Goal: Task Accomplishment & Management: Complete application form

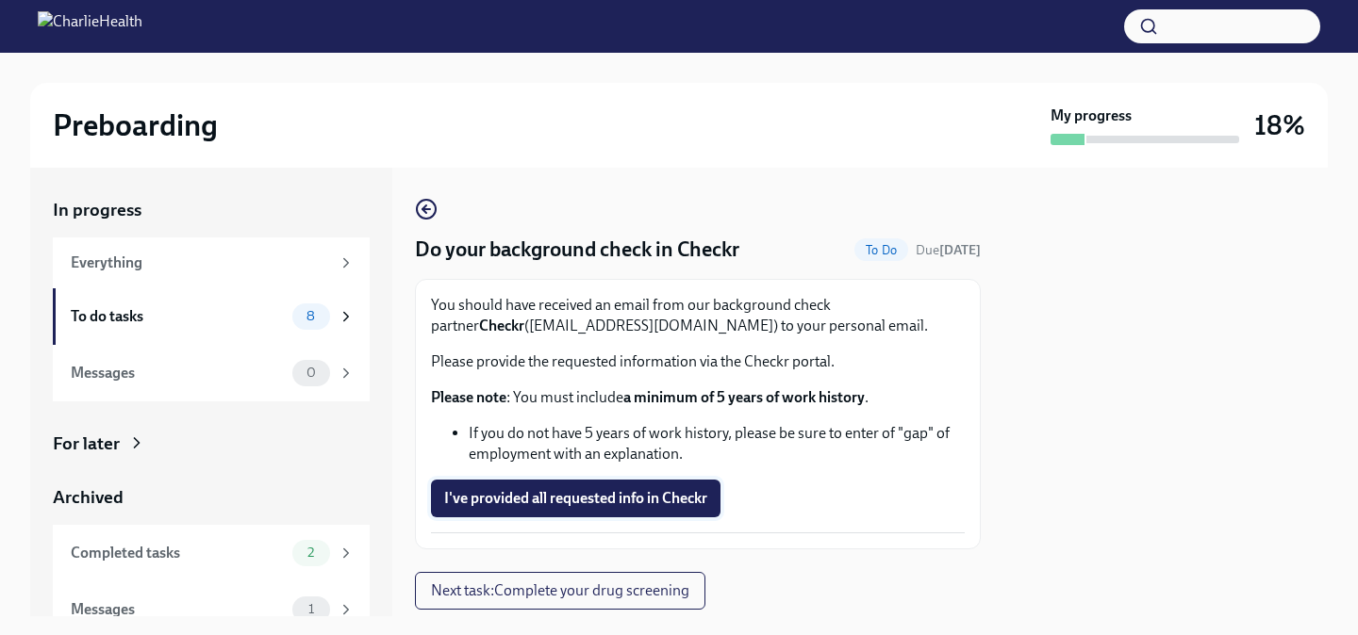
click at [635, 505] on span "I've provided all requested info in Checkr" at bounding box center [575, 498] width 263 height 19
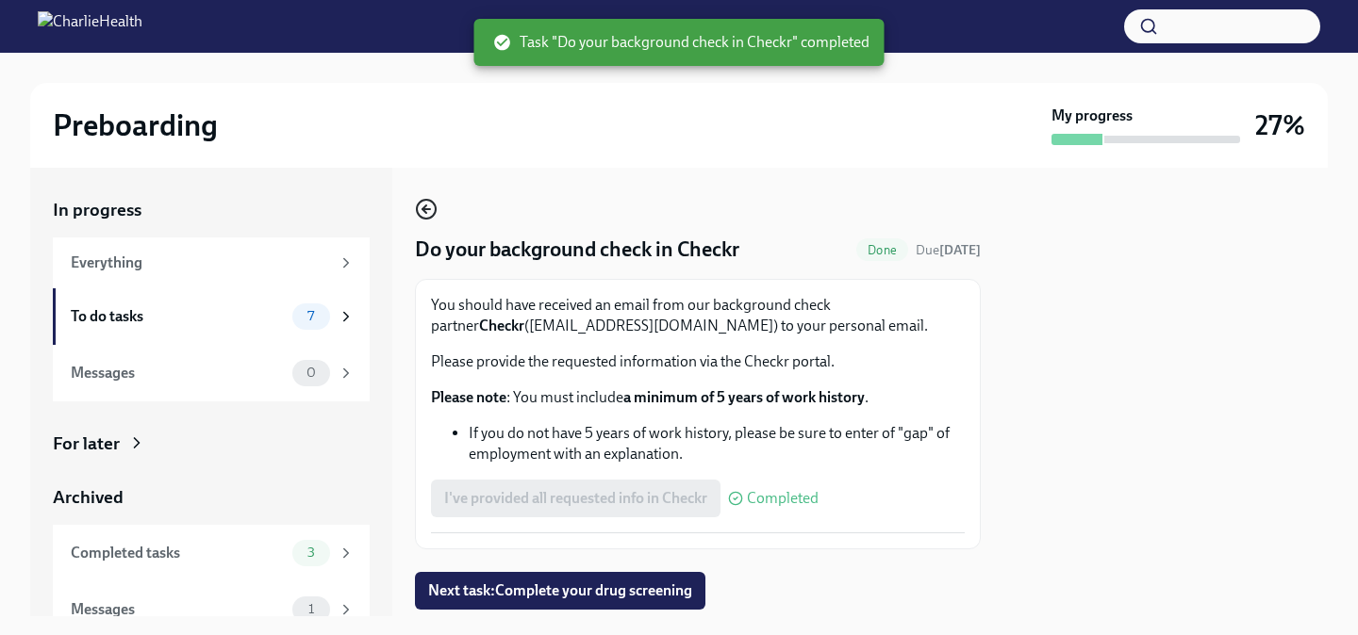
click at [425, 210] on icon "button" at bounding box center [426, 209] width 23 height 23
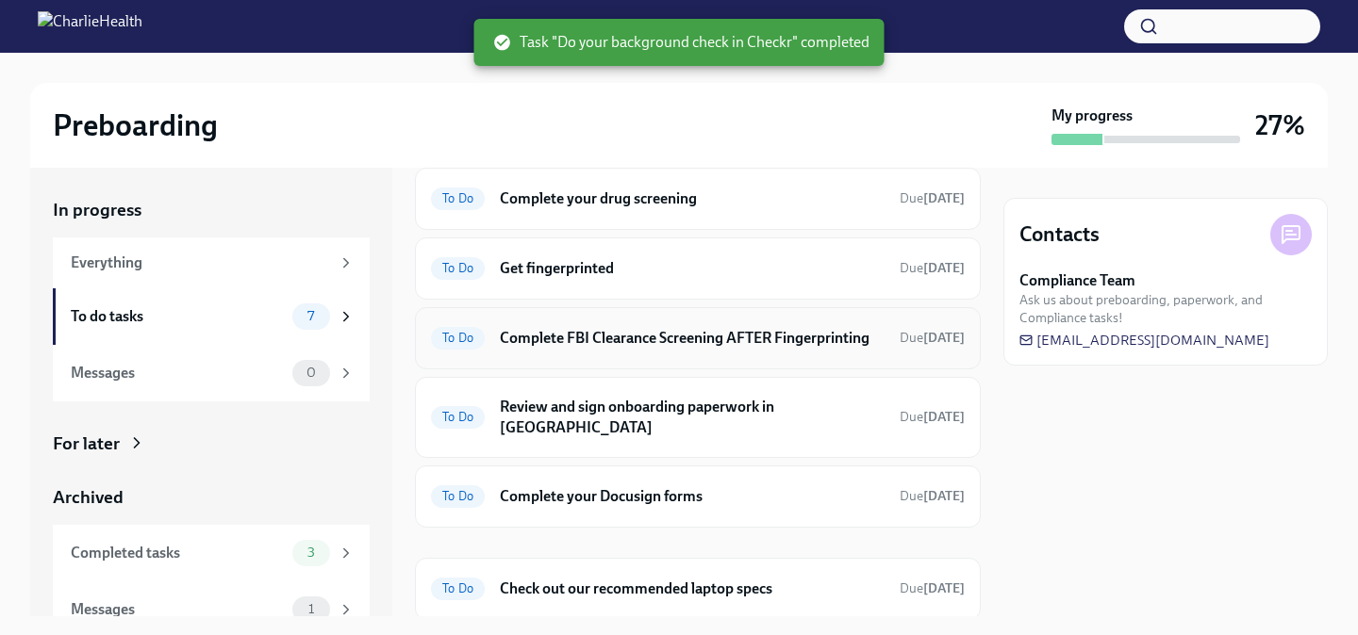
scroll to position [174, 0]
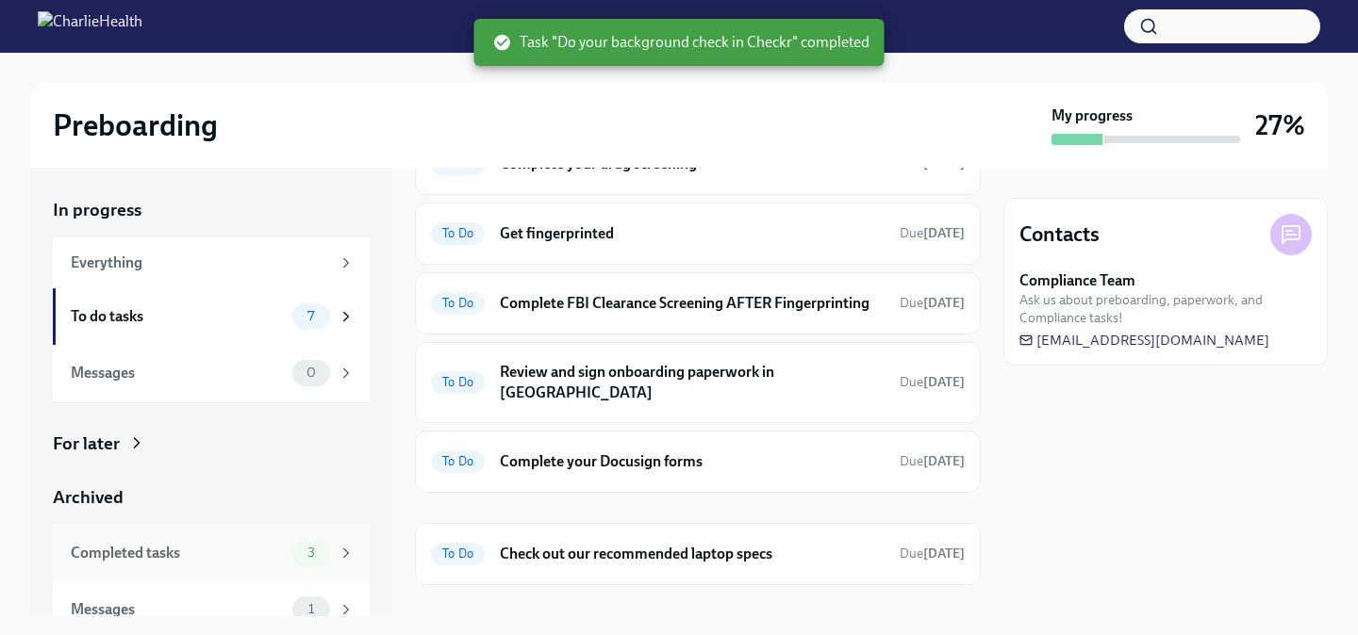
click at [231, 558] on div "Completed tasks" at bounding box center [178, 553] width 214 height 21
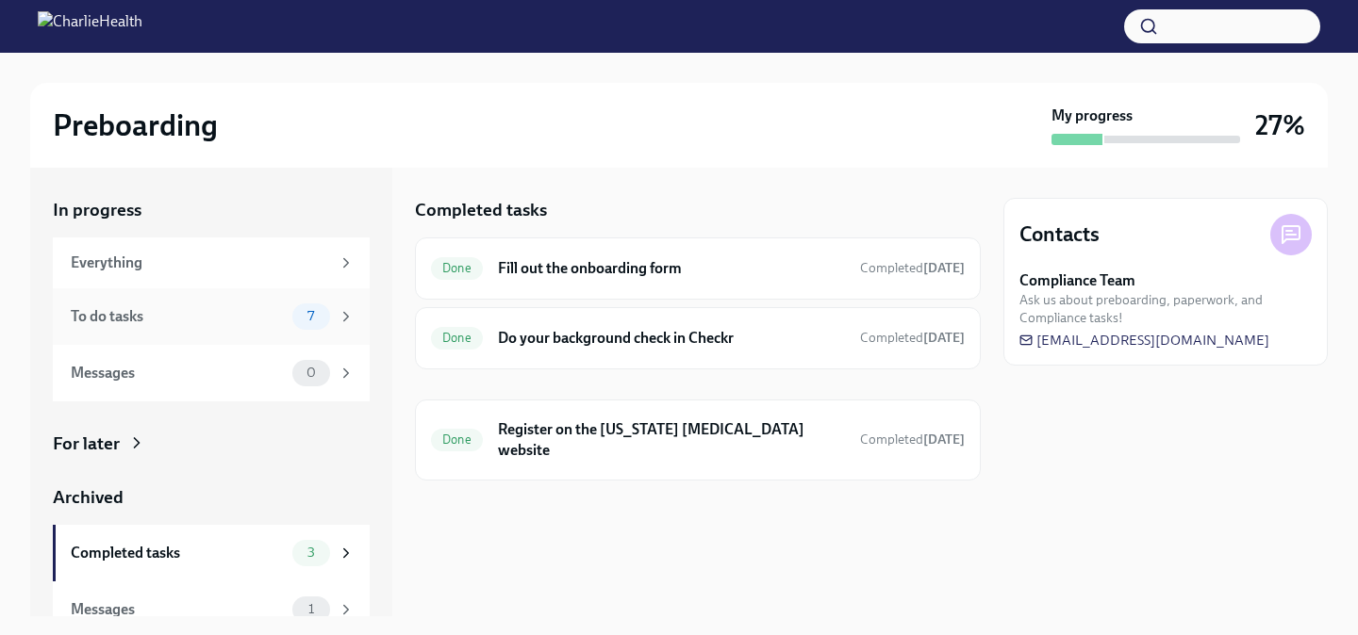
click at [253, 328] on div "To do tasks 7" at bounding box center [213, 317] width 284 height 26
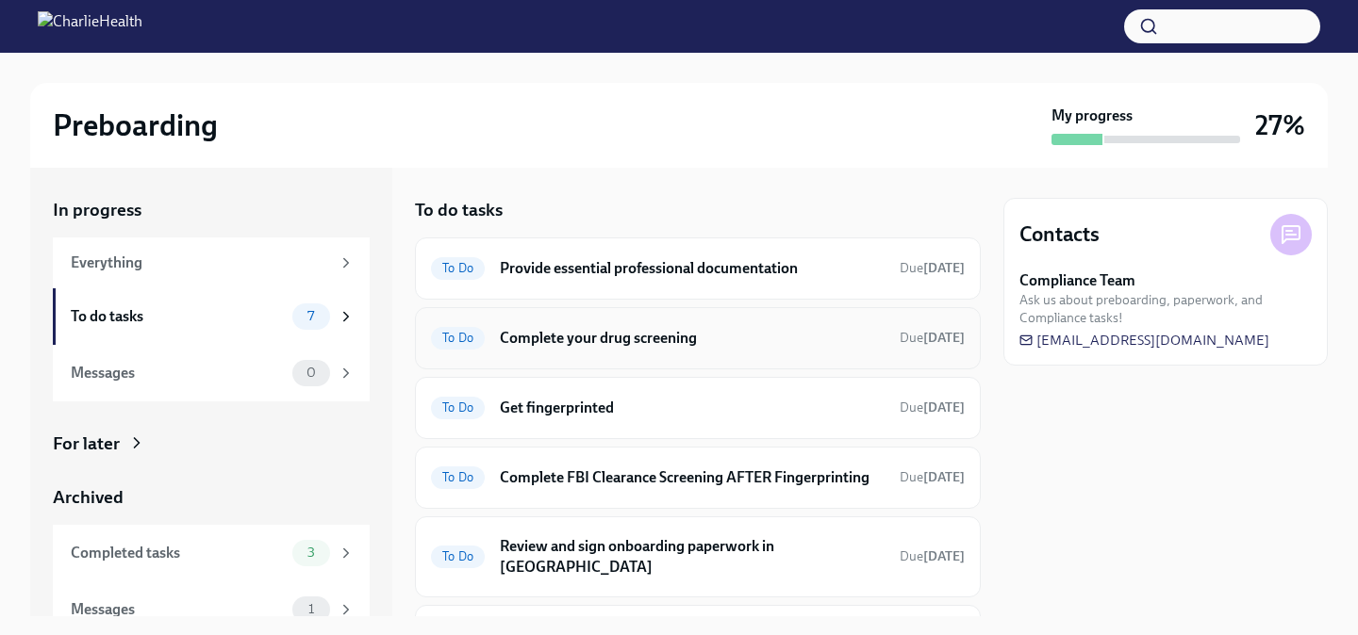
click at [752, 334] on h6 "Complete your drug screening" at bounding box center [692, 338] width 385 height 21
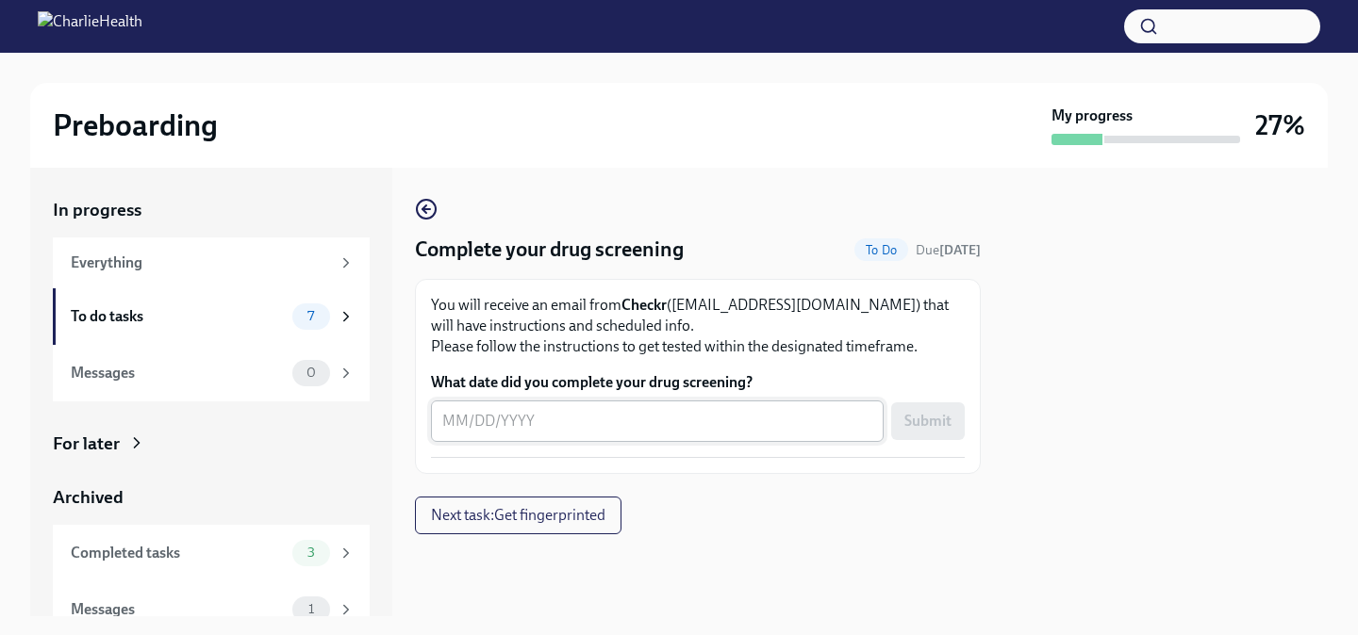
click at [661, 435] on div "x ​" at bounding box center [657, 421] width 453 height 41
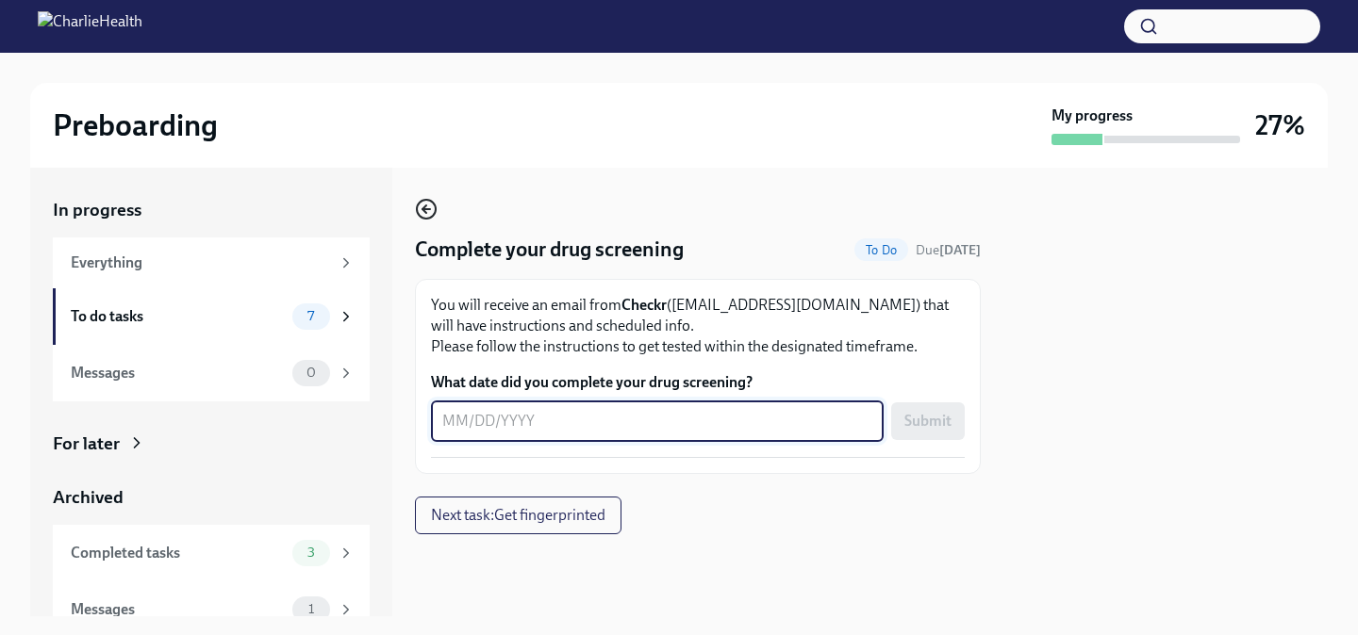
click at [434, 217] on icon "button" at bounding box center [426, 209] width 23 height 23
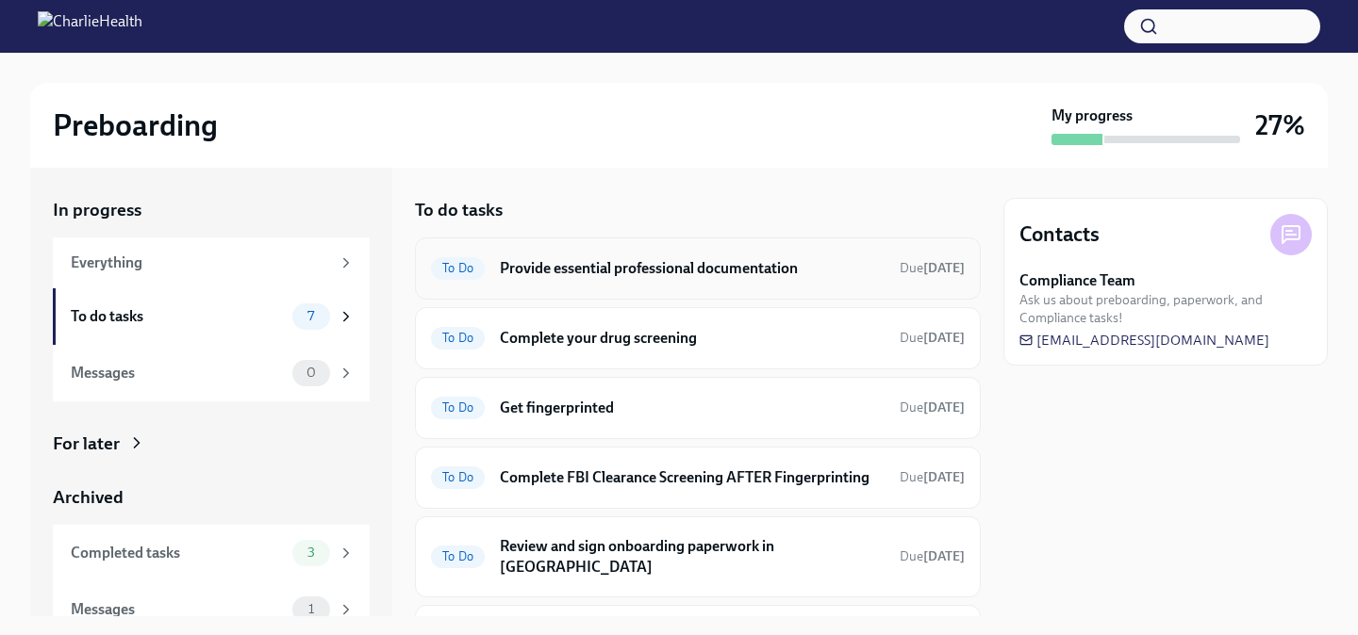
click at [636, 276] on h6 "Provide essential professional documentation" at bounding box center [692, 268] width 385 height 21
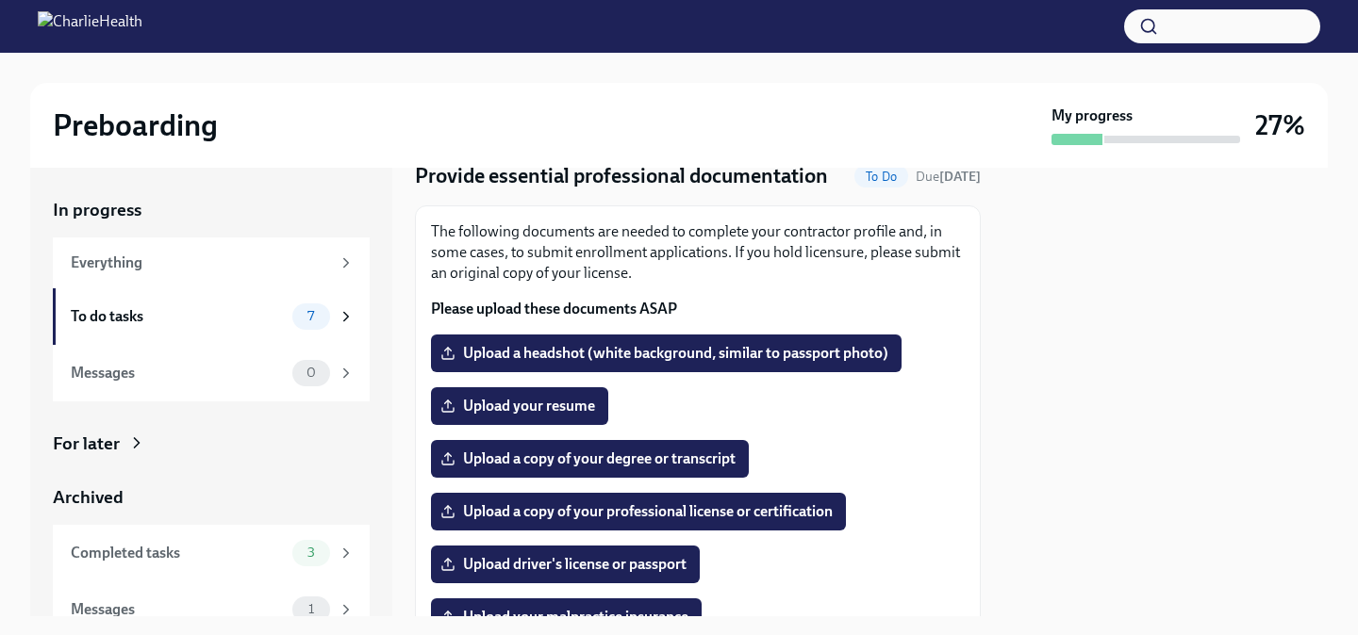
scroll to position [107, 0]
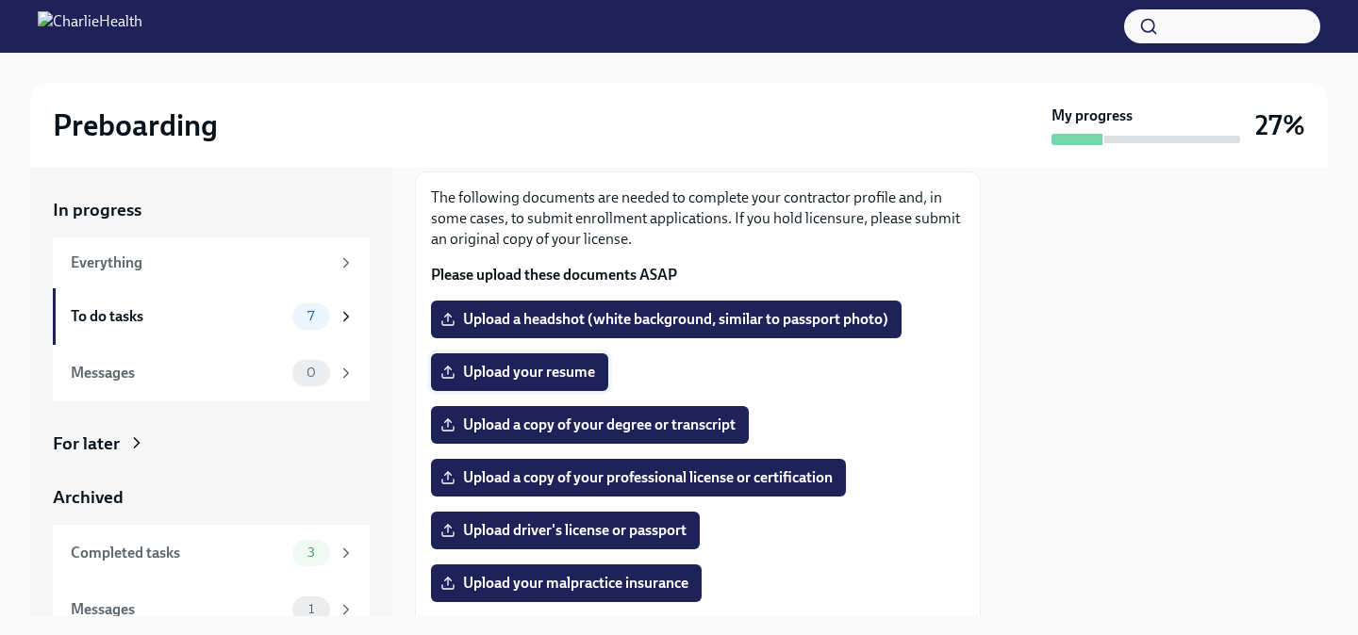
click at [552, 372] on span "Upload your resume" at bounding box center [519, 372] width 151 height 19
click at [0, 0] on input "Upload your resume" at bounding box center [0, 0] width 0 height 0
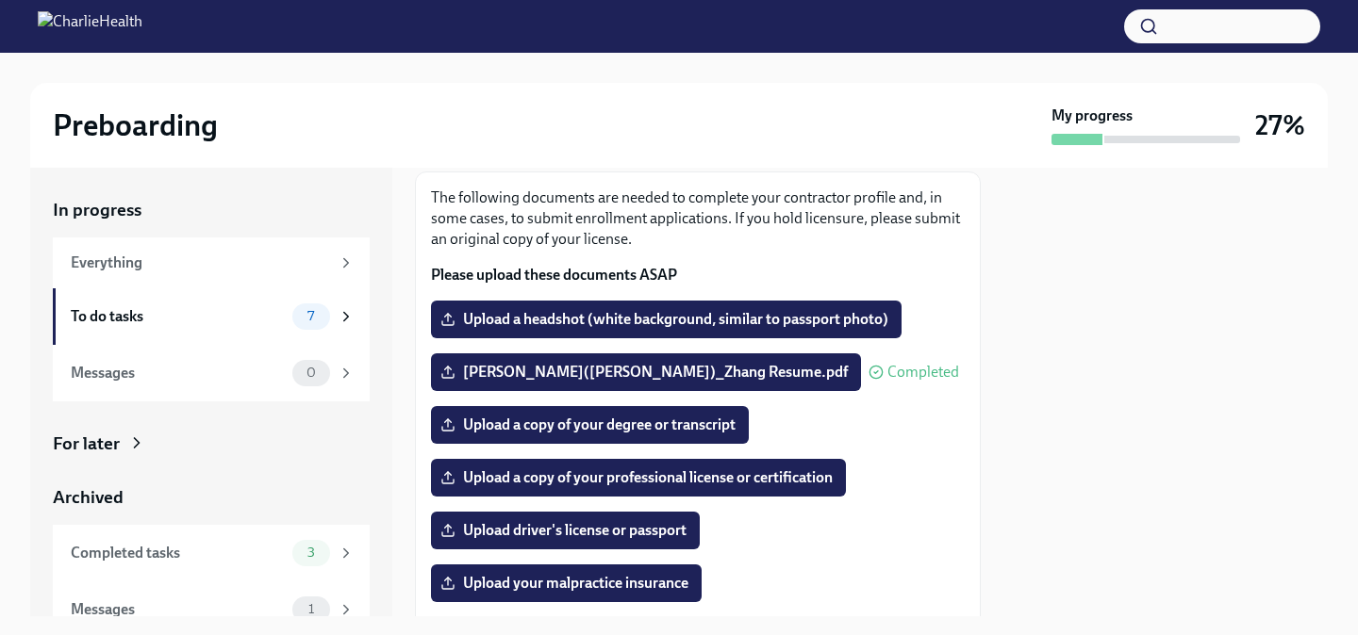
scroll to position [129, 0]
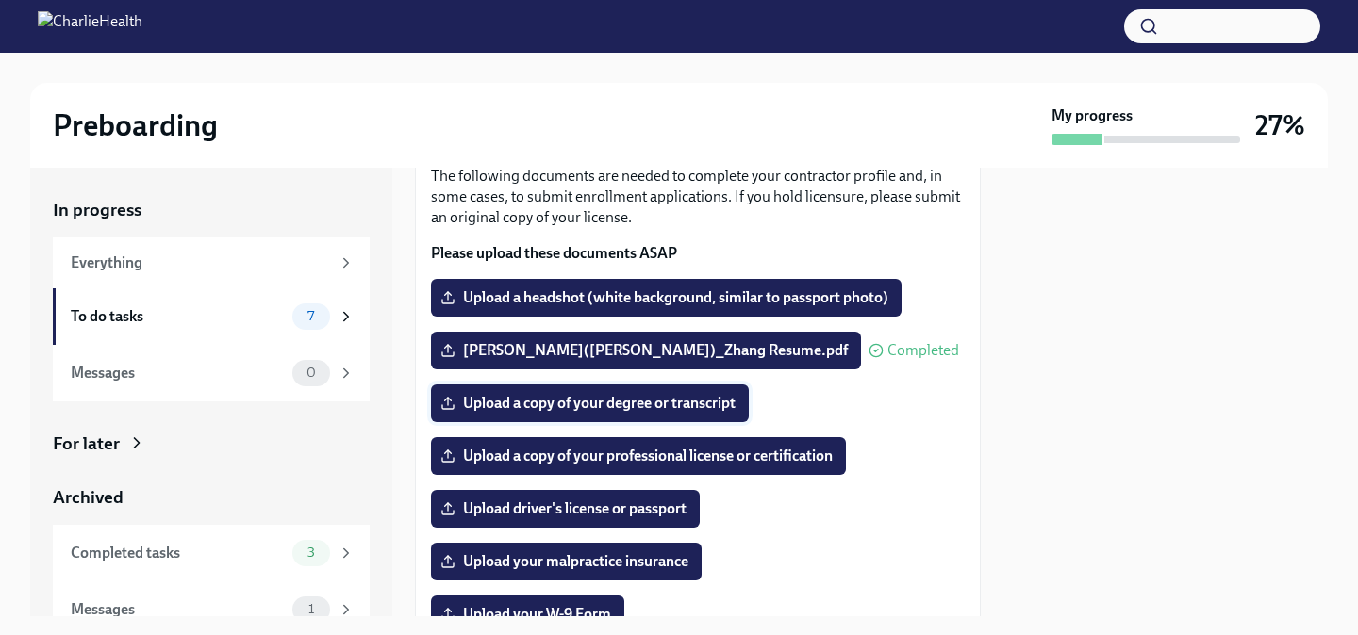
click at [706, 411] on span "Upload a copy of your degree or transcript" at bounding box center [589, 403] width 291 height 19
click at [0, 0] on input "Upload a copy of your degree or transcript" at bounding box center [0, 0] width 0 height 0
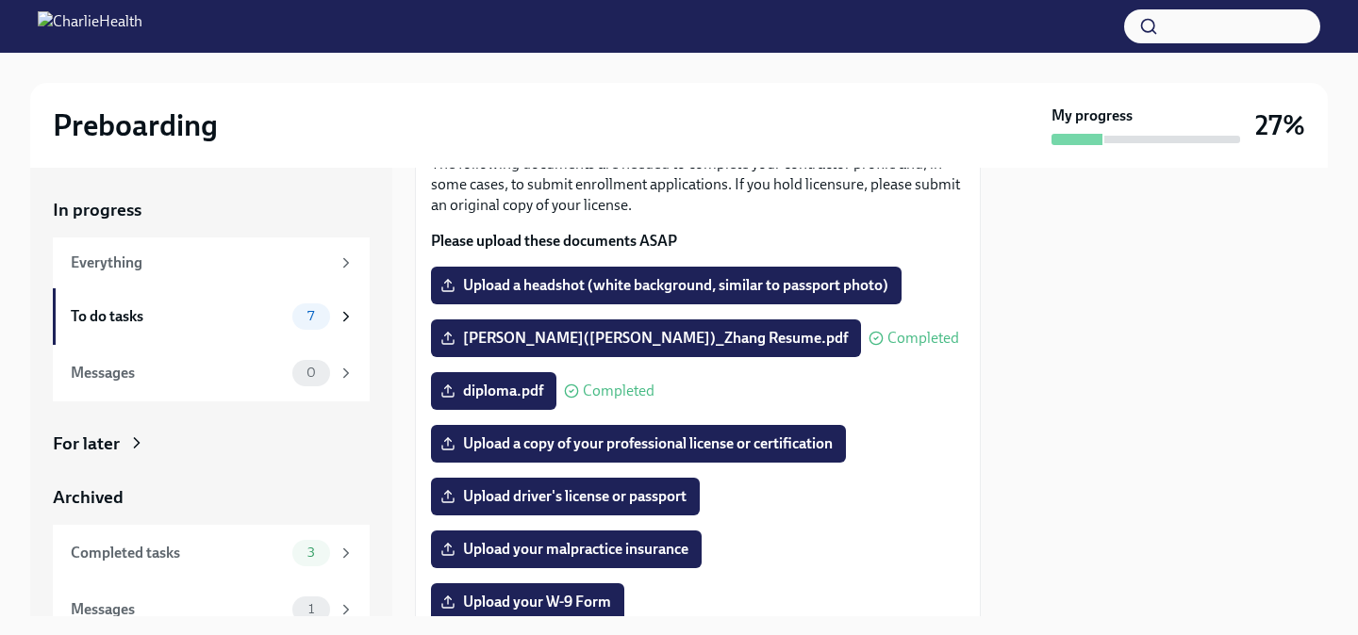
scroll to position [117, 0]
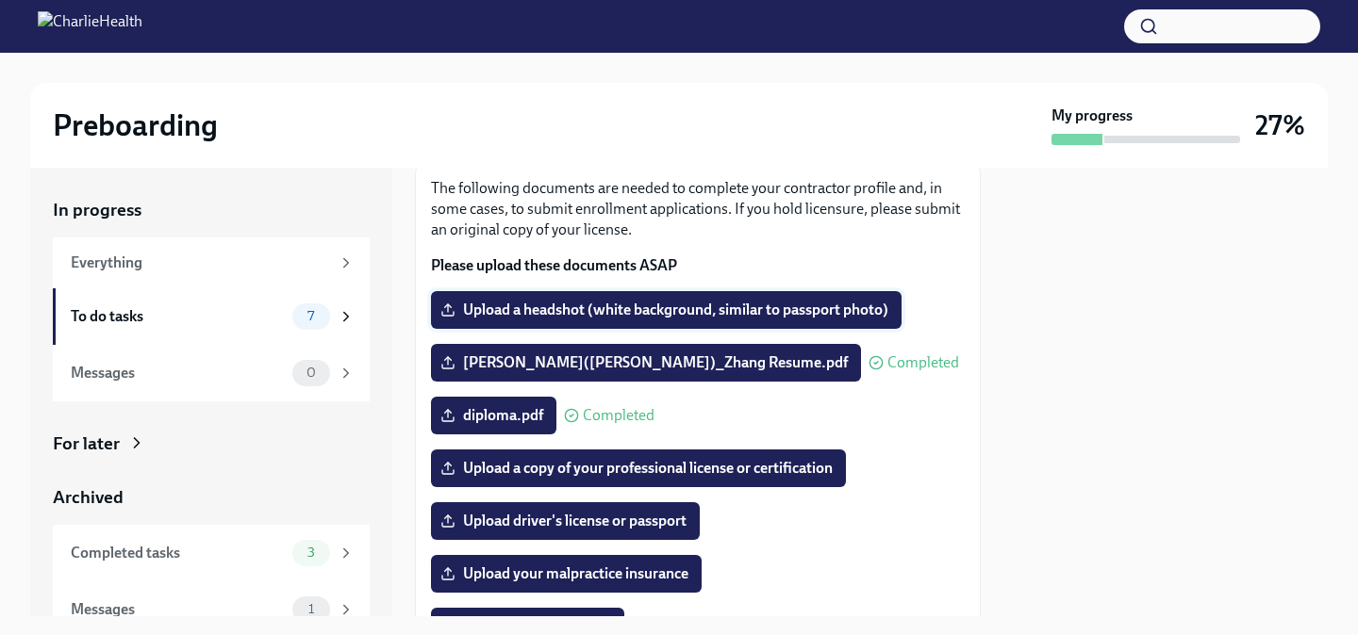
click at [795, 318] on span "Upload a headshot (white background, similar to passport photo)" at bounding box center [666, 310] width 444 height 19
click at [0, 0] on input "Upload a headshot (white background, similar to passport photo)" at bounding box center [0, 0] width 0 height 0
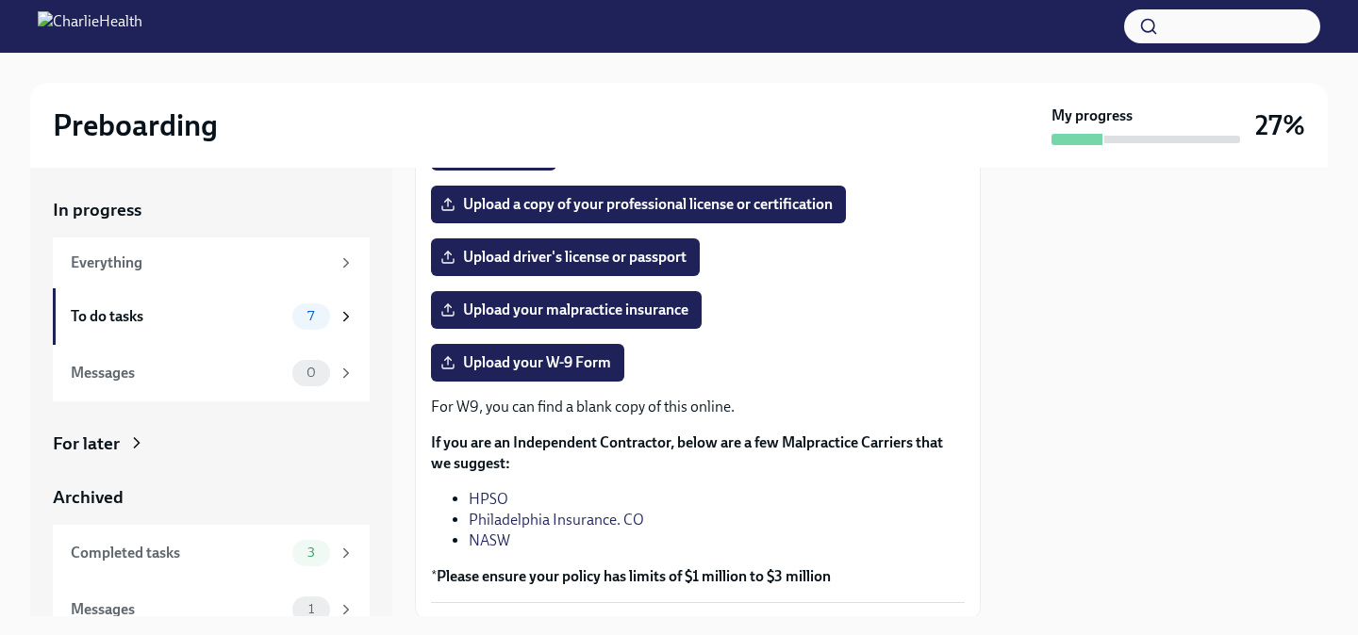
scroll to position [451, 0]
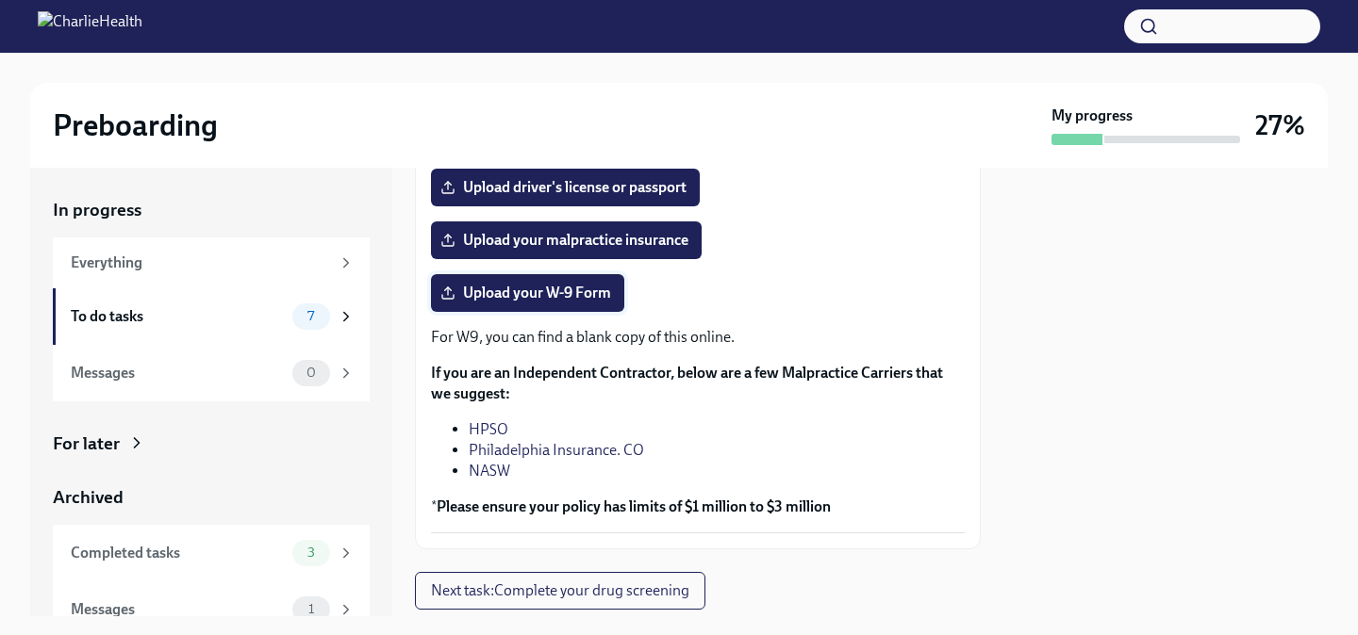
click at [537, 293] on span "Upload your W-9 Form" at bounding box center [527, 293] width 167 height 19
click at [0, 0] on input "Upload your W-9 Form" at bounding box center [0, 0] width 0 height 0
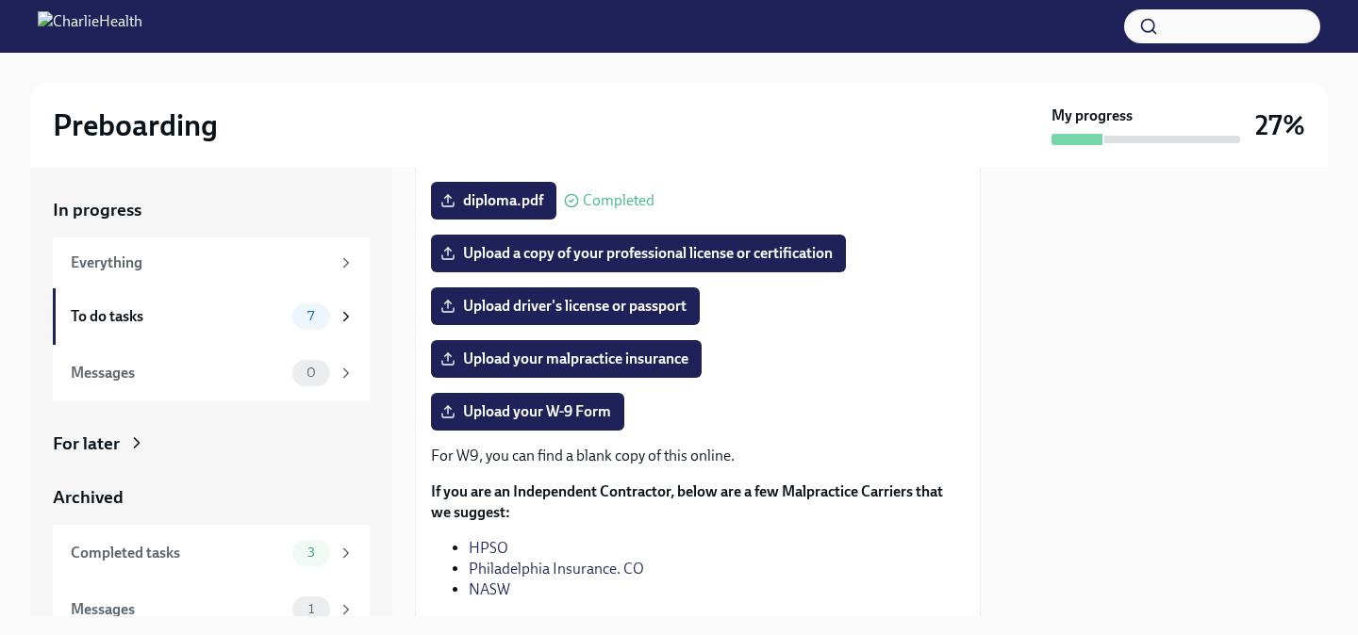
scroll to position [334, 0]
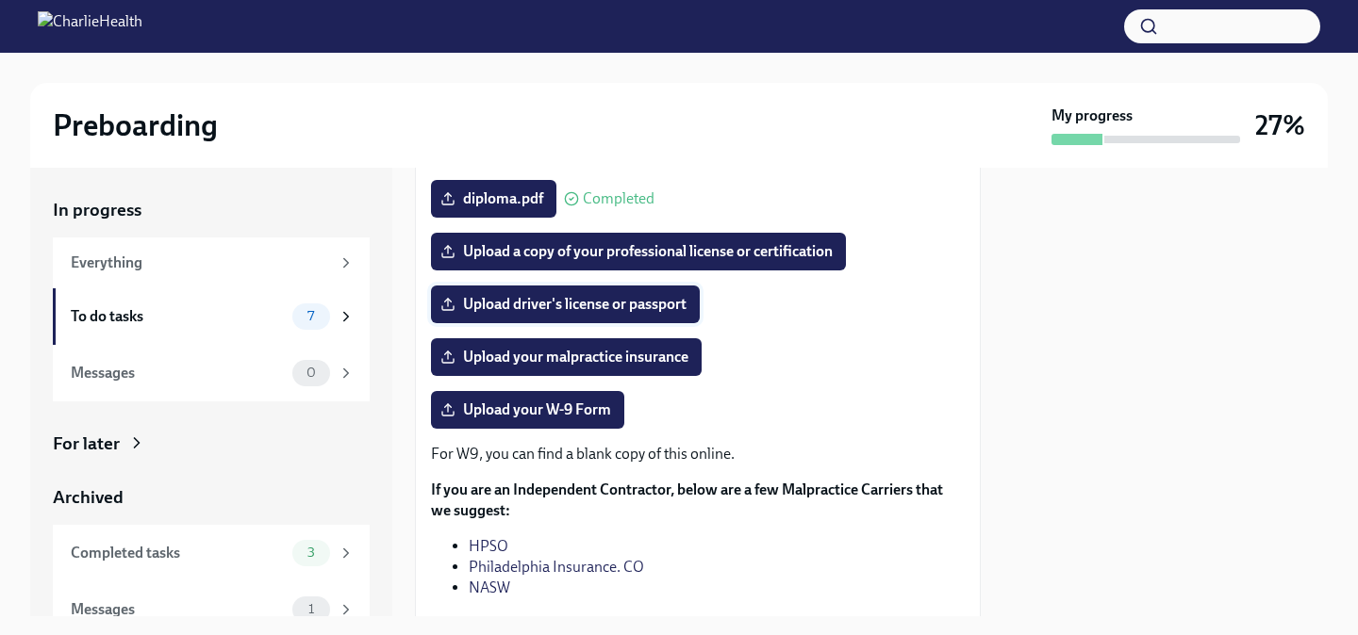
click at [650, 305] on span "Upload driver's license or passport" at bounding box center [565, 304] width 242 height 19
click at [0, 0] on input "Upload driver's license or passport" at bounding box center [0, 0] width 0 height 0
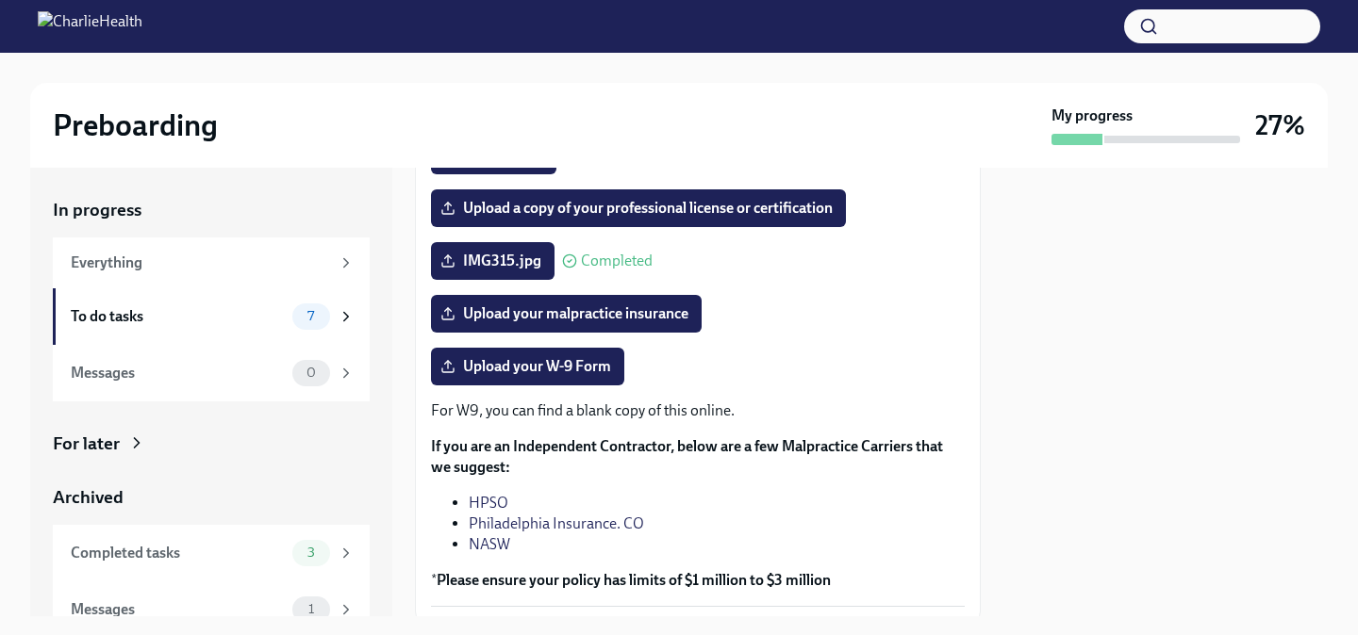
scroll to position [379, 0]
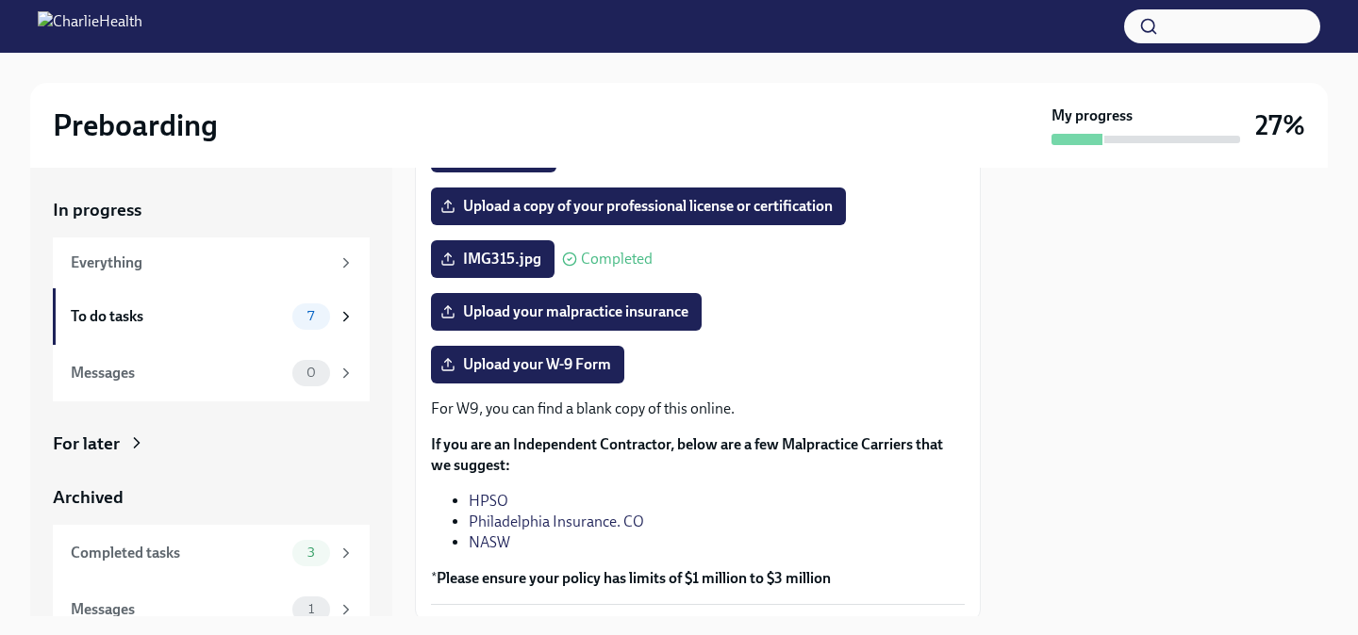
click at [731, 480] on div "For W9, you can find a blank copy of this online. If you are an Independent Con…" at bounding box center [698, 494] width 534 height 190
click at [734, 491] on div "For W9, you can find a blank copy of this online. If you are an Independent Con…" at bounding box center [698, 494] width 534 height 190
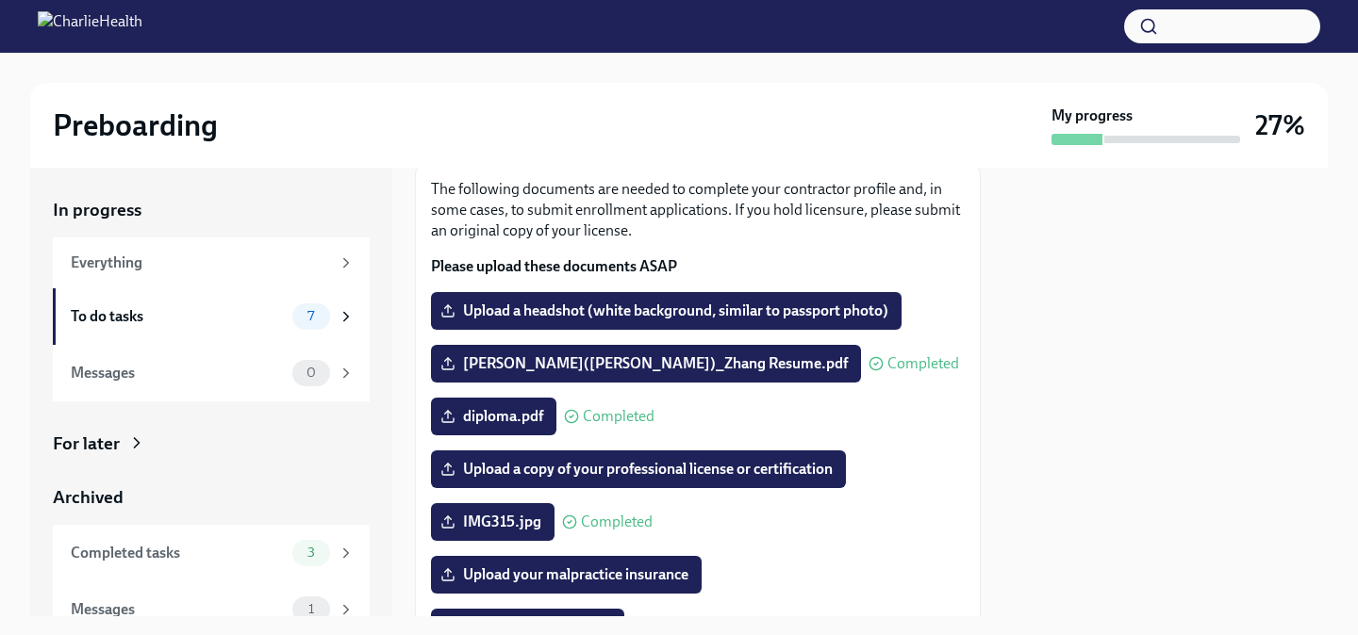
scroll to position [114, 0]
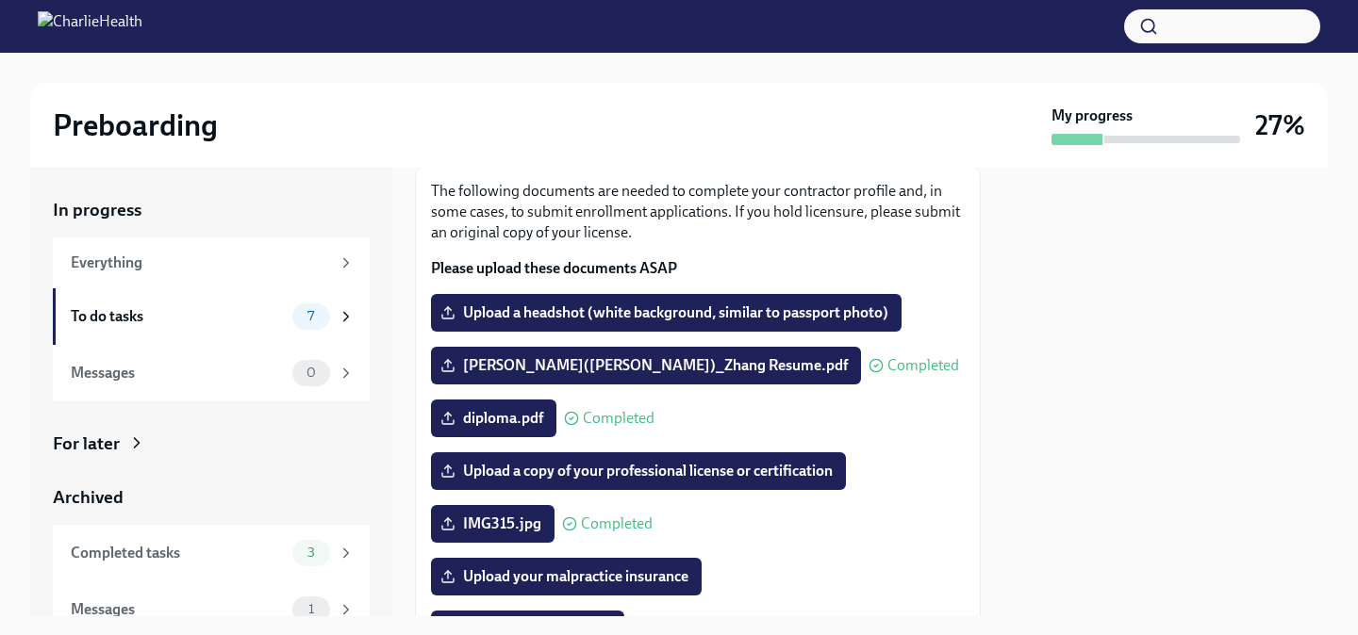
click at [925, 416] on div "diploma.pdf Completed" at bounding box center [698, 419] width 534 height 38
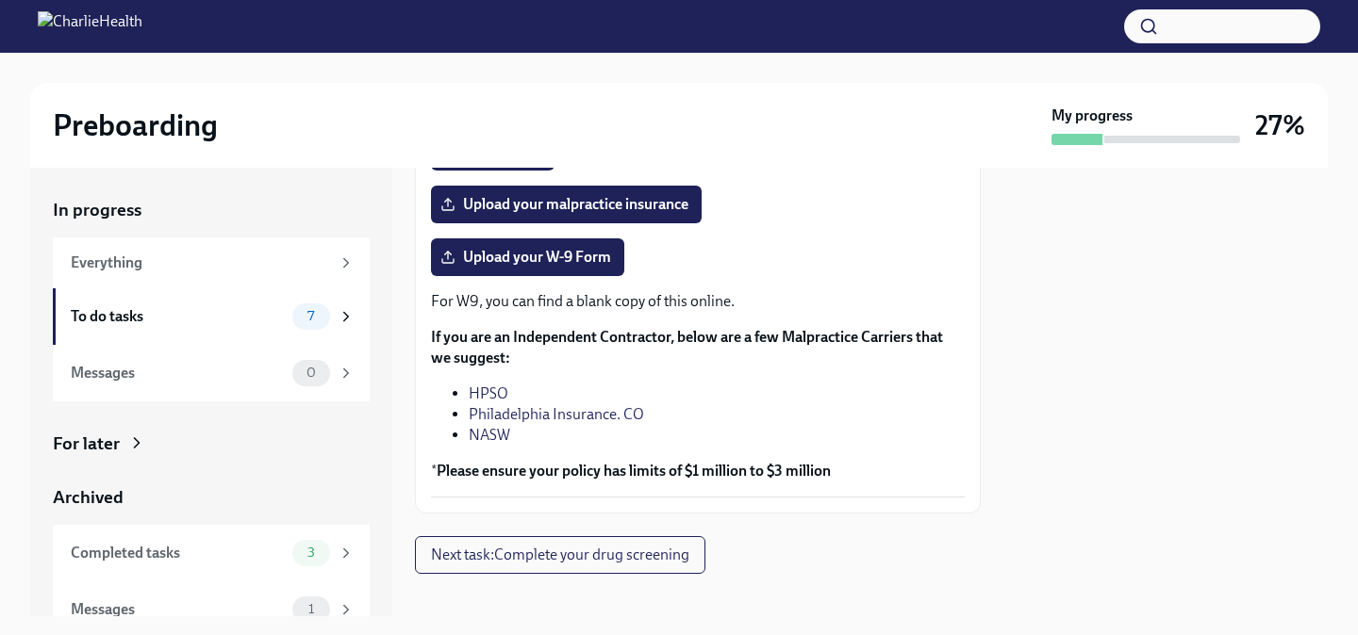
scroll to position [486, 0]
click at [325, 322] on span "7" at bounding box center [310, 316] width 29 height 14
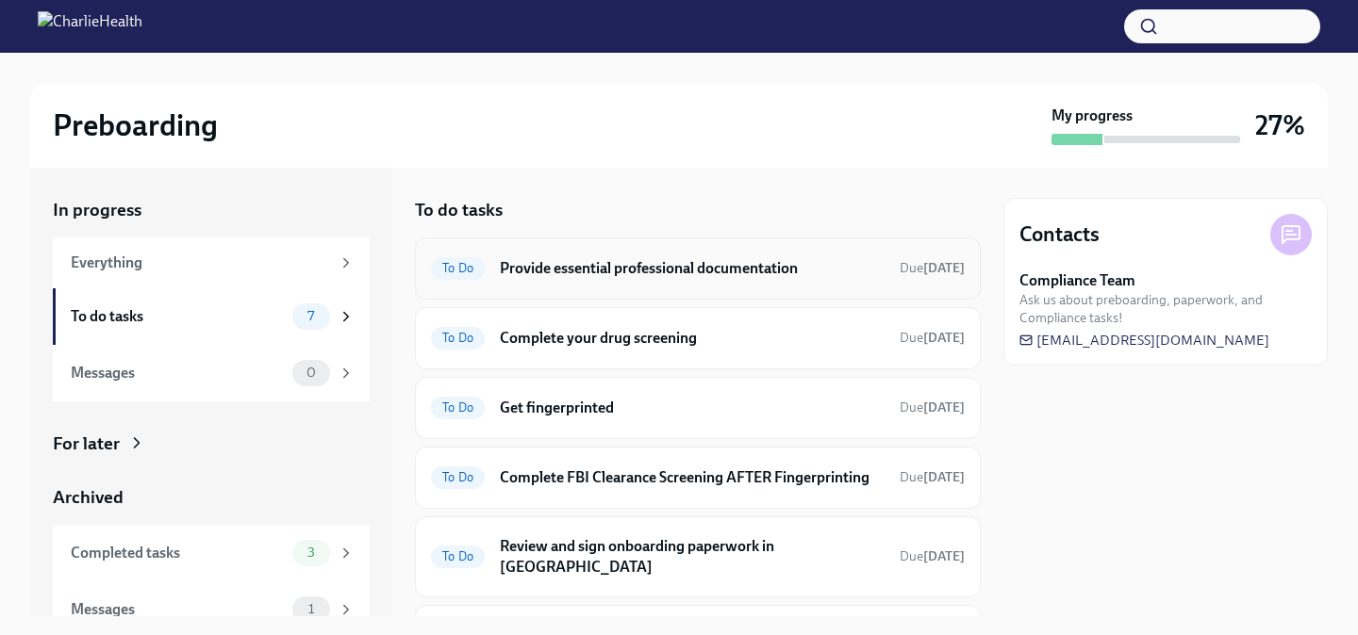
click at [797, 282] on div "To Do Provide essential professional documentation Due [DATE]" at bounding box center [698, 269] width 534 height 30
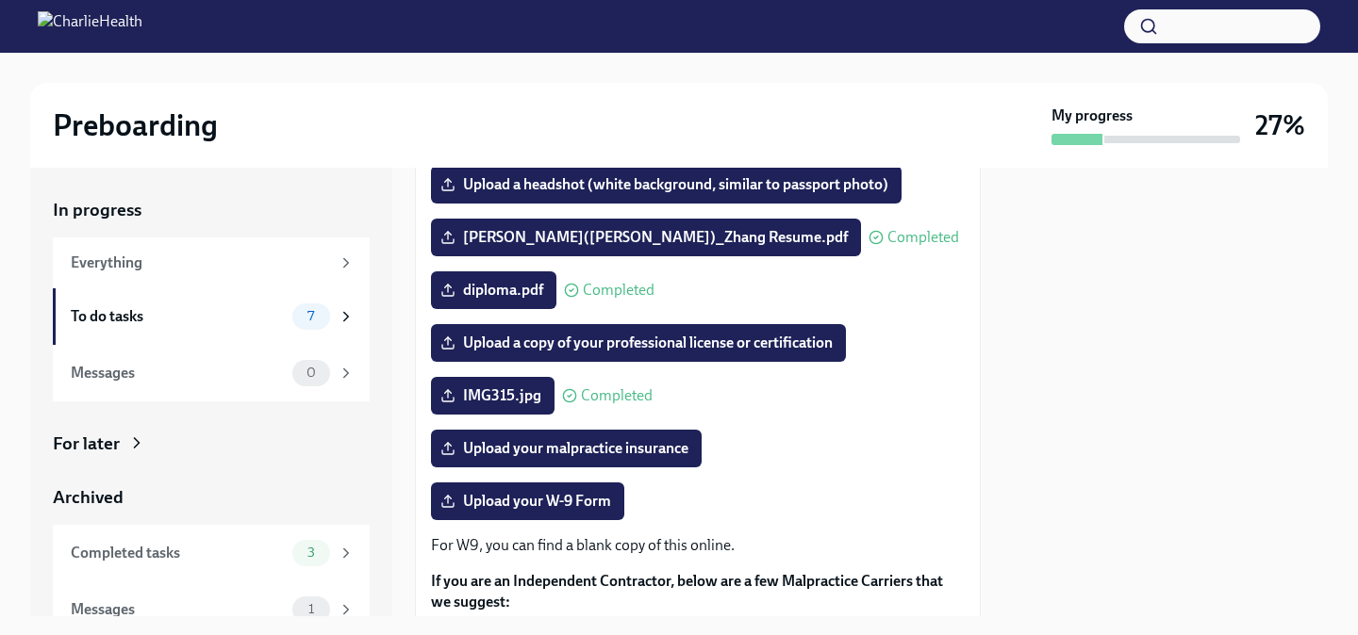
scroll to position [219, 0]
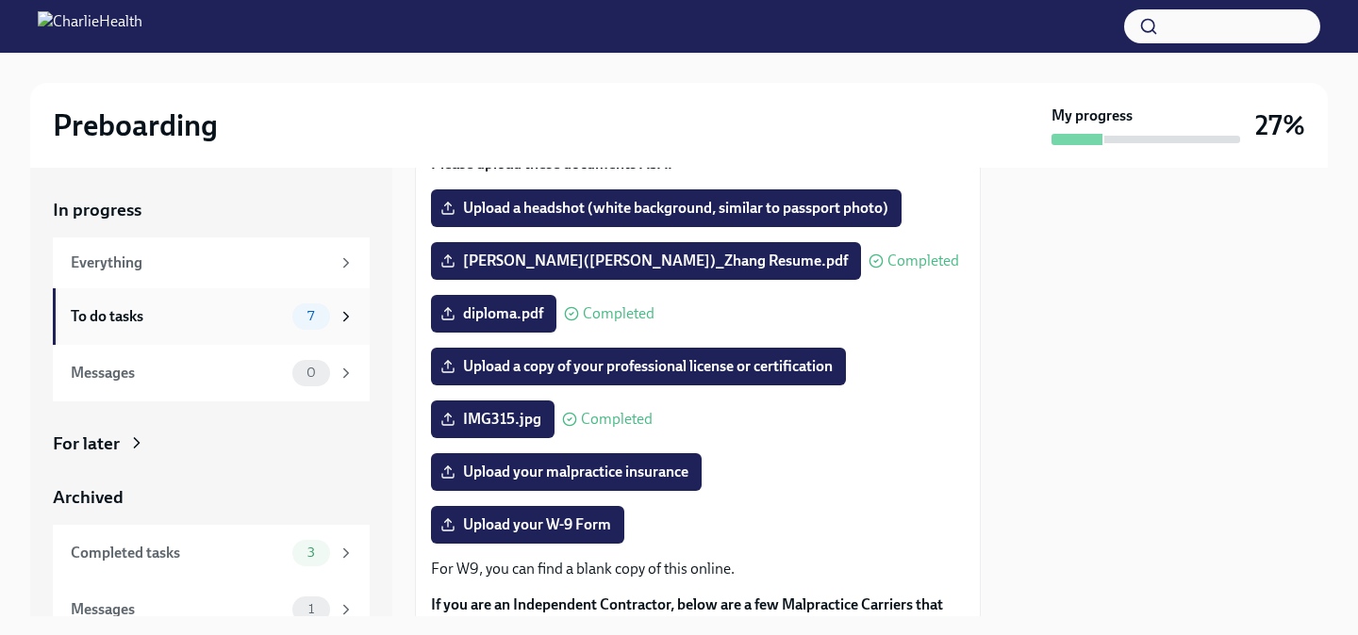
click at [287, 313] on div "To do tasks 7" at bounding box center [213, 317] width 284 height 26
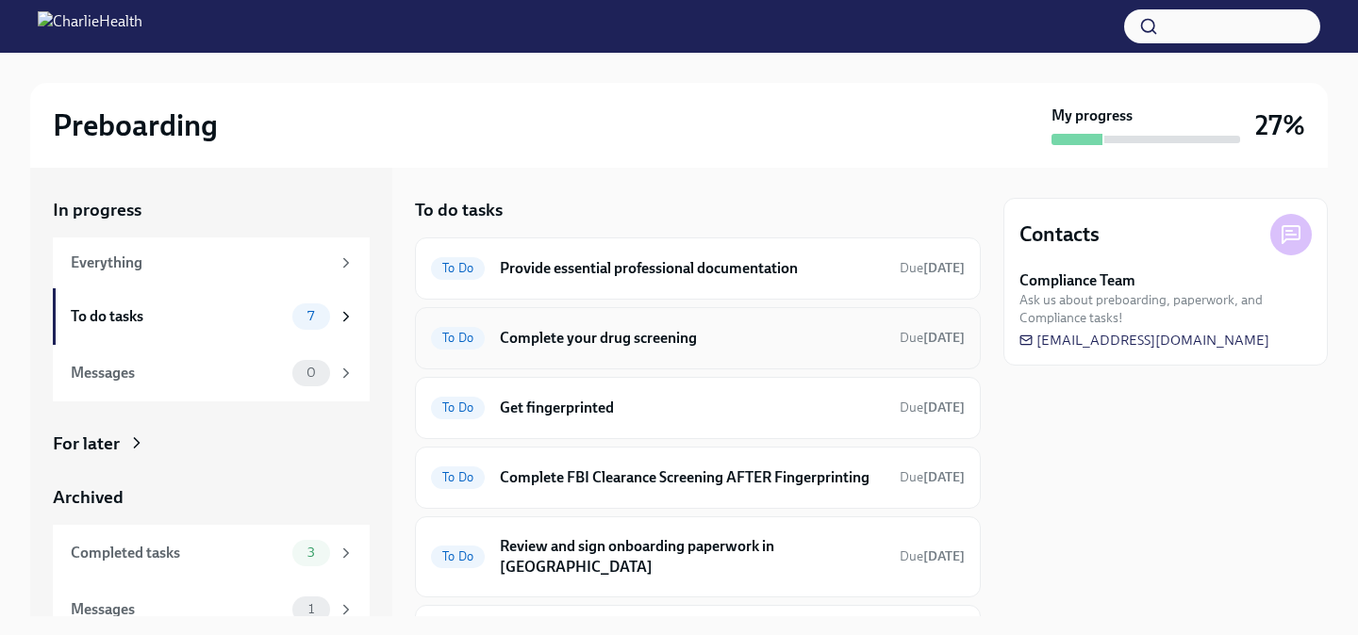
click at [754, 351] on div "To Do Complete your drug screening Due [DATE]" at bounding box center [698, 338] width 534 height 30
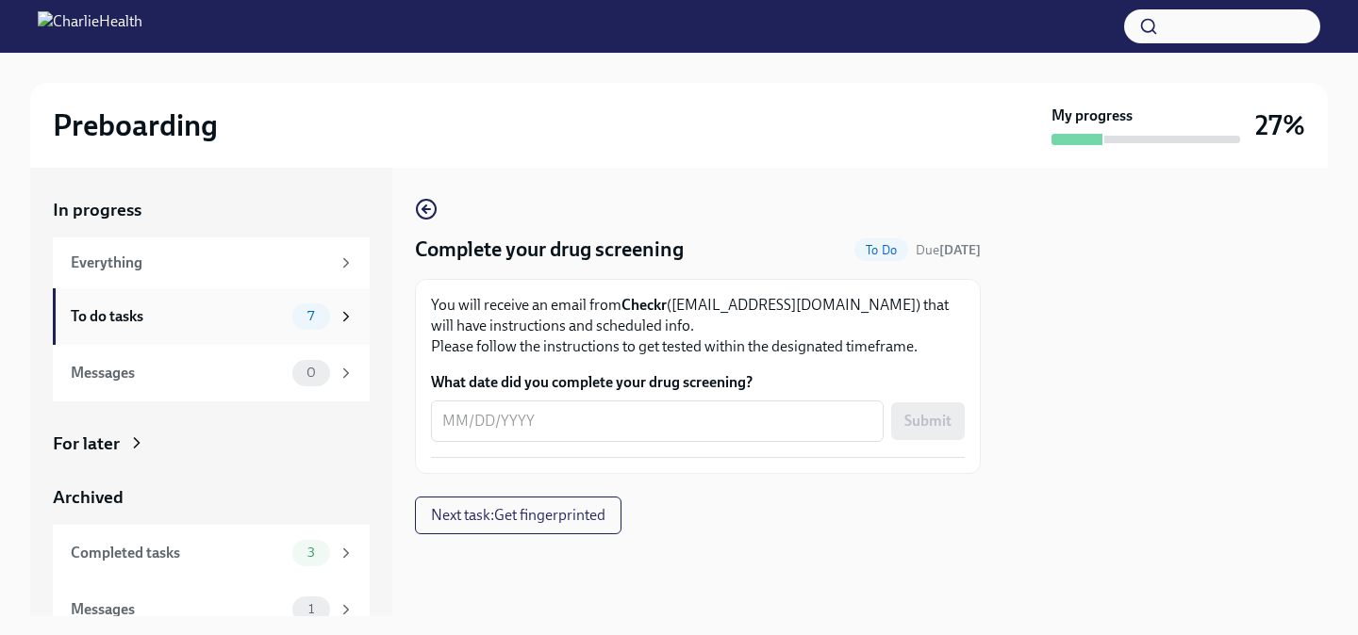
click at [304, 323] on div "7" at bounding box center [311, 317] width 38 height 26
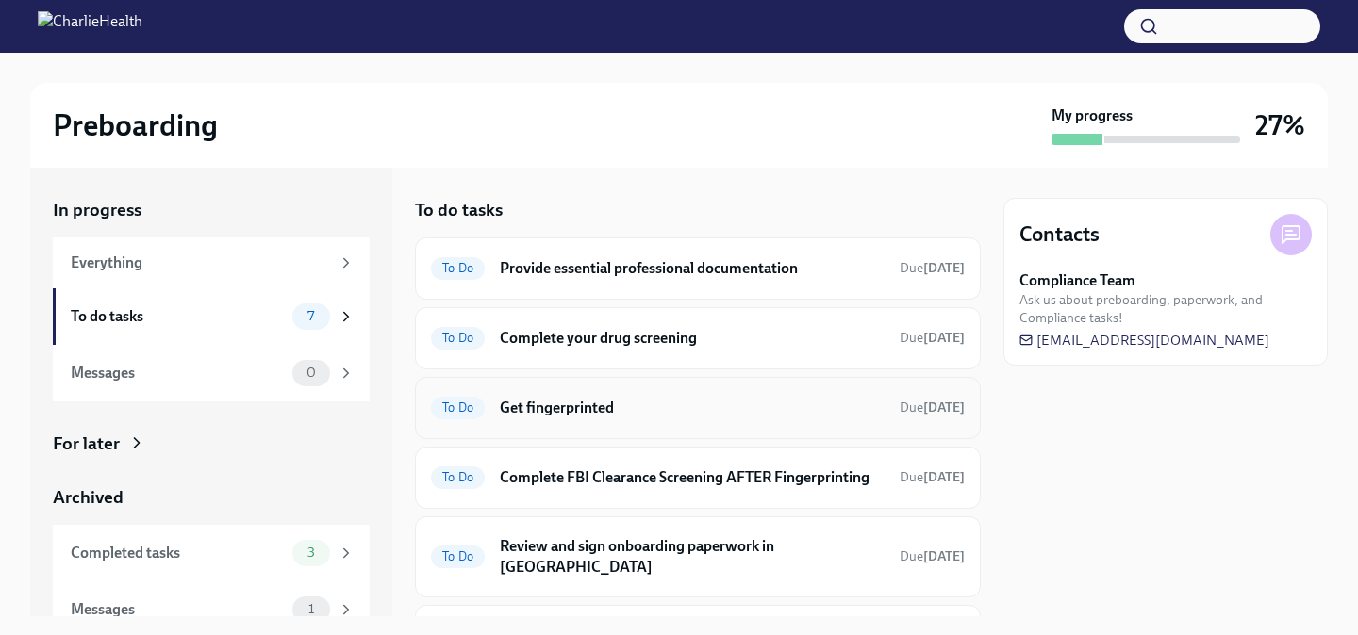
click at [680, 398] on h6 "Get fingerprinted" at bounding box center [692, 408] width 385 height 21
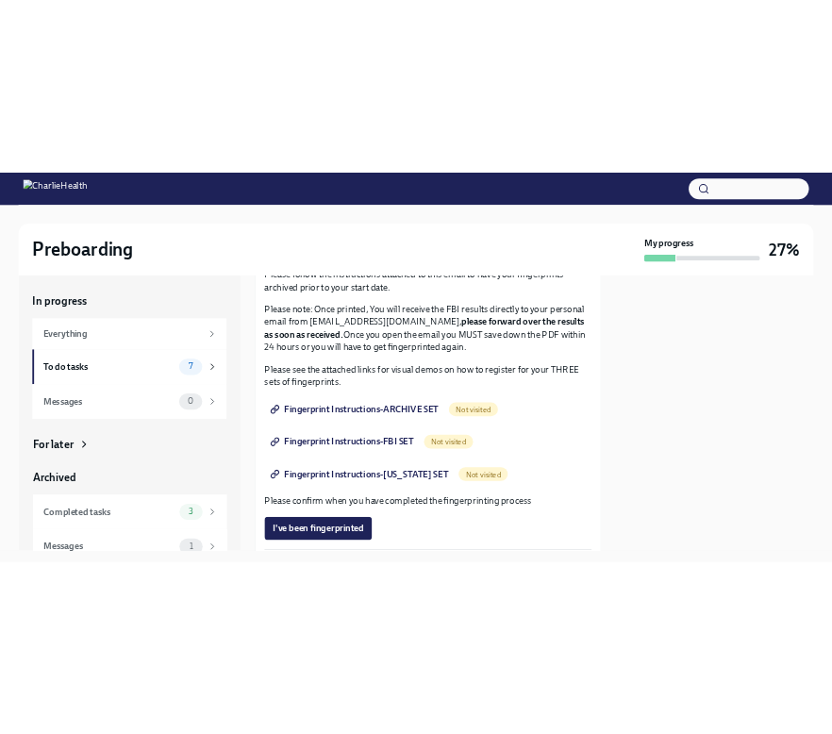
scroll to position [209, 0]
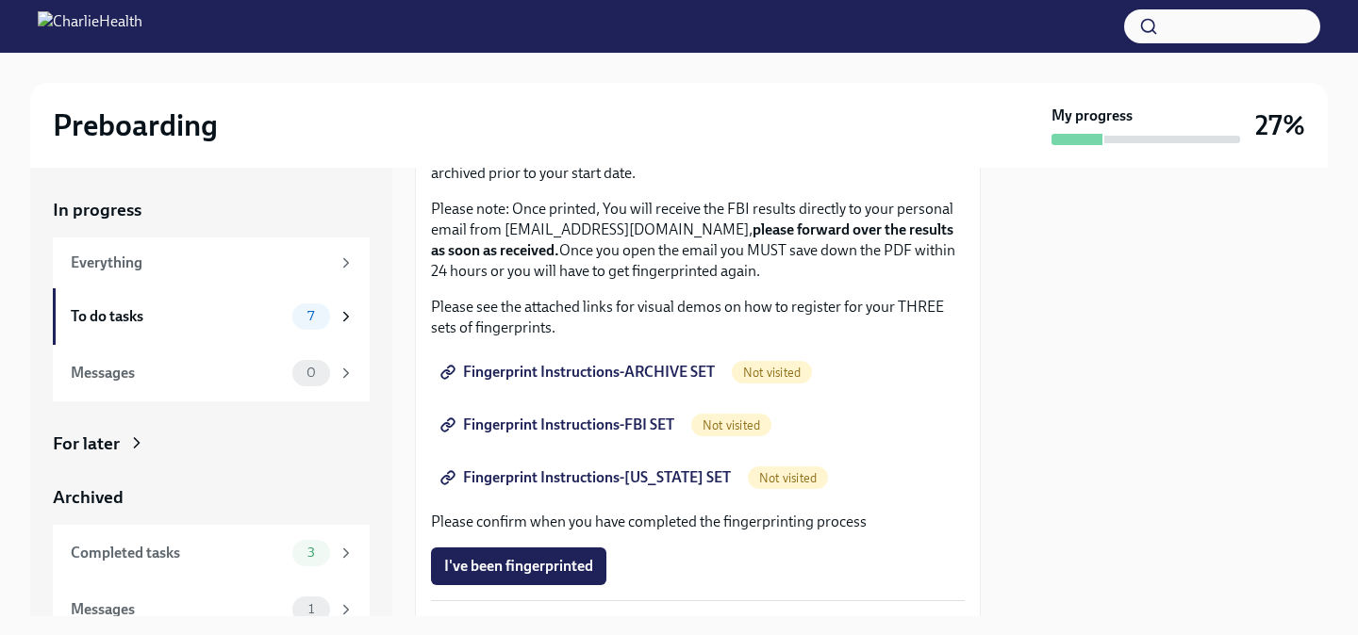
click at [604, 374] on span "Fingerprint Instructions-ARCHIVE SET" at bounding box center [579, 372] width 271 height 19
click at [602, 426] on span "Fingerprint Instructions-FBI SET" at bounding box center [559, 425] width 230 height 19
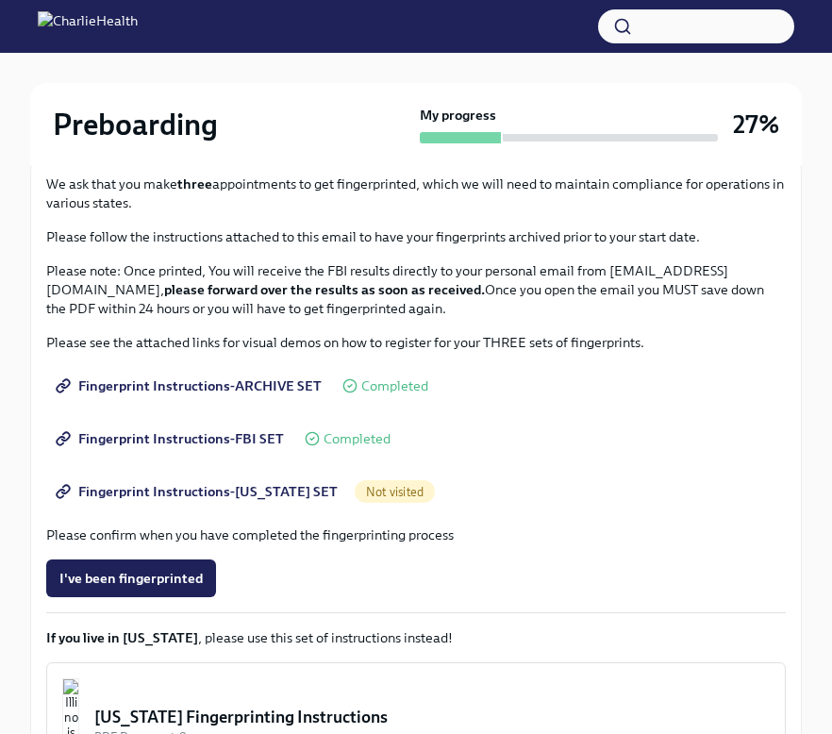
scroll to position [239, 0]
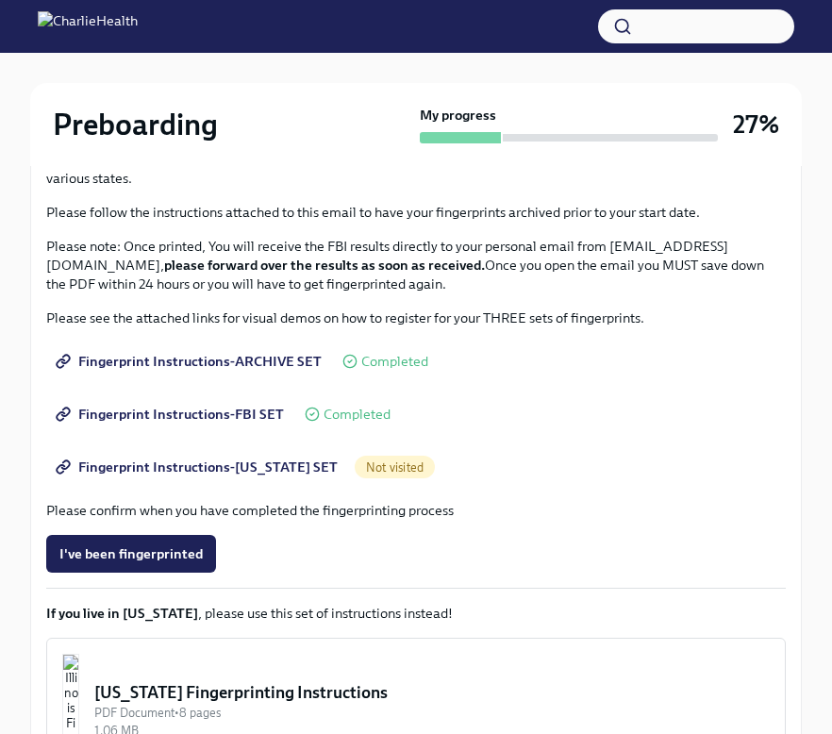
click at [266, 467] on span "Fingerprint Instructions-[US_STATE] SET" at bounding box center [198, 466] width 278 height 19
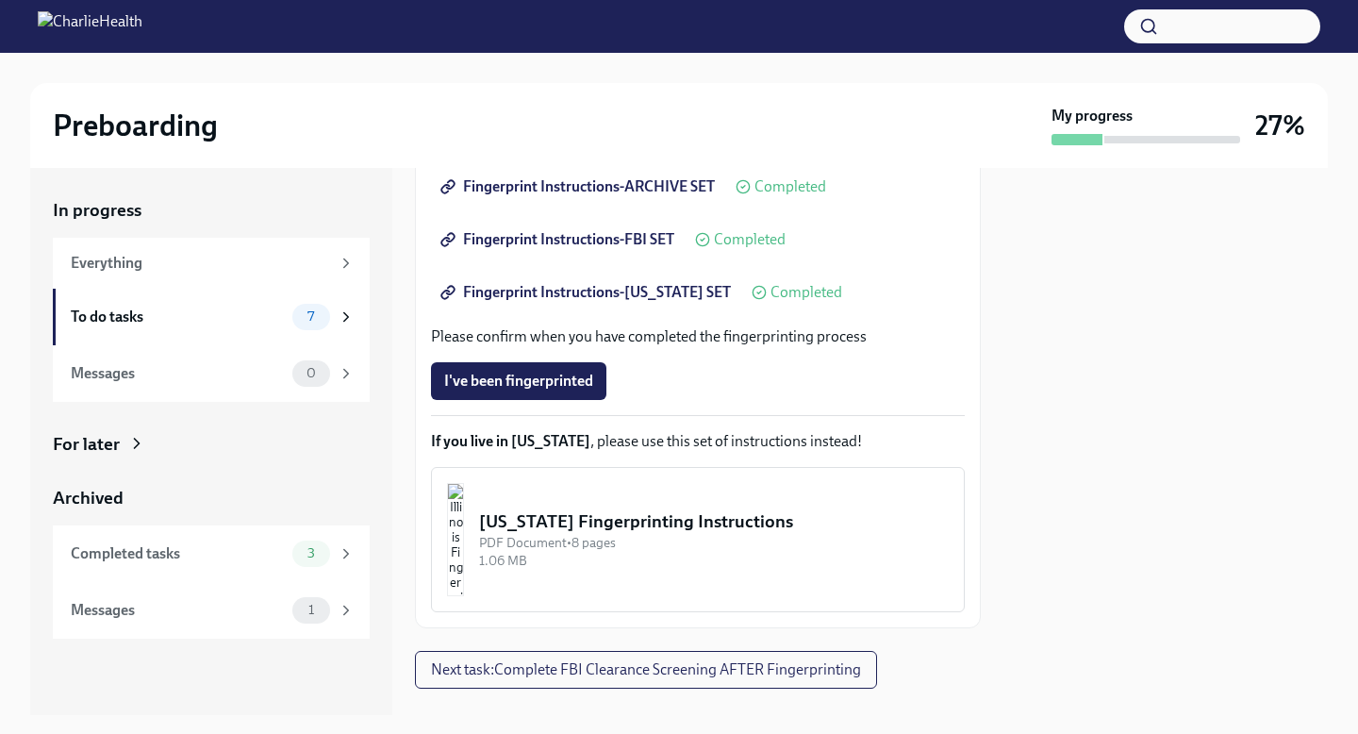
scroll to position [0, 0]
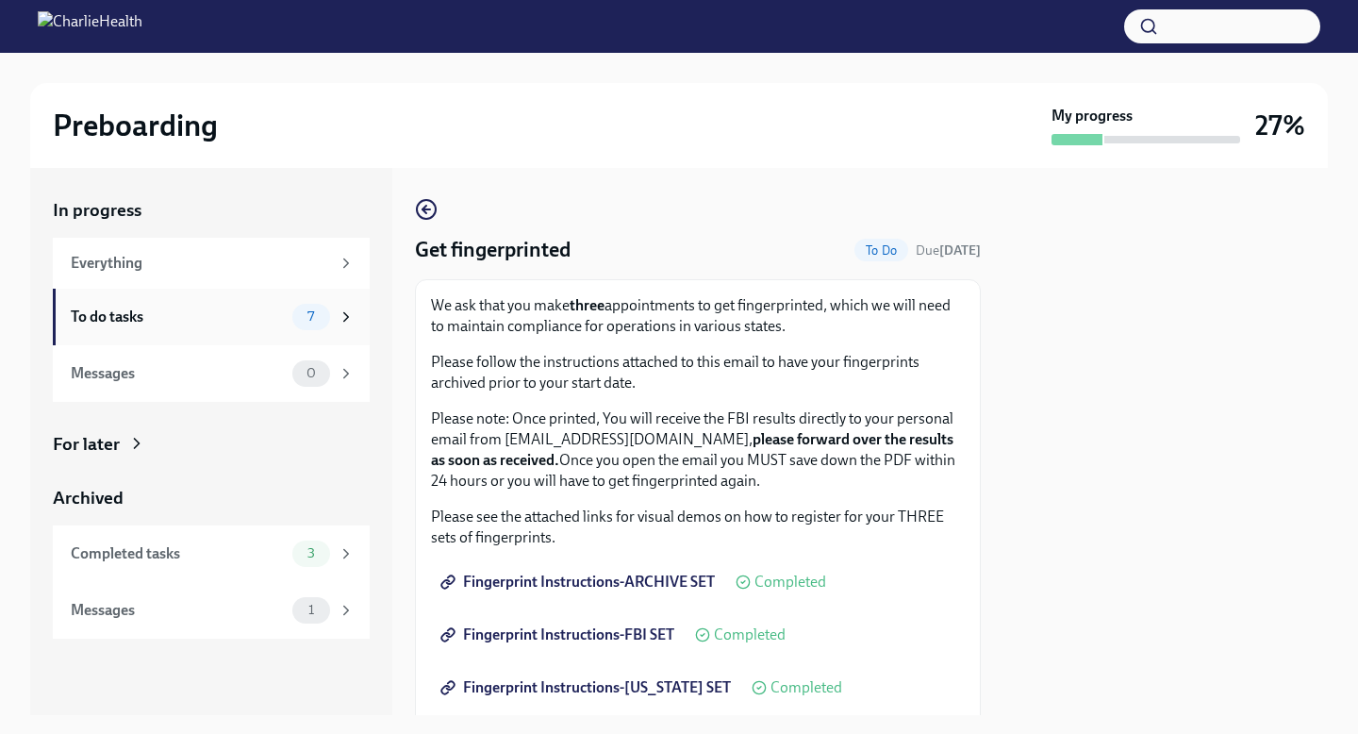
click at [252, 308] on div "To do tasks" at bounding box center [178, 316] width 214 height 21
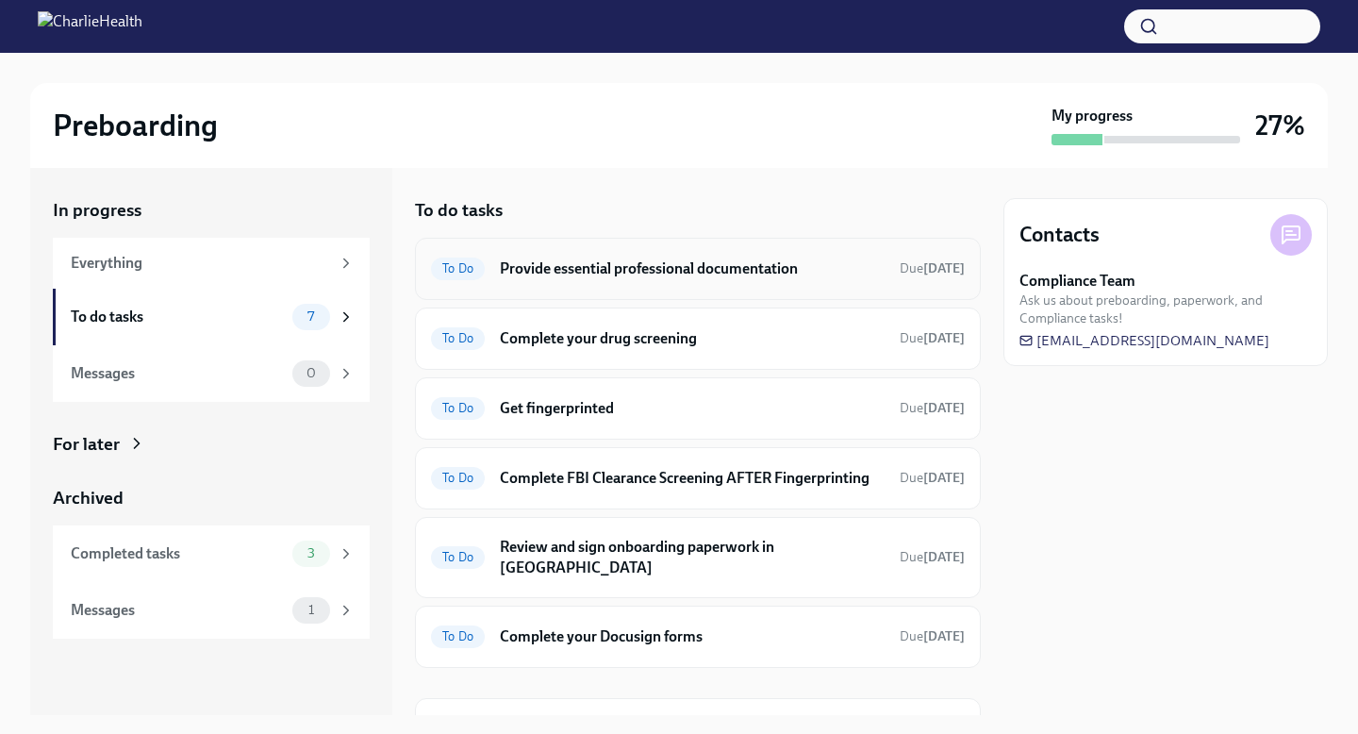
click at [753, 269] on h6 "Provide essential professional documentation" at bounding box center [692, 268] width 385 height 21
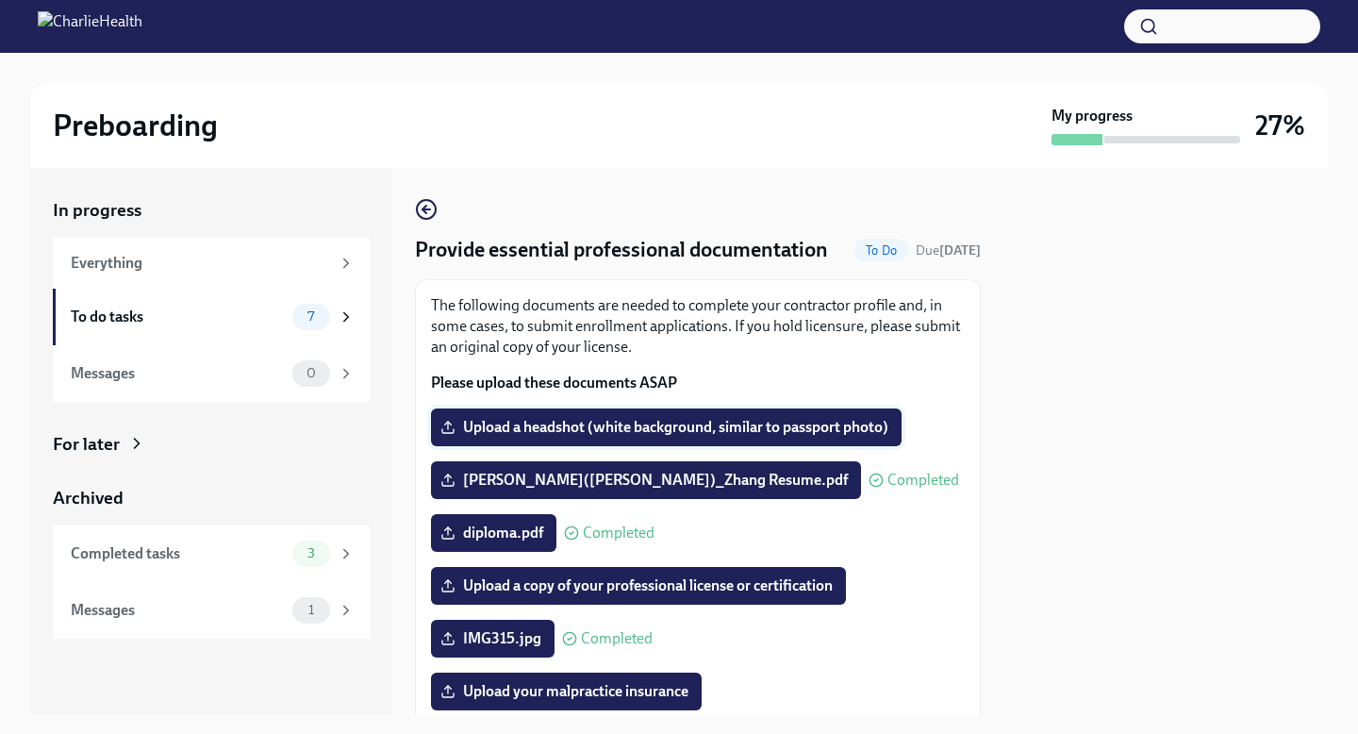
click at [743, 425] on span "Upload a headshot (white background, similar to passport photo)" at bounding box center [666, 427] width 444 height 19
click at [0, 0] on input "Upload a headshot (white background, similar to passport photo)" at bounding box center [0, 0] width 0 height 0
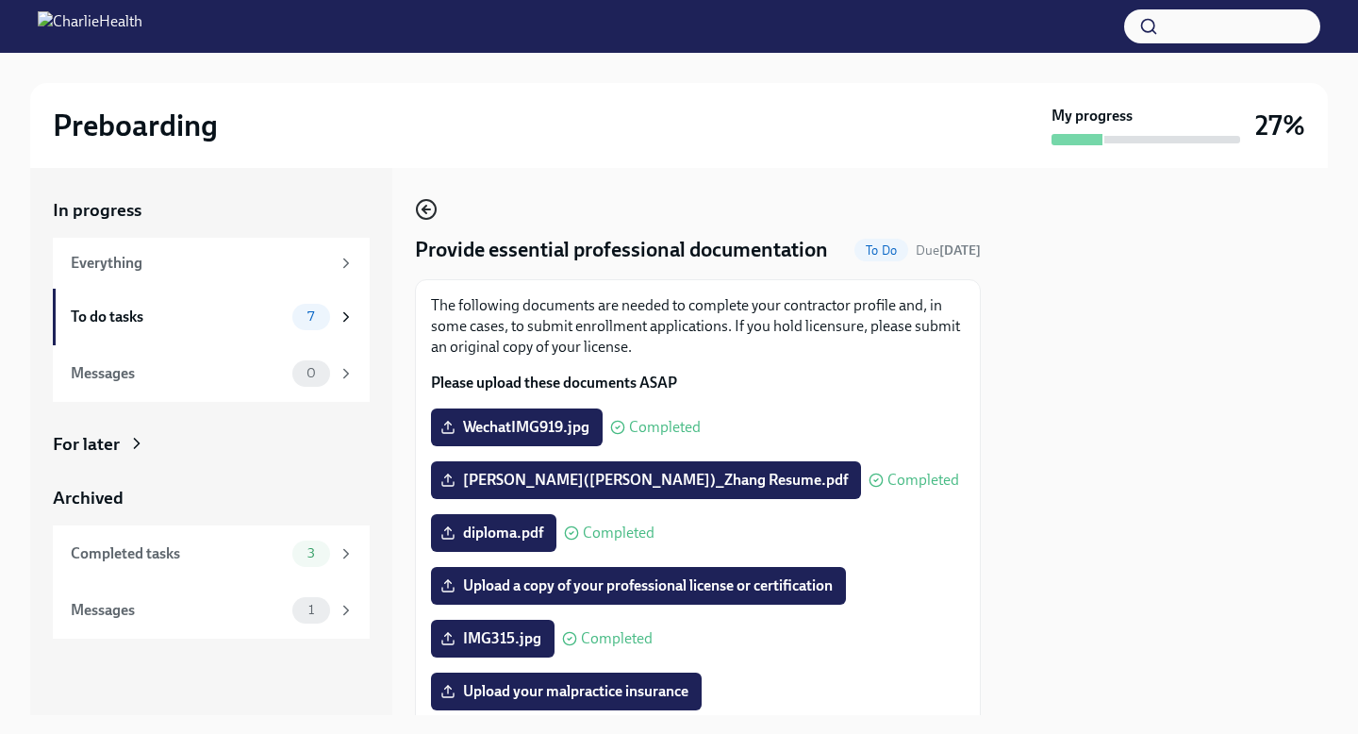
click at [418, 211] on icon "button" at bounding box center [426, 209] width 23 height 23
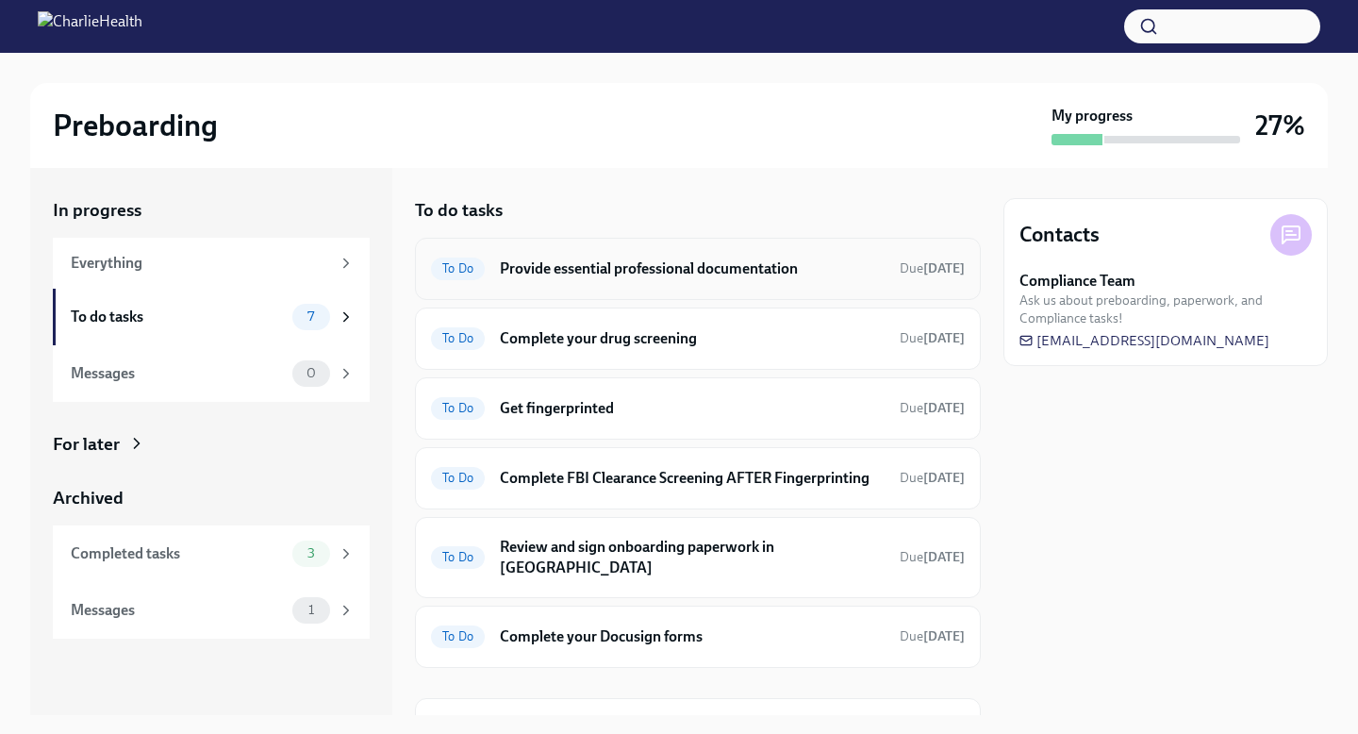
click at [697, 265] on h6 "Provide essential professional documentation" at bounding box center [692, 268] width 385 height 21
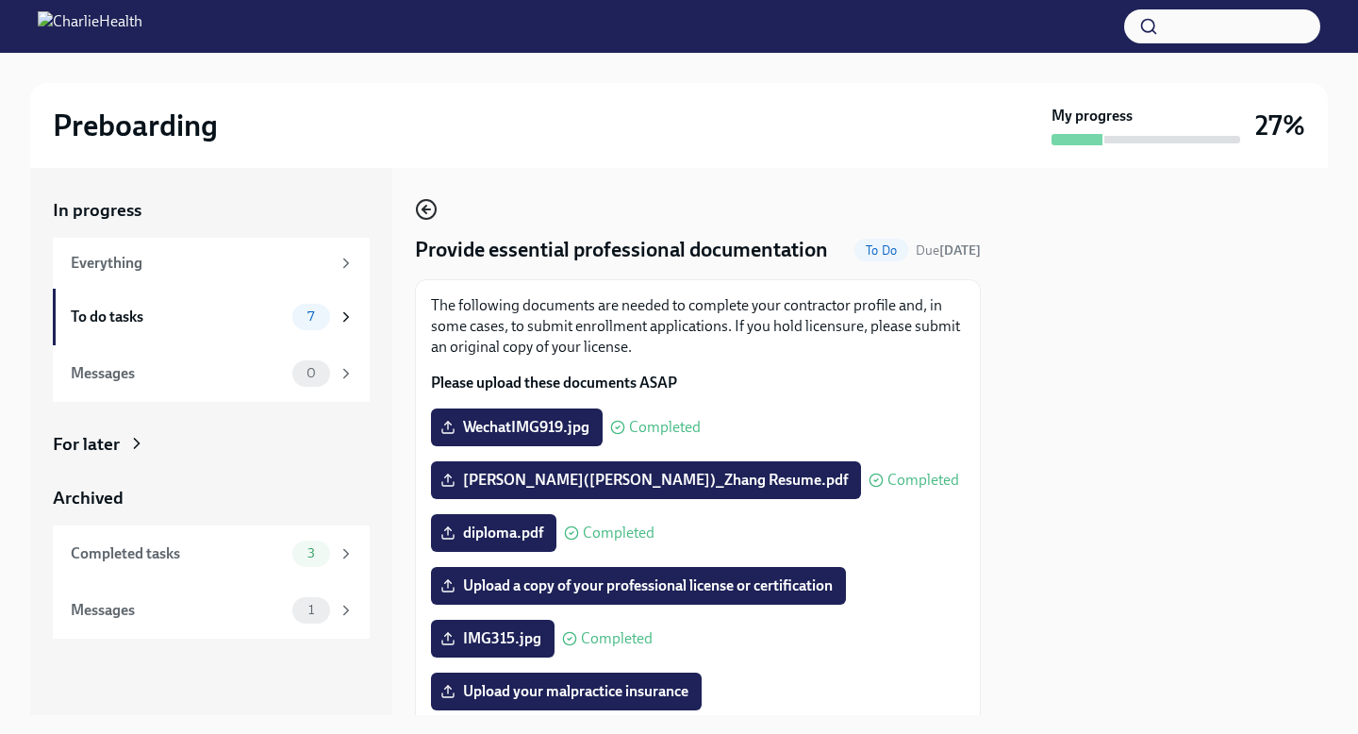
click at [433, 207] on icon "button" at bounding box center [426, 209] width 23 height 23
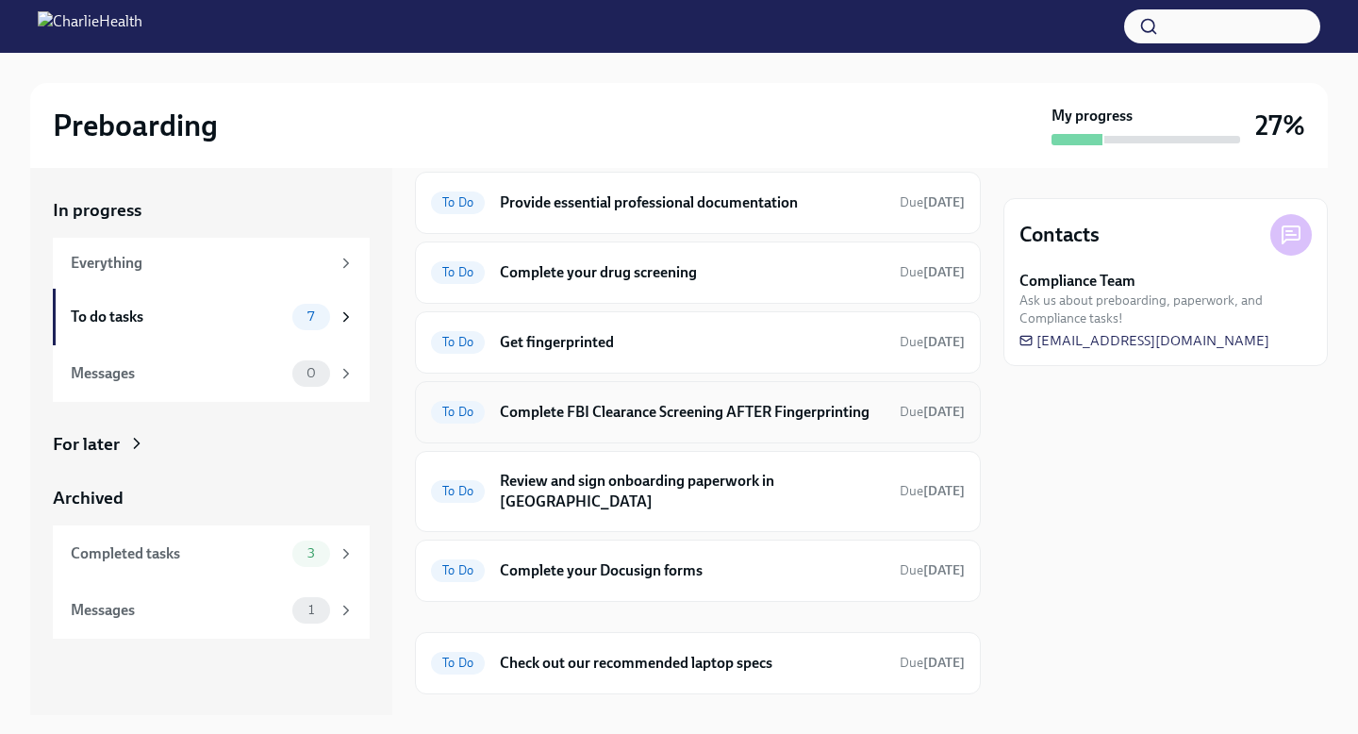
scroll to position [71, 0]
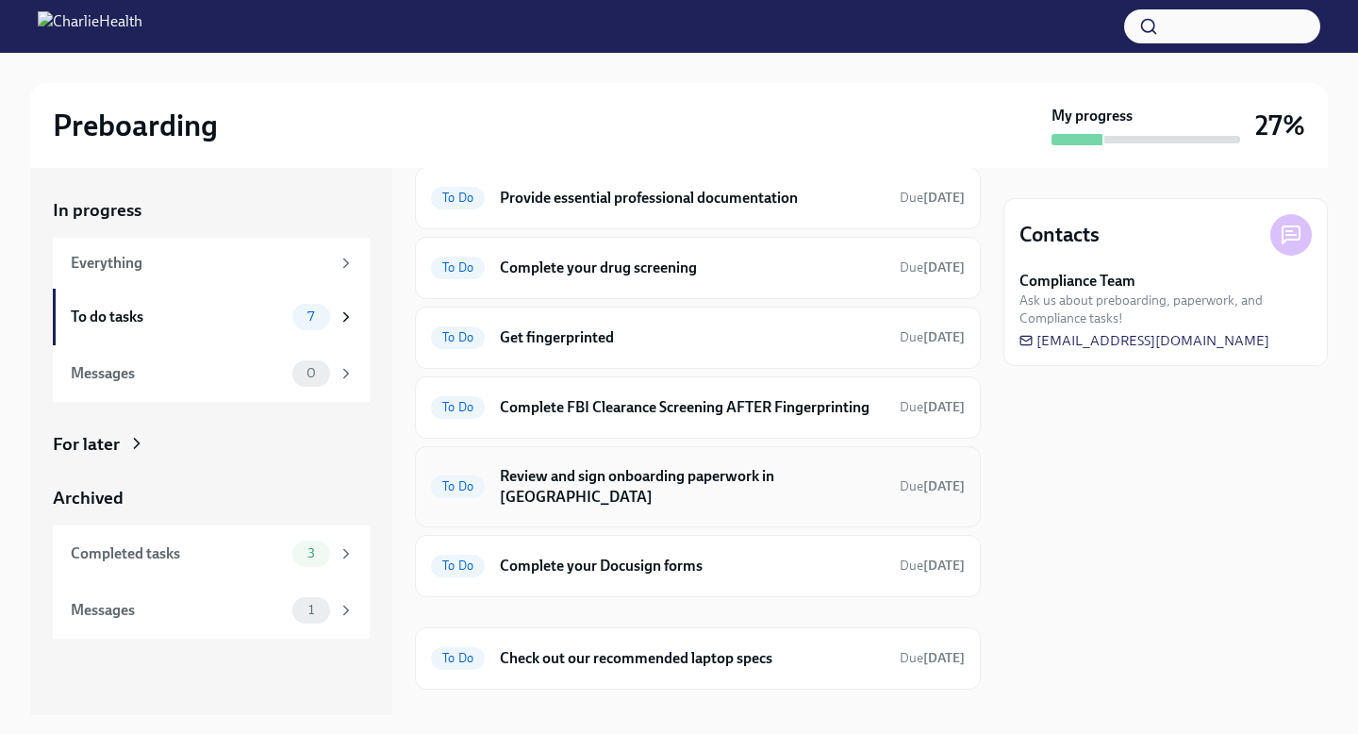
click at [738, 484] on h6 "Review and sign onboarding paperwork in [GEOGRAPHIC_DATA]" at bounding box center [692, 486] width 385 height 41
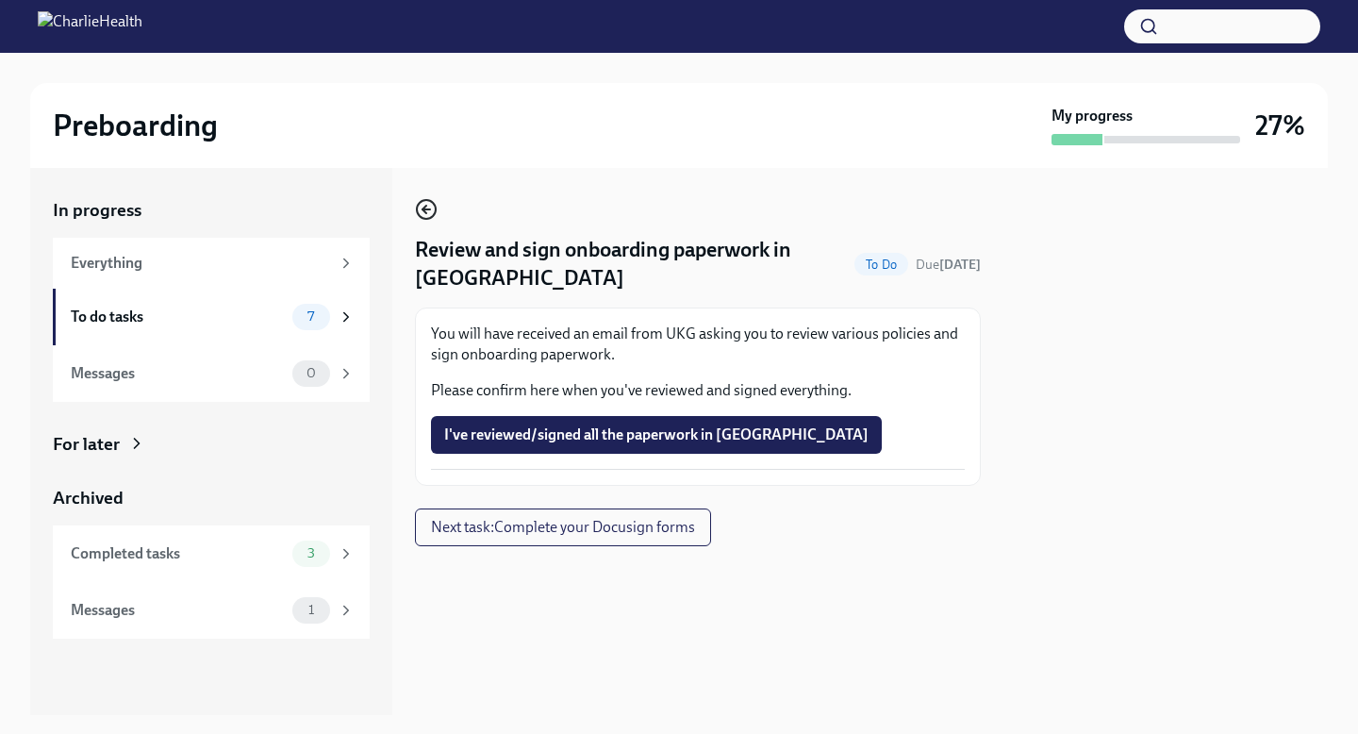
click at [420, 208] on icon "button" at bounding box center [426, 209] width 23 height 23
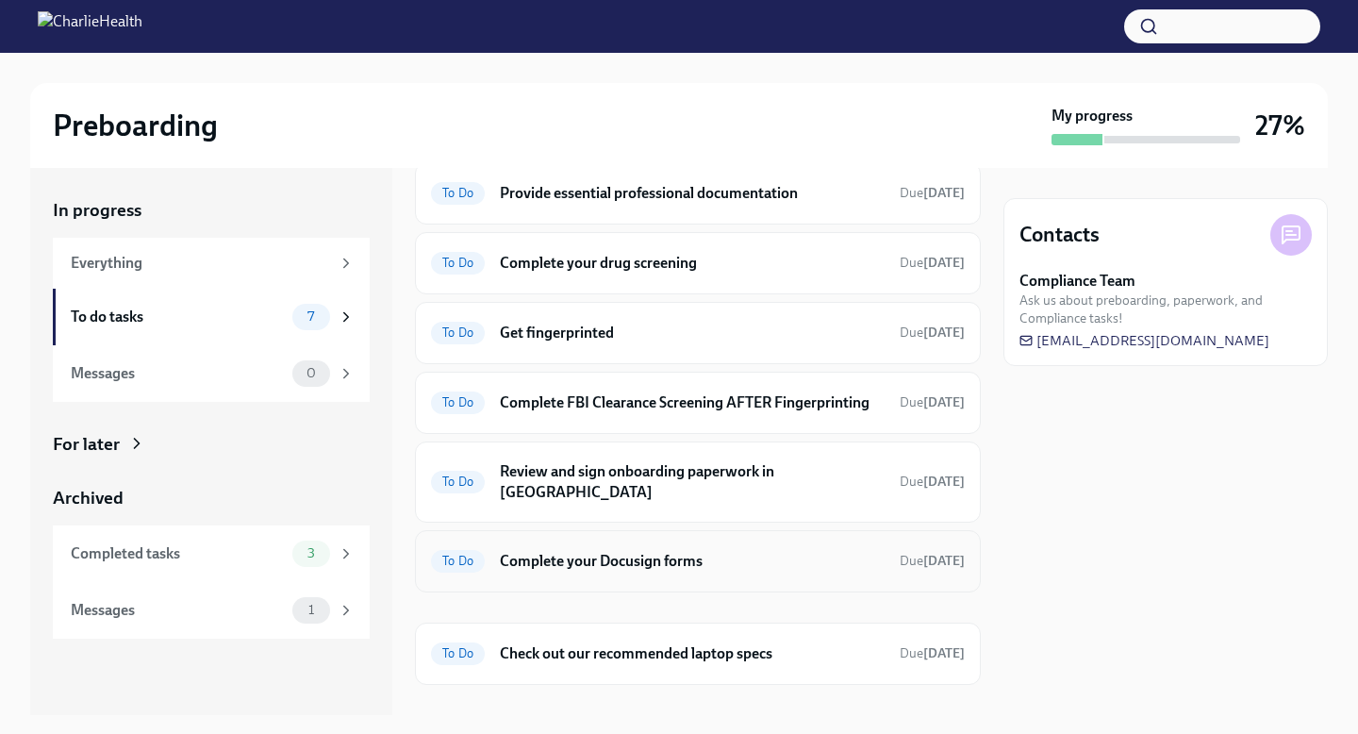
scroll to position [86, 0]
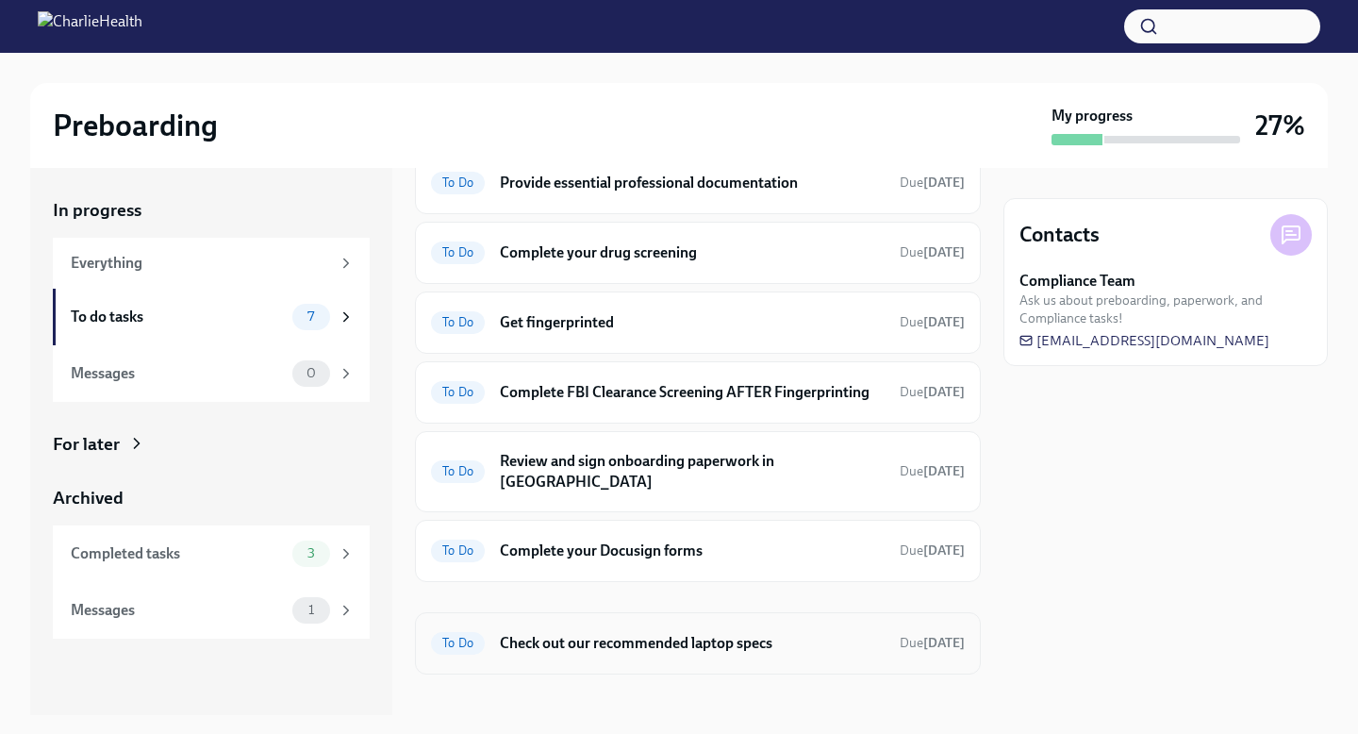
click at [670, 635] on div "To Do Check out our recommended laptop specs Due [DATE]" at bounding box center [698, 643] width 566 height 62
click at [675, 633] on h6 "Check out our recommended laptop specs" at bounding box center [692, 643] width 385 height 21
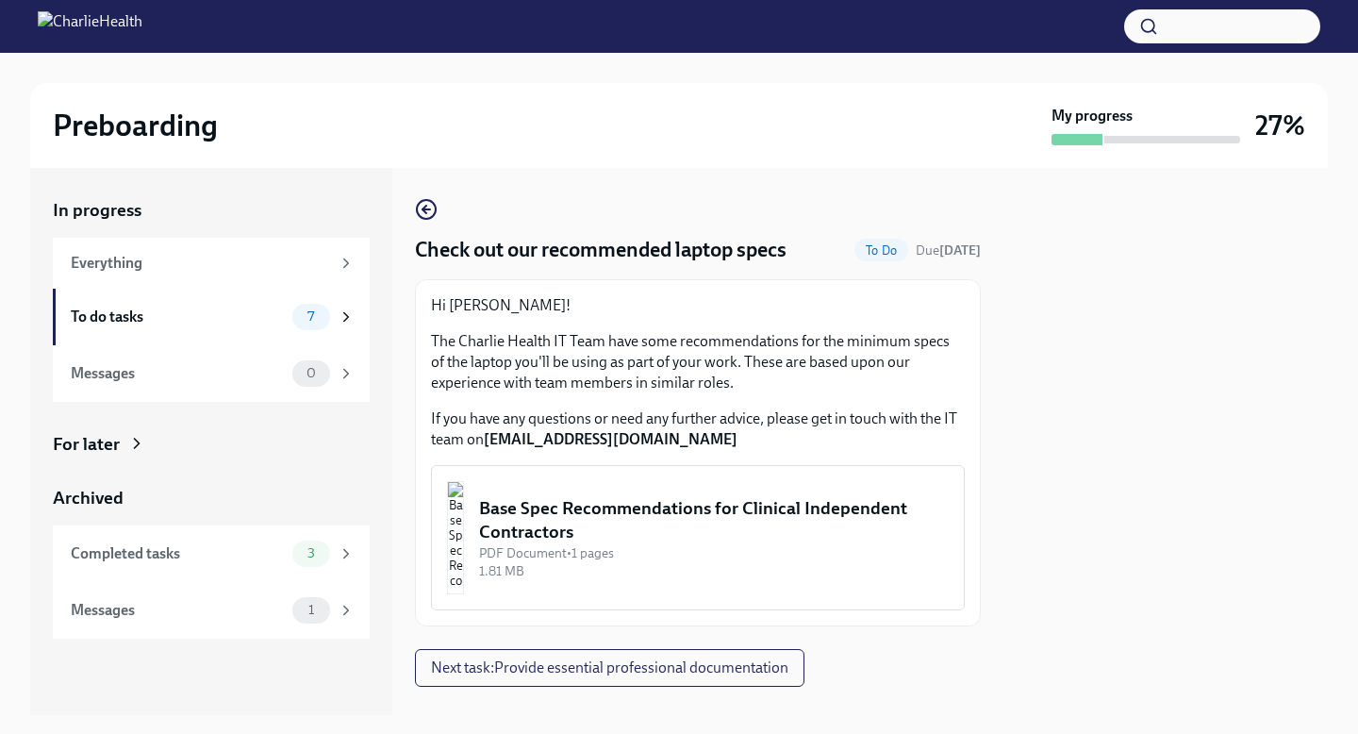
click at [674, 528] on div "Base Spec Recommendations for Clinical Independent Contractors" at bounding box center [714, 520] width 470 height 48
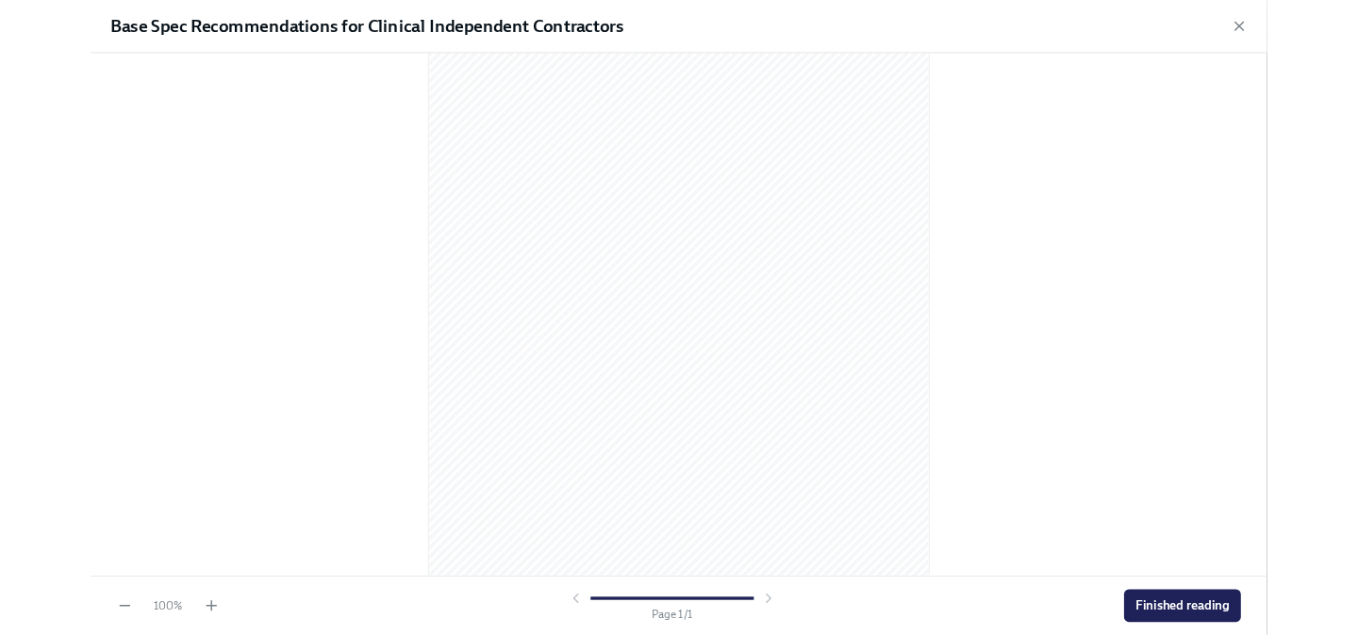
scroll to position [175, 0]
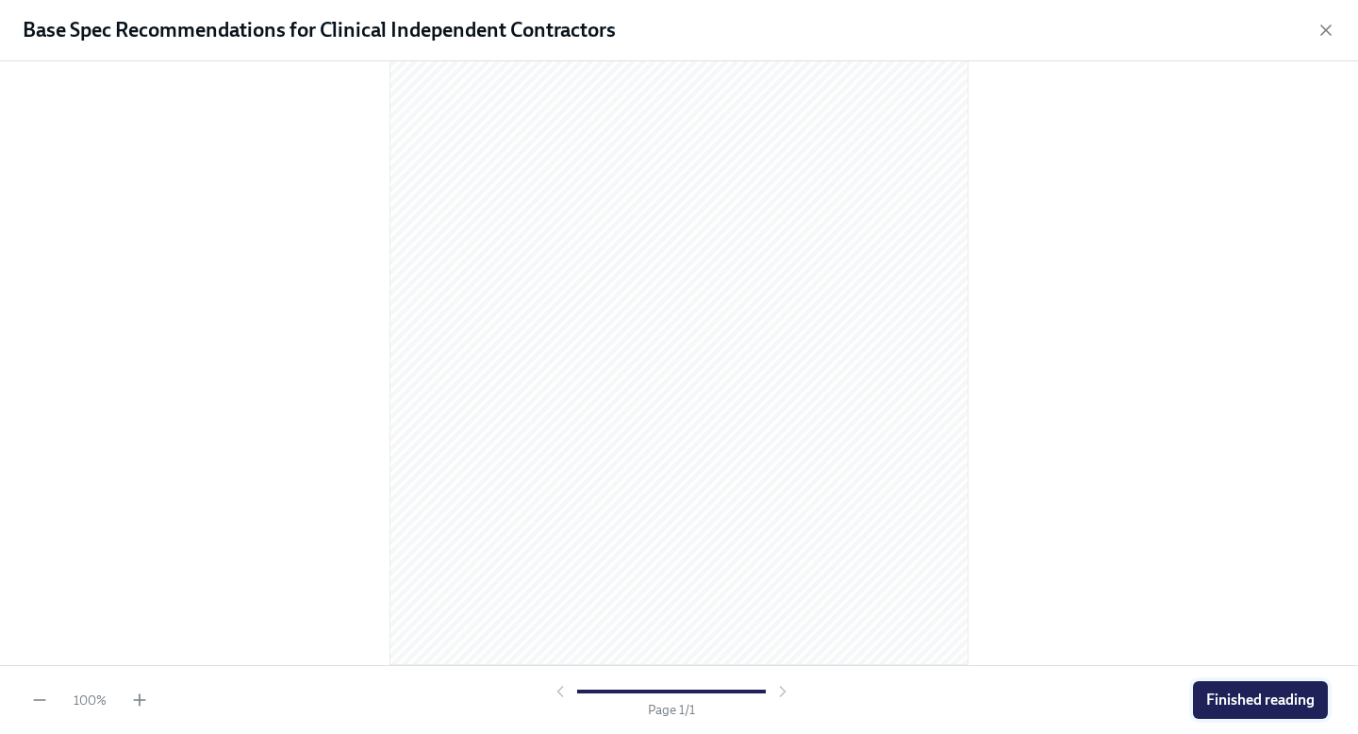
click at [1259, 635] on span "Finished reading" at bounding box center [1260, 699] width 108 height 19
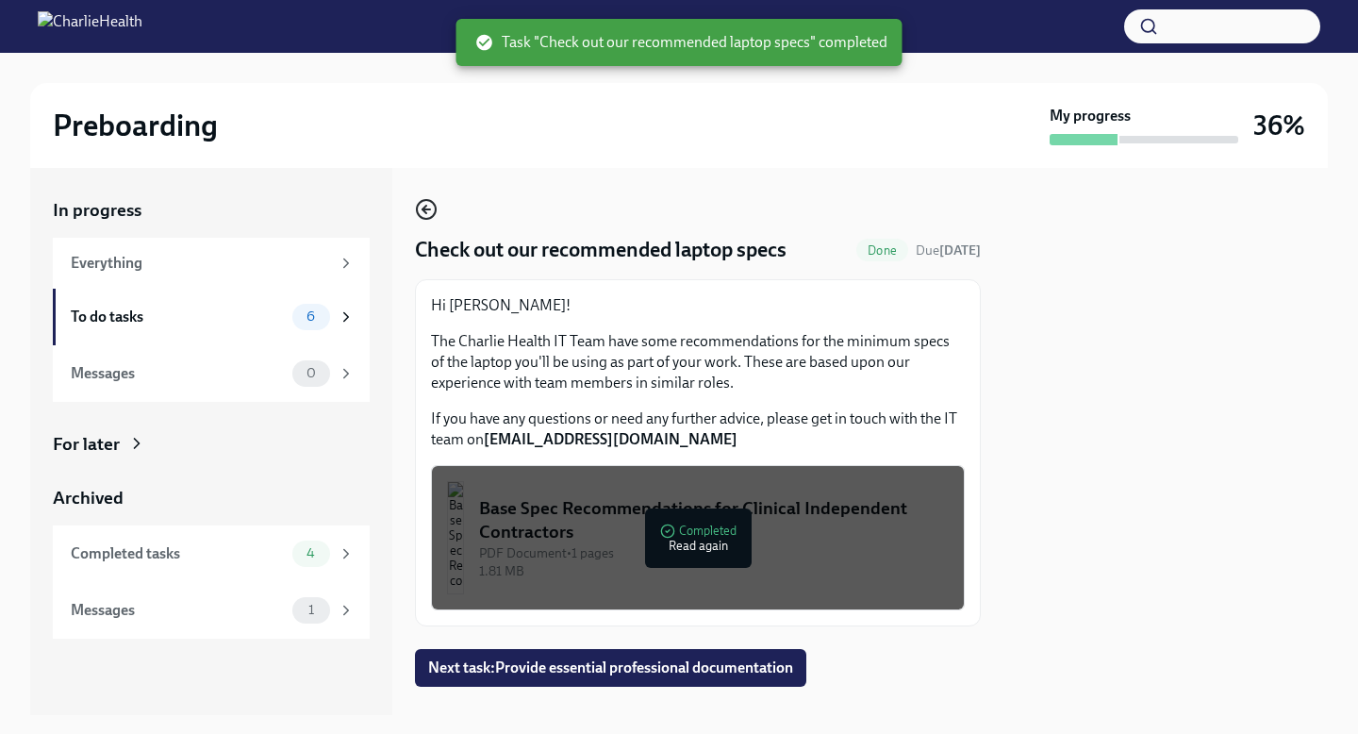
click at [428, 213] on icon "button" at bounding box center [426, 209] width 23 height 23
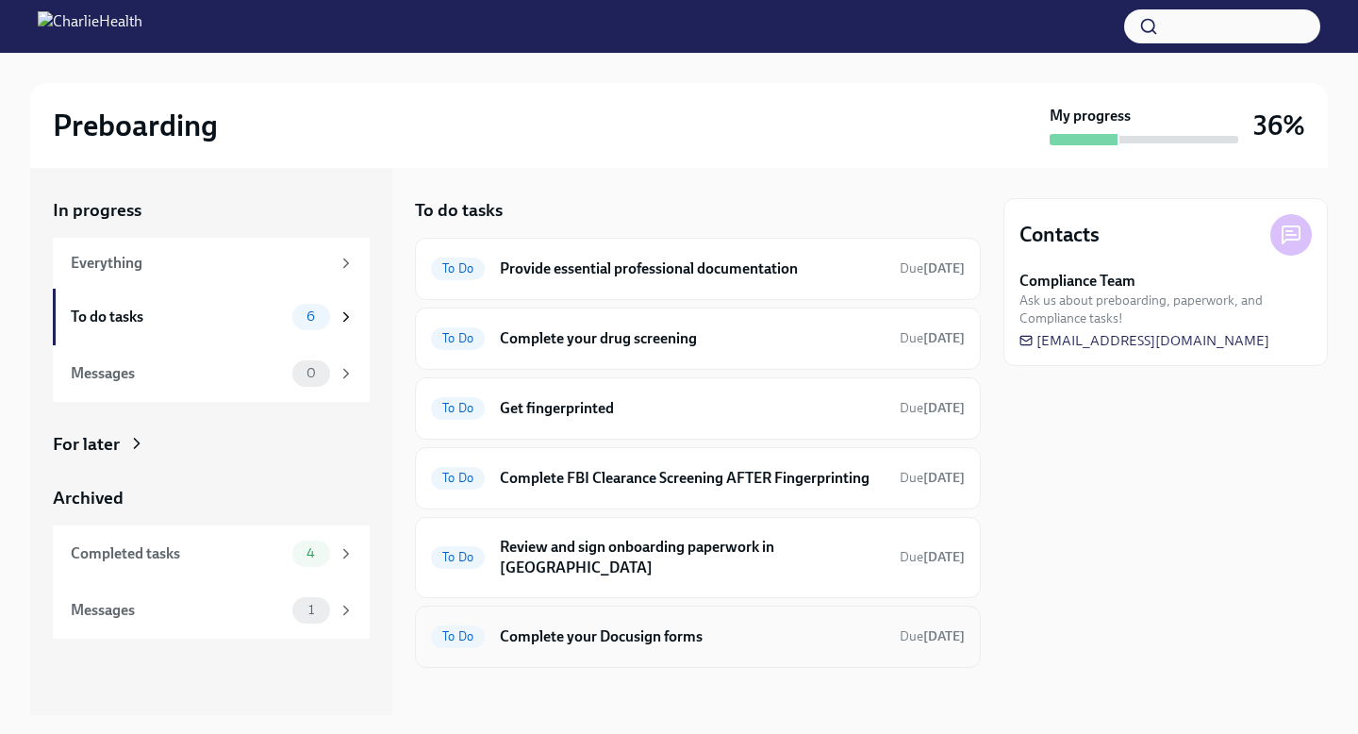
click at [736, 626] on h6 "Complete your Docusign forms" at bounding box center [692, 636] width 385 height 21
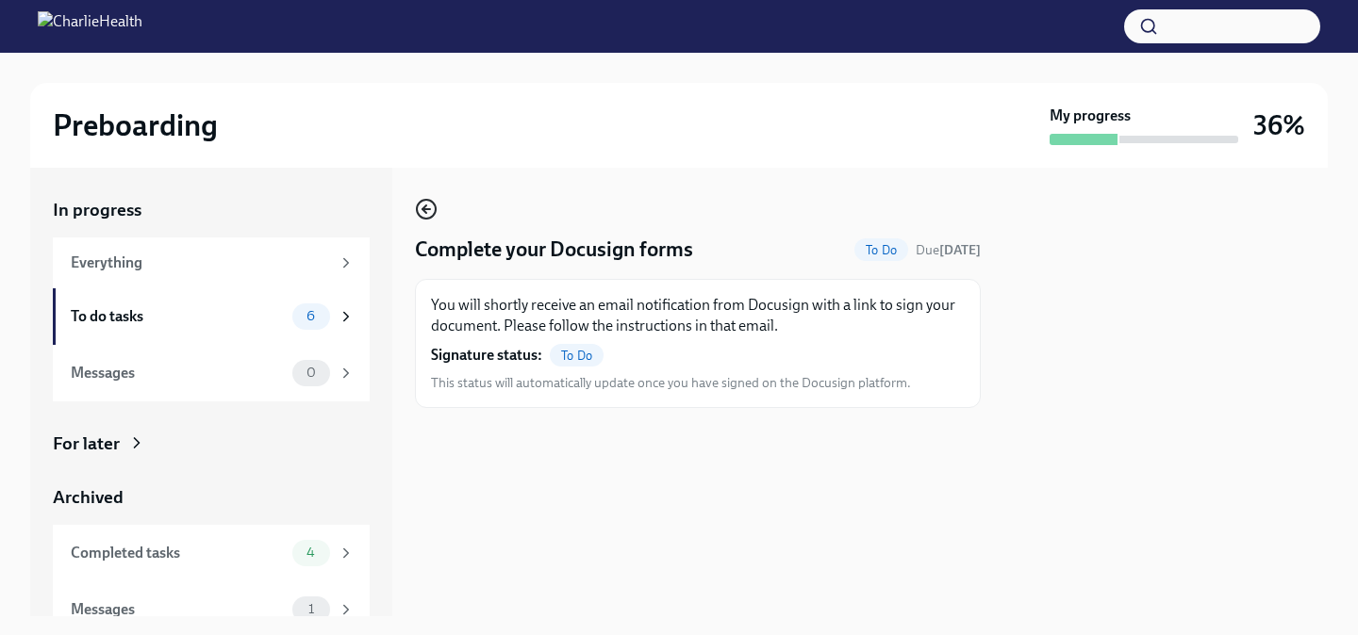
click at [430, 204] on icon "button" at bounding box center [426, 209] width 23 height 23
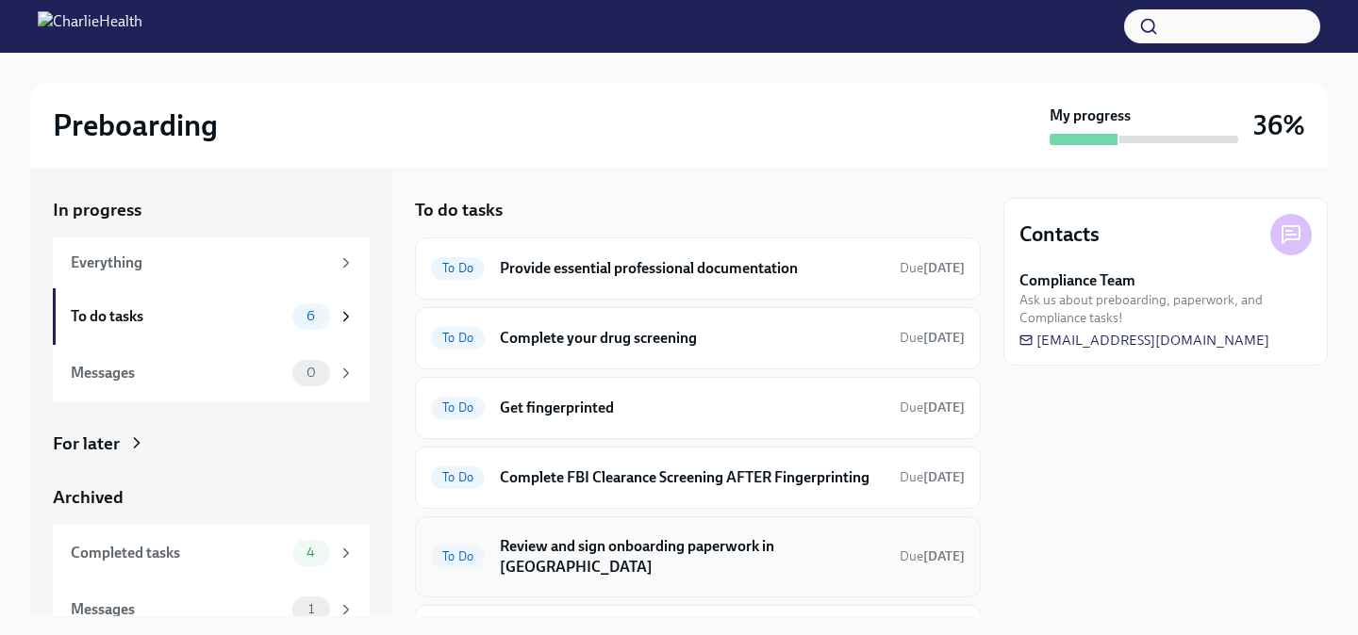
scroll to position [91, 0]
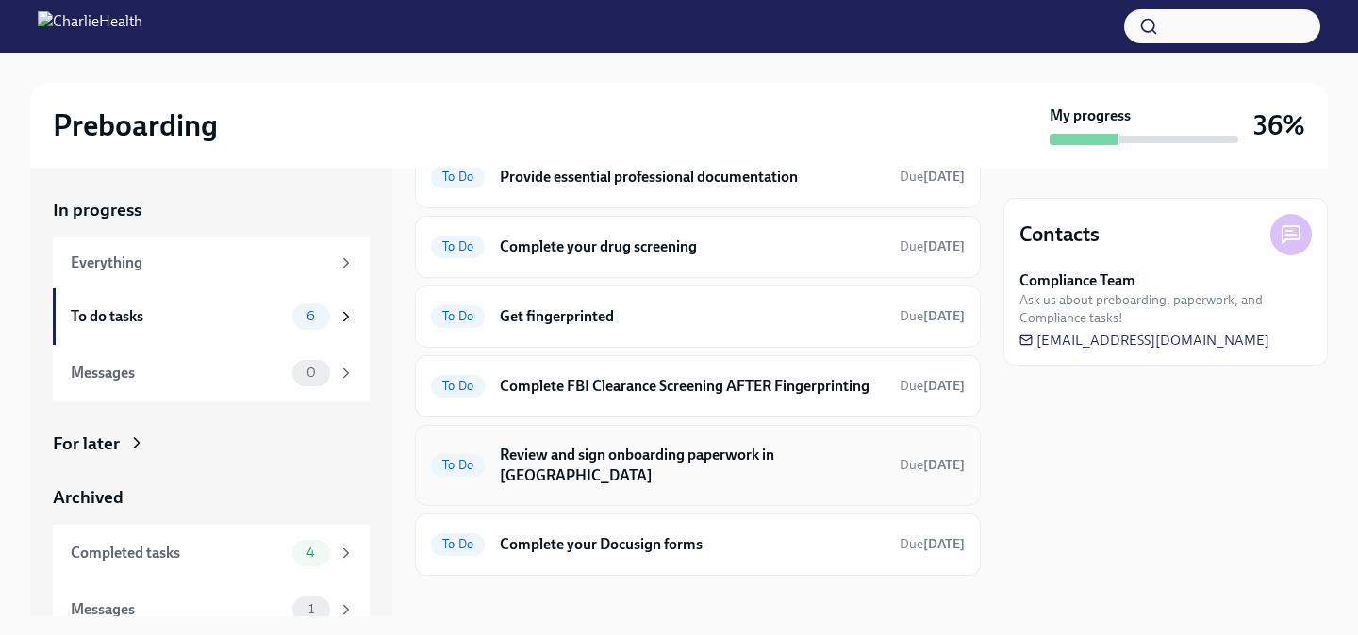
click at [777, 472] on div "To Do Review and sign onboarding paperwork in [GEOGRAPHIC_DATA] Due [DATE]" at bounding box center [698, 465] width 566 height 81
click at [777, 448] on h6 "Review and sign onboarding paperwork in [GEOGRAPHIC_DATA]" at bounding box center [692, 465] width 385 height 41
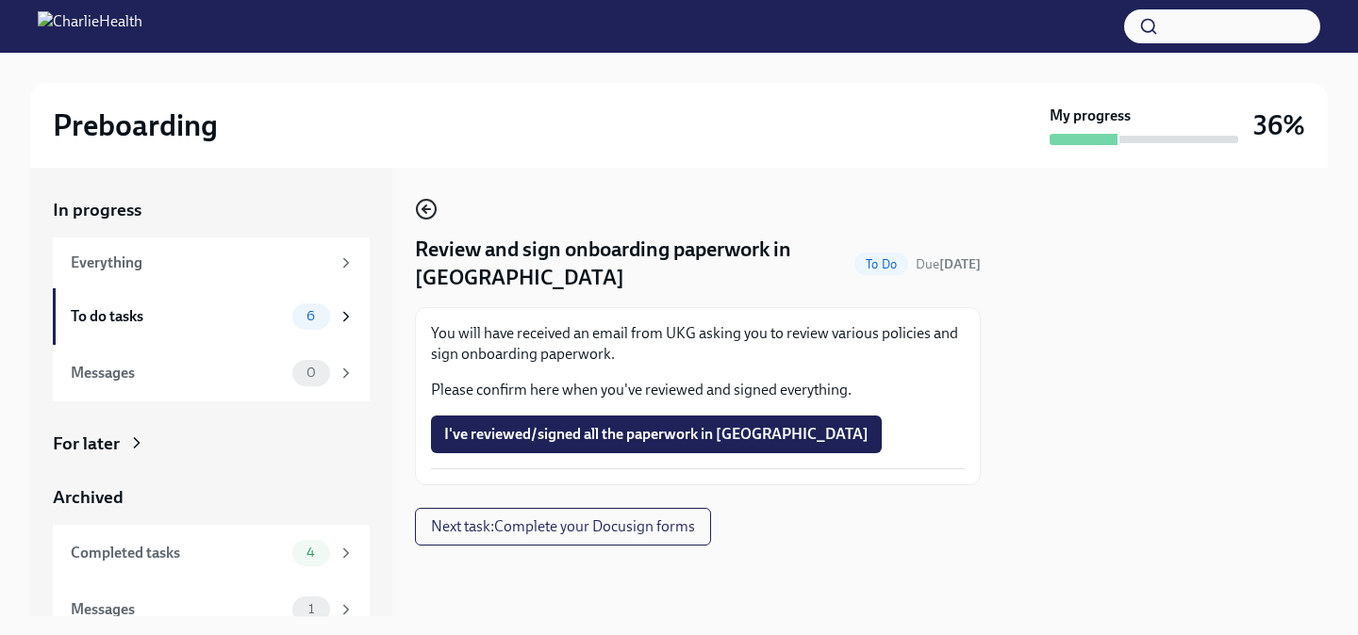
click at [425, 206] on icon "button" at bounding box center [424, 210] width 4 height 8
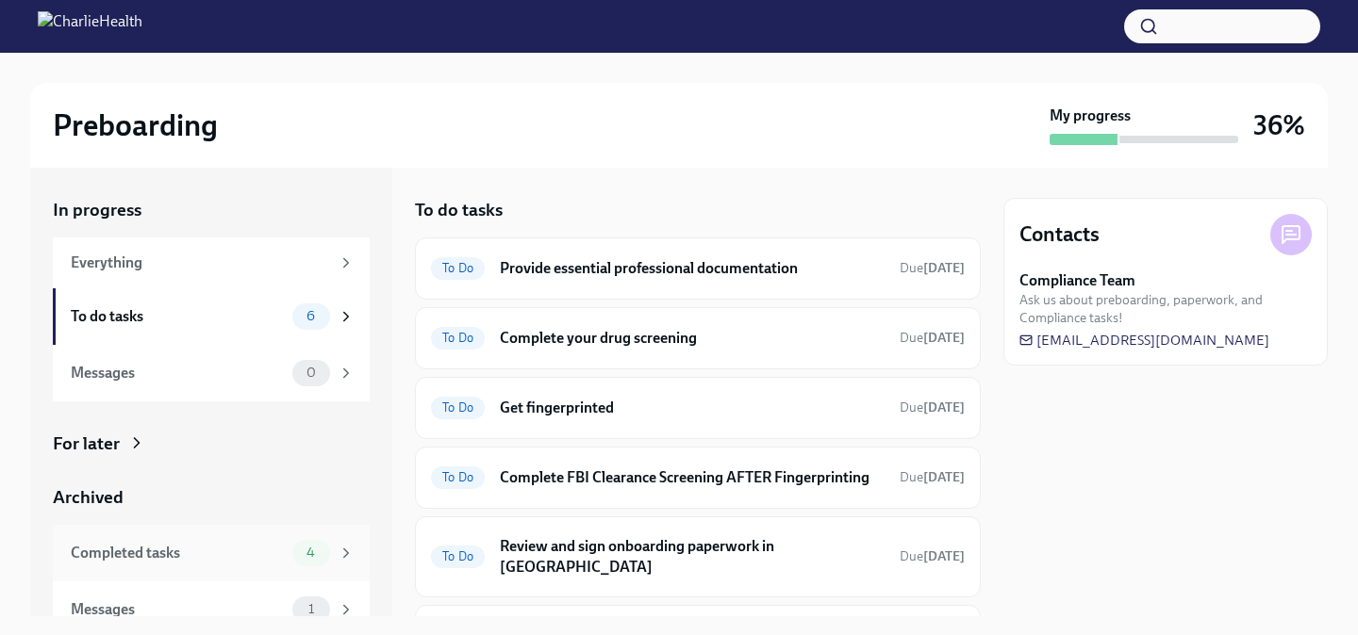
click at [243, 540] on div "Completed tasks 4" at bounding box center [213, 553] width 284 height 26
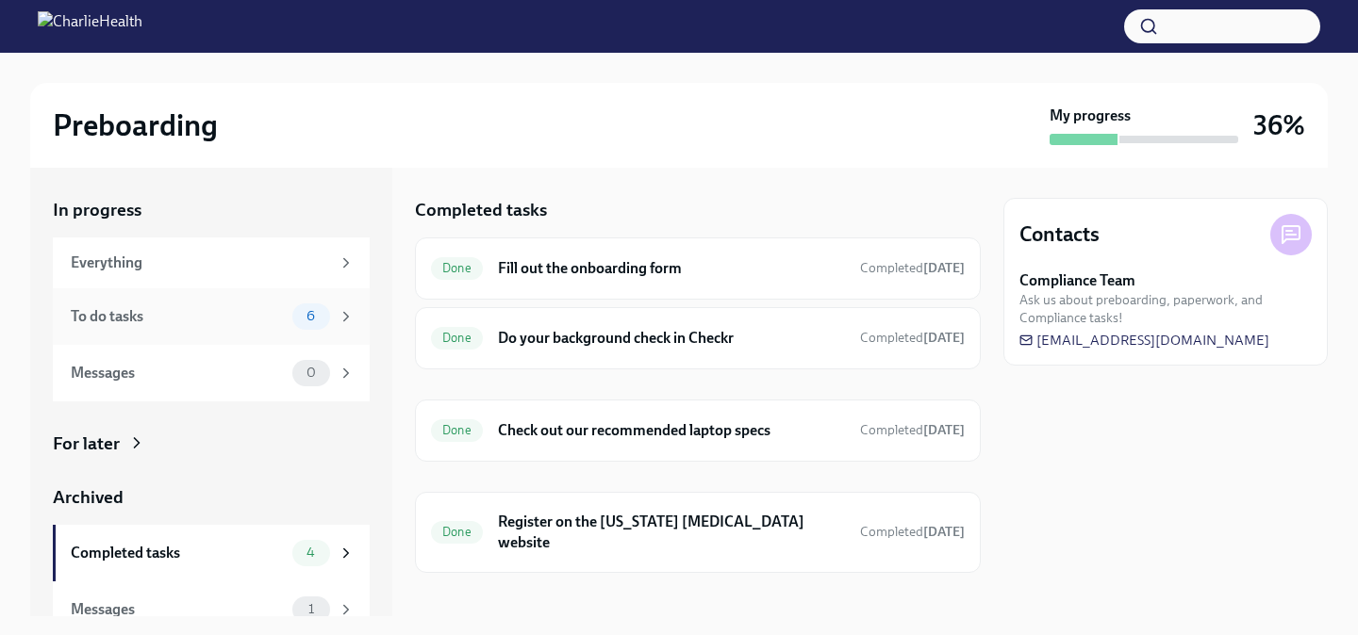
click at [293, 330] on div "To do tasks 6" at bounding box center [211, 317] width 317 height 57
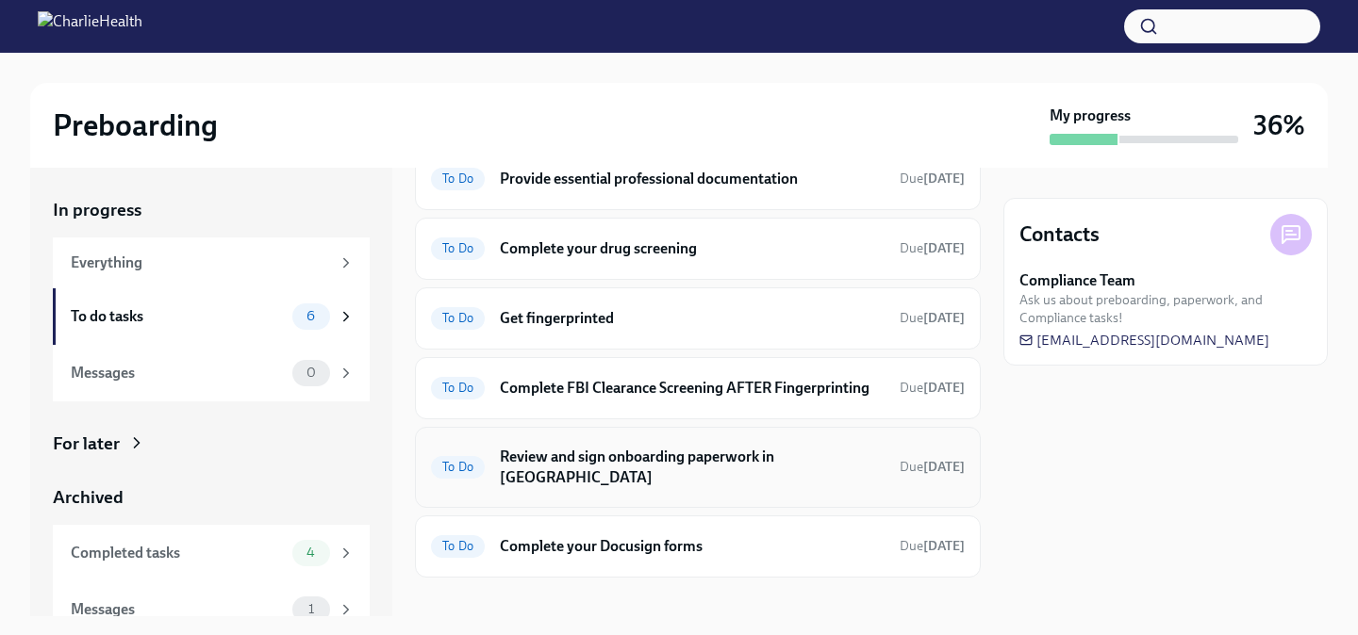
scroll to position [91, 0]
click at [664, 465] on h6 "Review and sign onboarding paperwork in [GEOGRAPHIC_DATA]" at bounding box center [692, 465] width 385 height 41
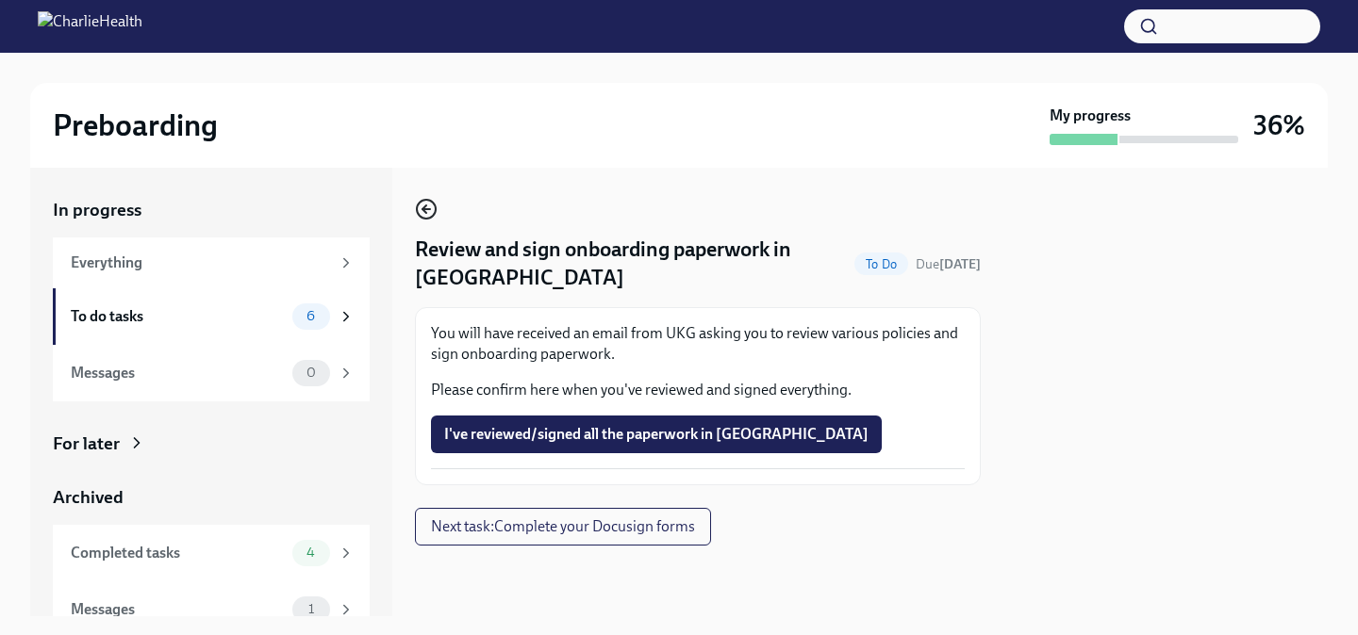
click at [422, 214] on icon "button" at bounding box center [426, 209] width 23 height 23
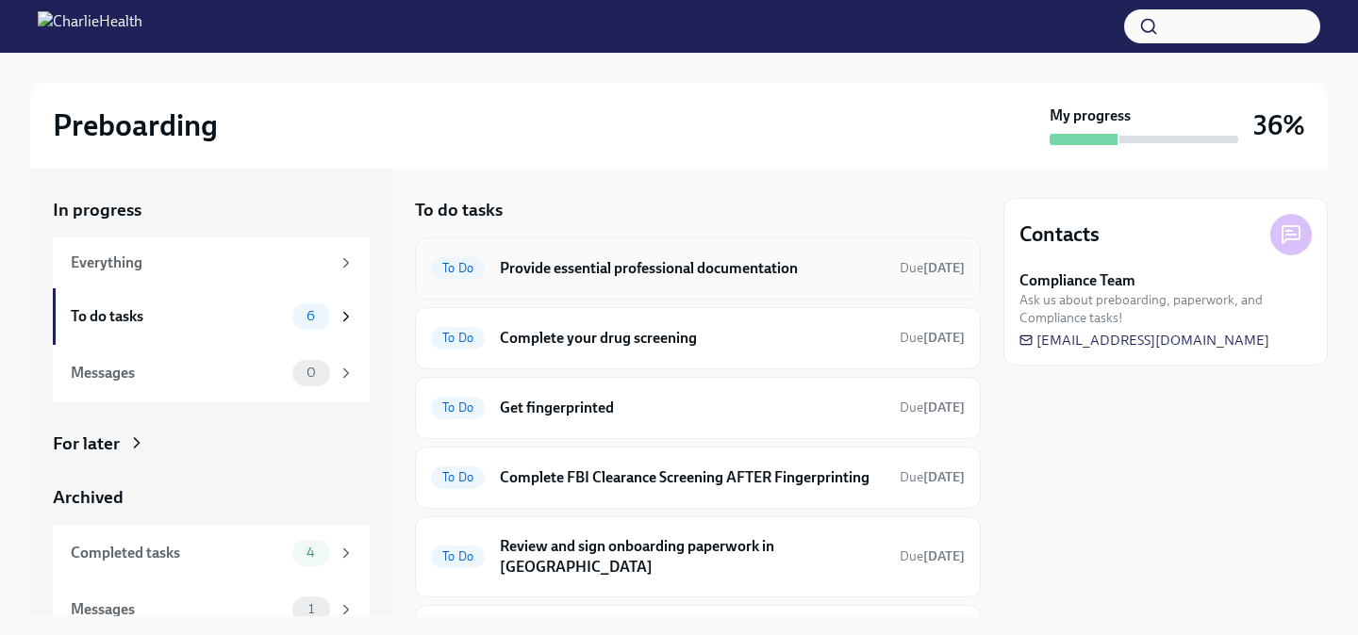
click at [692, 274] on h6 "Provide essential professional documentation" at bounding box center [692, 268] width 385 height 21
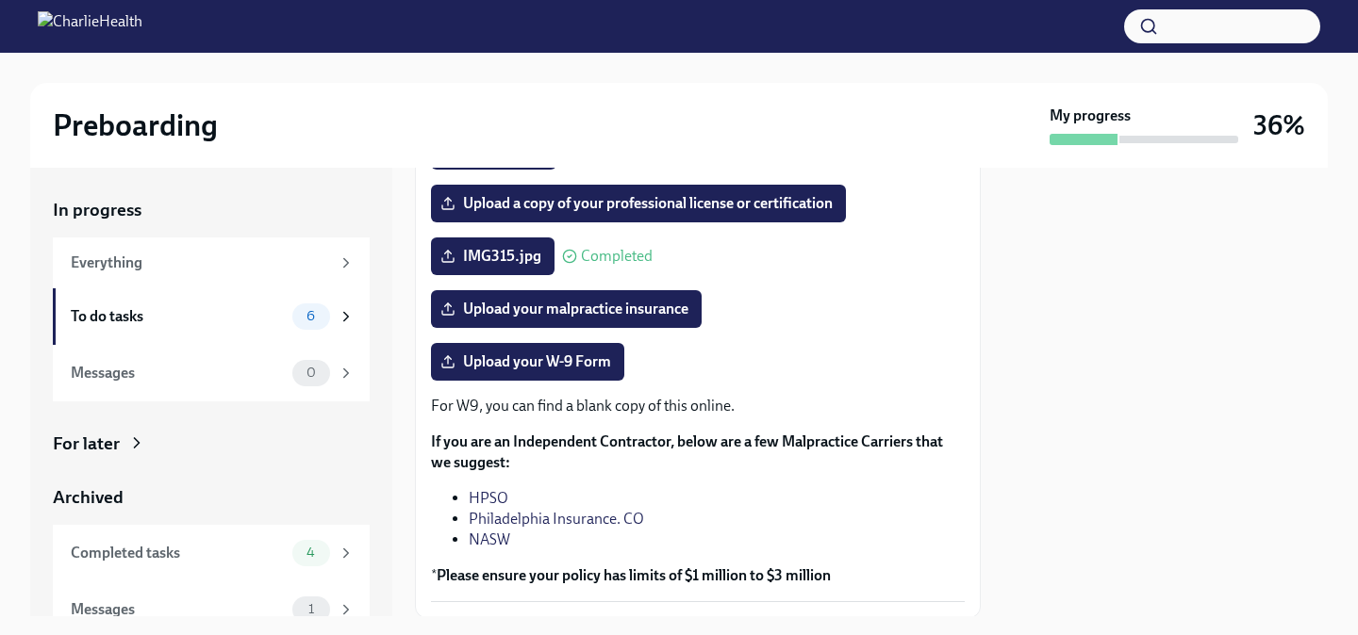
scroll to position [370, 0]
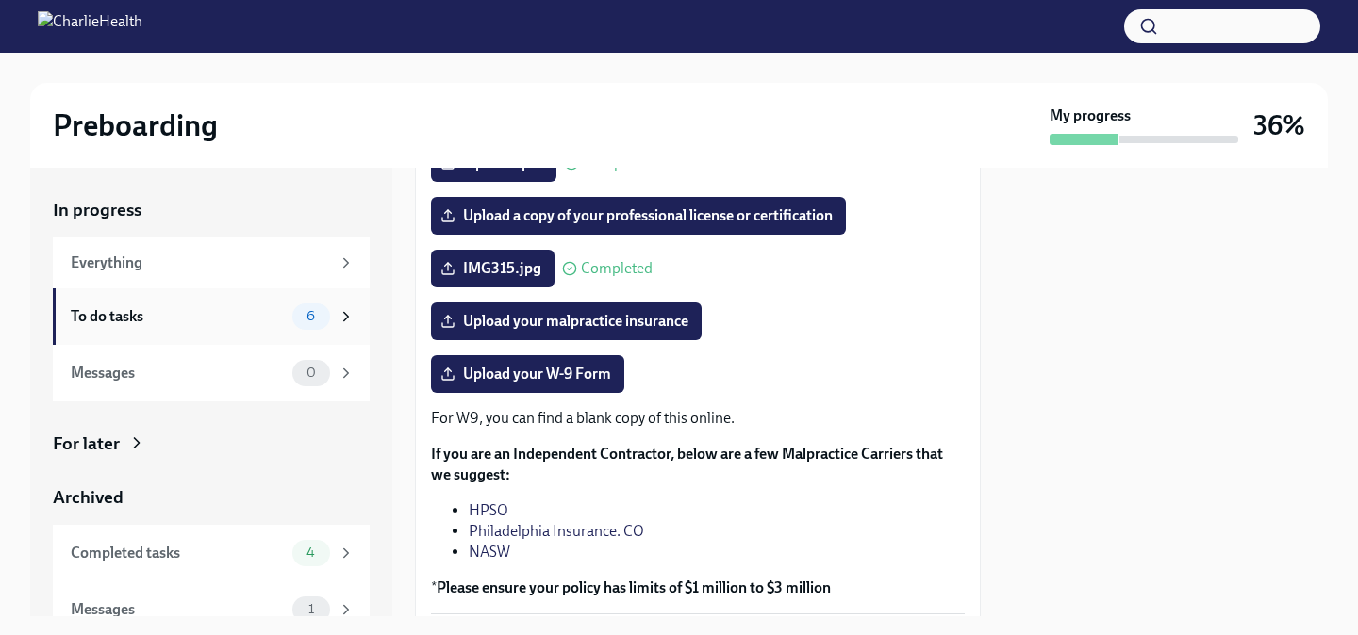
click at [228, 305] on div "To do tasks 6" at bounding box center [213, 317] width 284 height 26
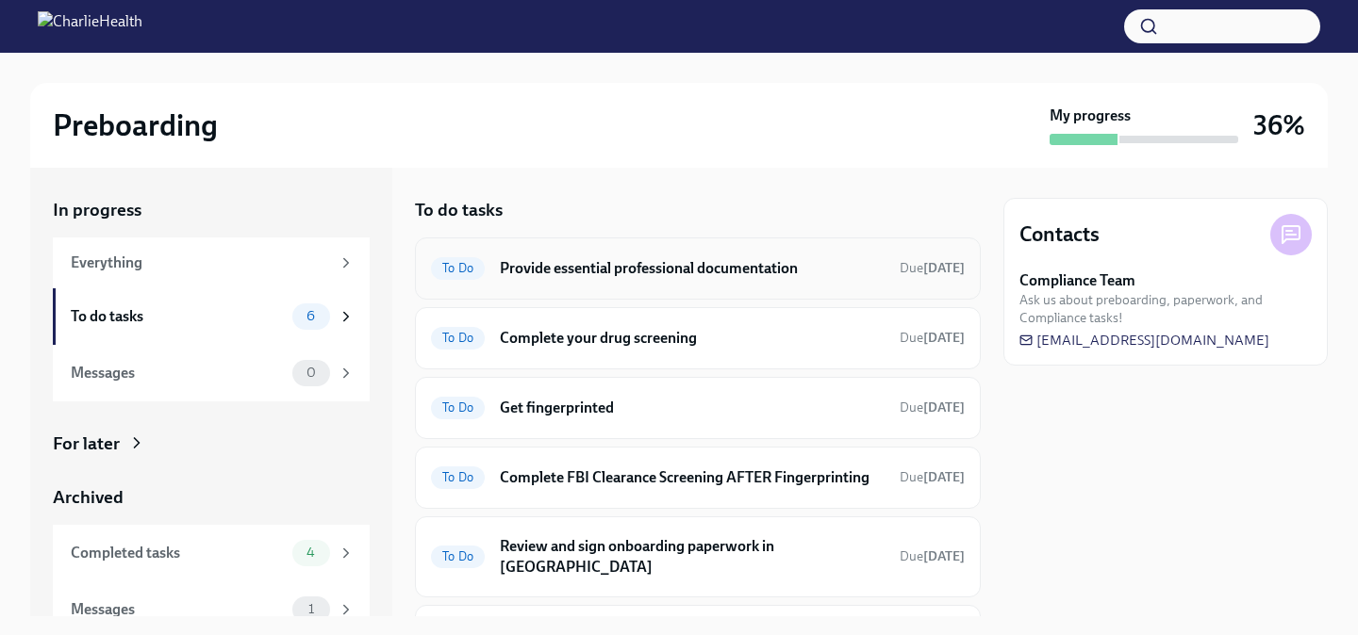
click at [569, 280] on div "To Do Provide essential professional documentation Due [DATE]" at bounding box center [698, 269] width 534 height 30
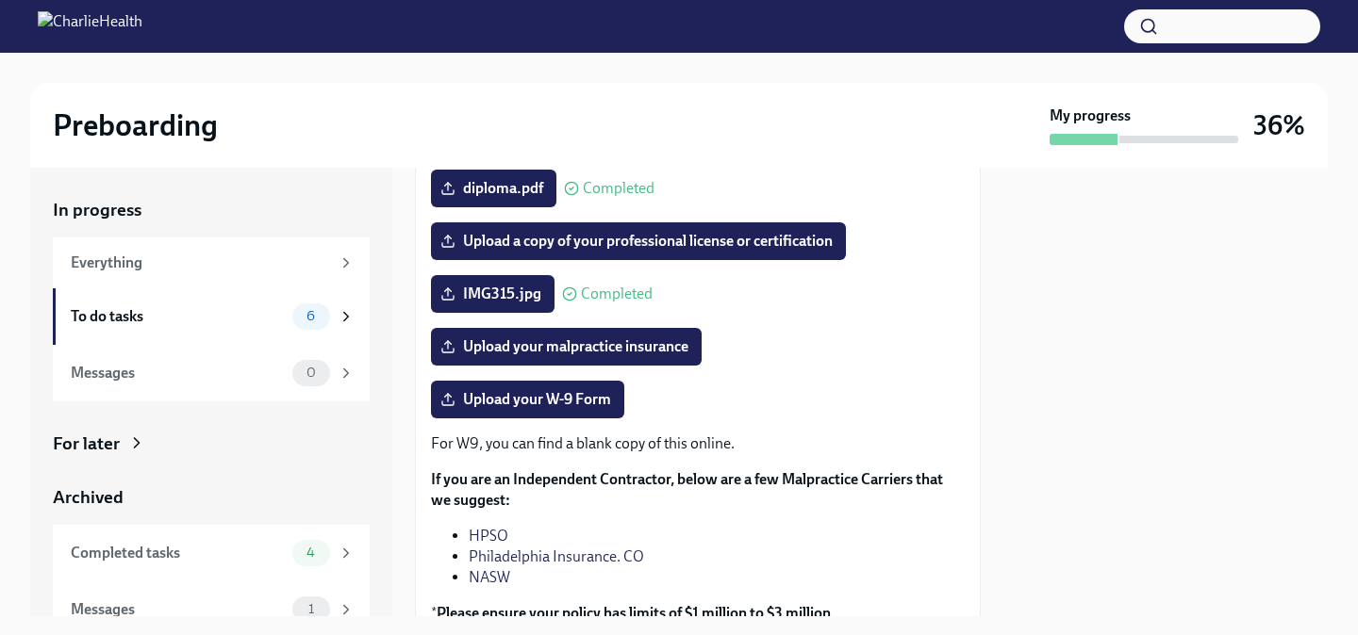
scroll to position [504, 0]
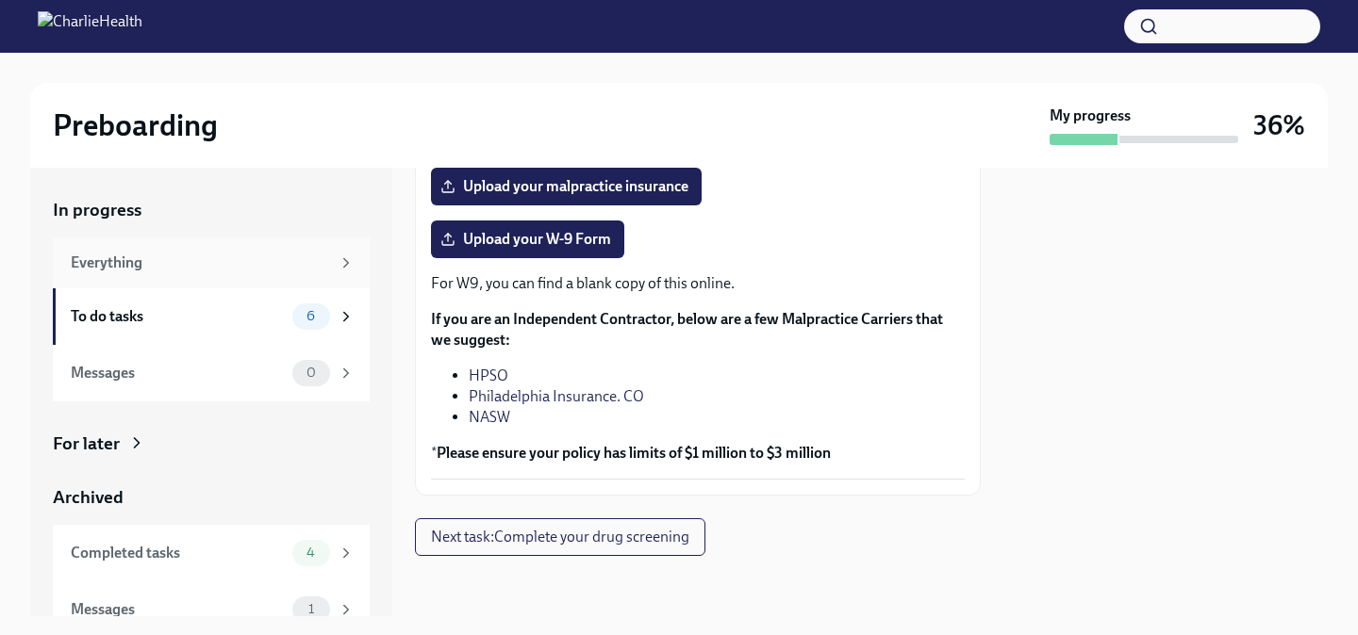
click at [303, 267] on div "Everything" at bounding box center [200, 263] width 259 height 21
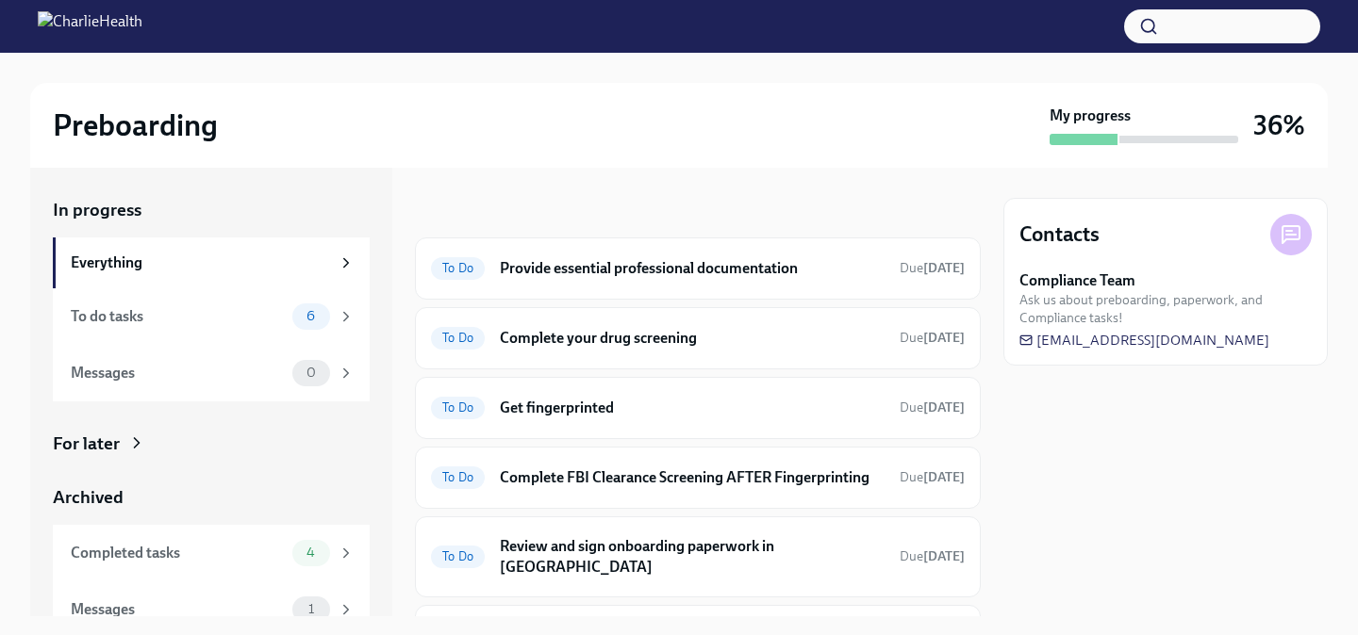
click at [1286, 235] on icon at bounding box center [1290, 235] width 9 height 0
click at [1233, 340] on span "[EMAIL_ADDRESS][DOMAIN_NAME]" at bounding box center [1144, 340] width 250 height 19
click at [857, 473] on h6 "Complete FBI Clearance Screening AFTER Fingerprinting" at bounding box center [692, 478] width 385 height 21
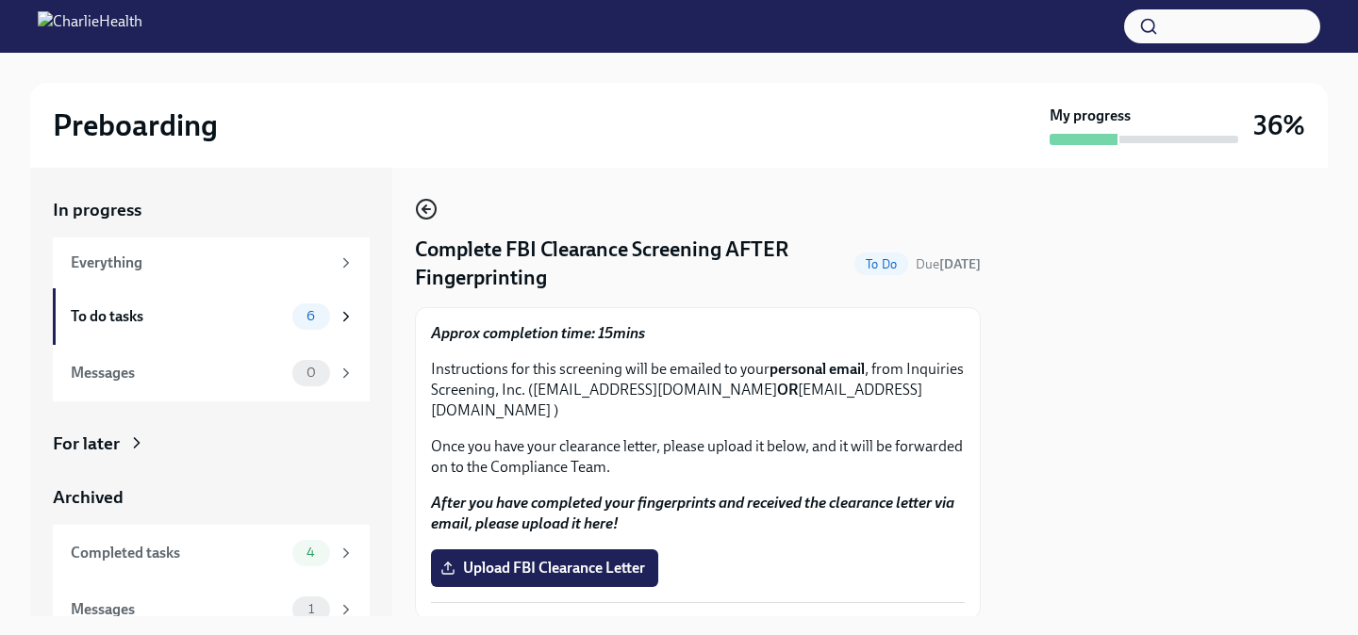
click at [431, 215] on icon "button" at bounding box center [426, 209] width 23 height 23
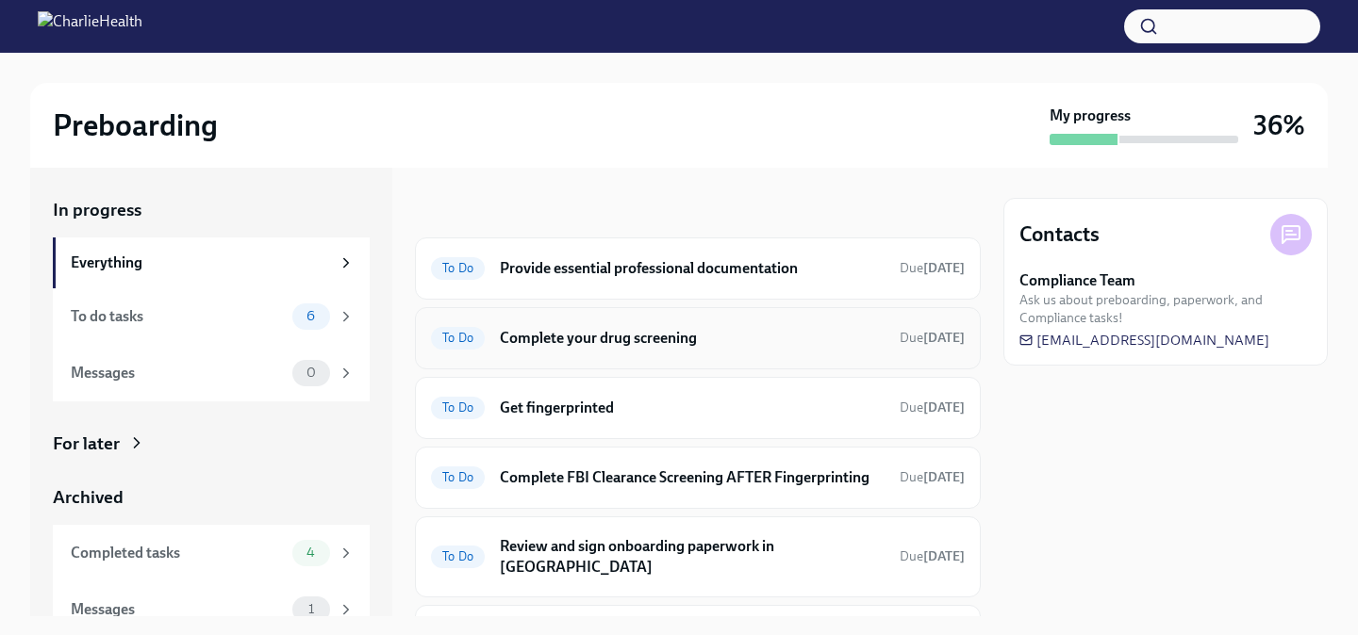
click at [707, 332] on h6 "Complete your drug screening" at bounding box center [692, 338] width 385 height 21
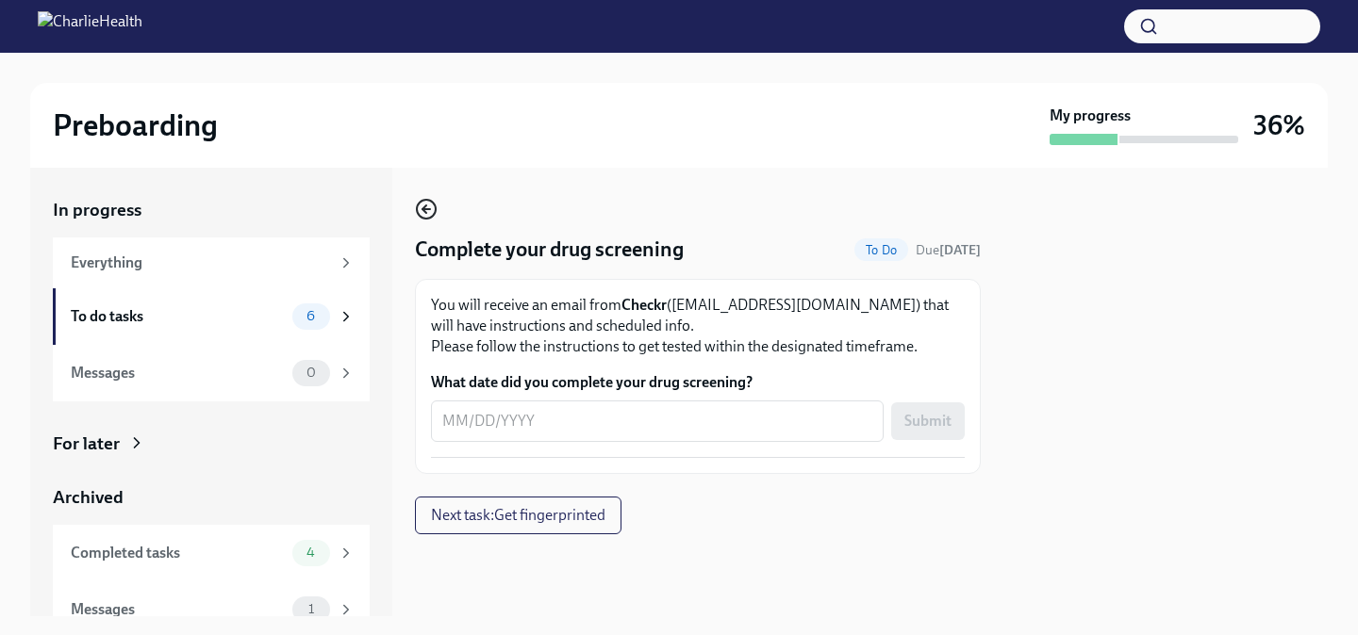
click at [433, 206] on icon "button" at bounding box center [426, 209] width 23 height 23
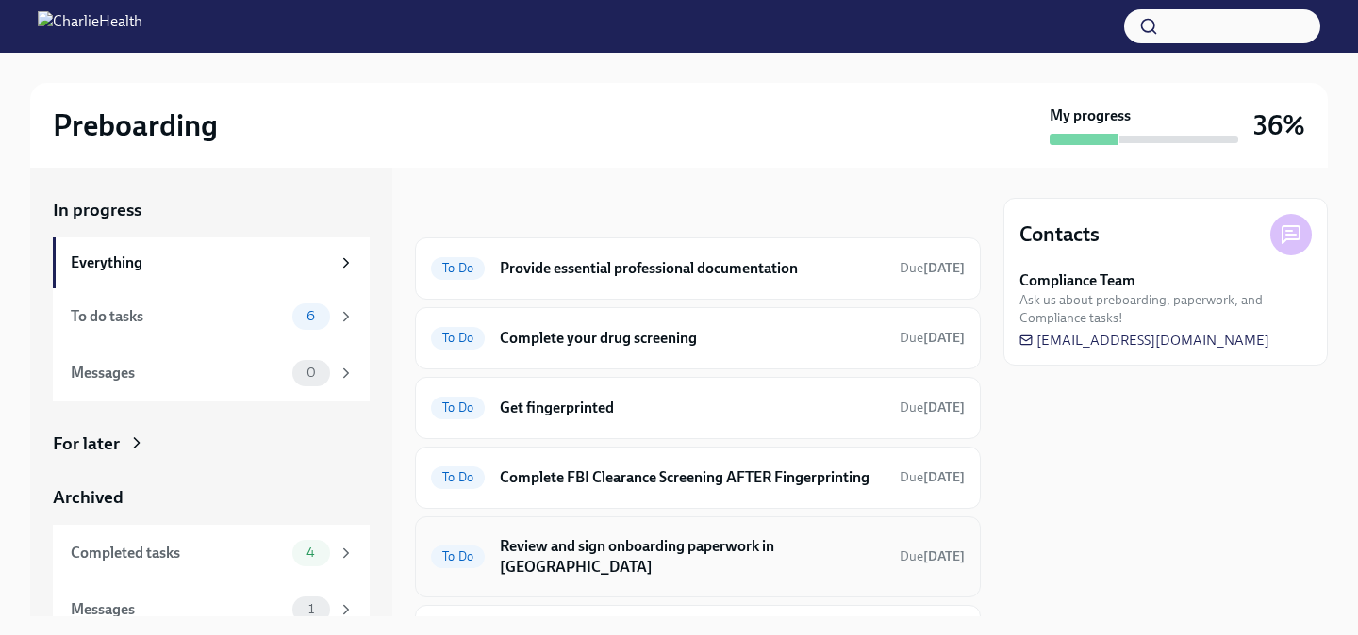
click at [775, 557] on h6 "Review and sign onboarding paperwork in [GEOGRAPHIC_DATA]" at bounding box center [692, 556] width 385 height 41
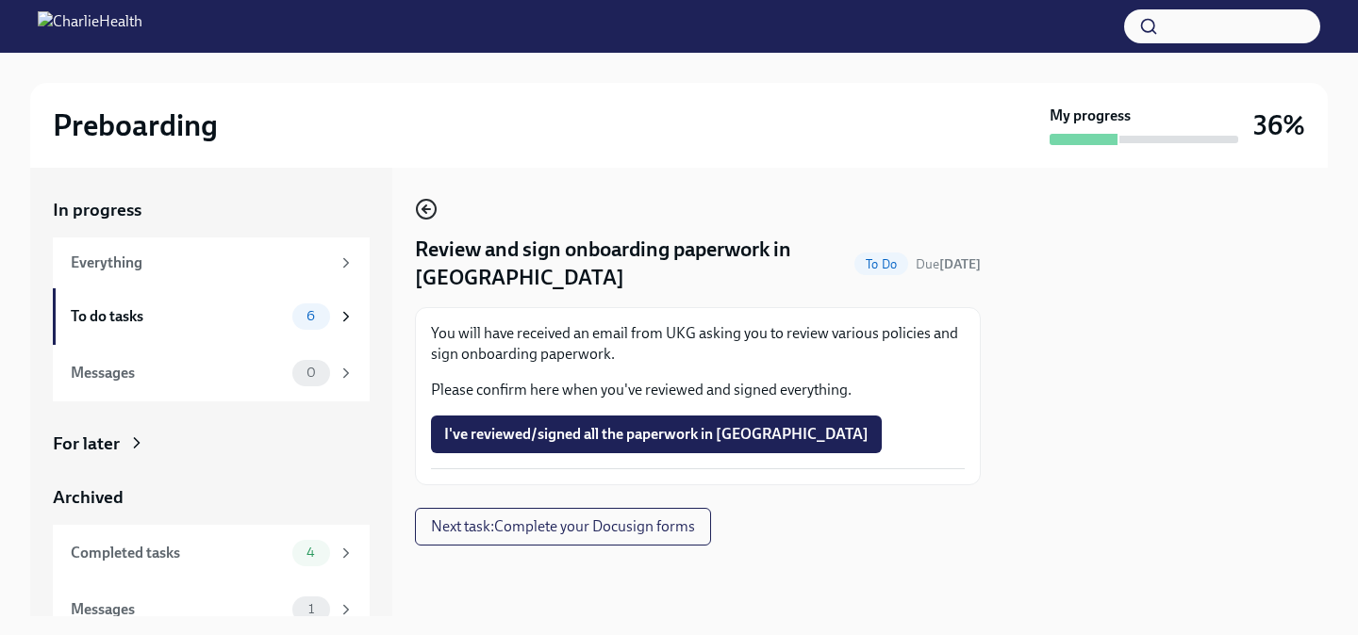
click at [428, 211] on icon "button" at bounding box center [426, 209] width 23 height 23
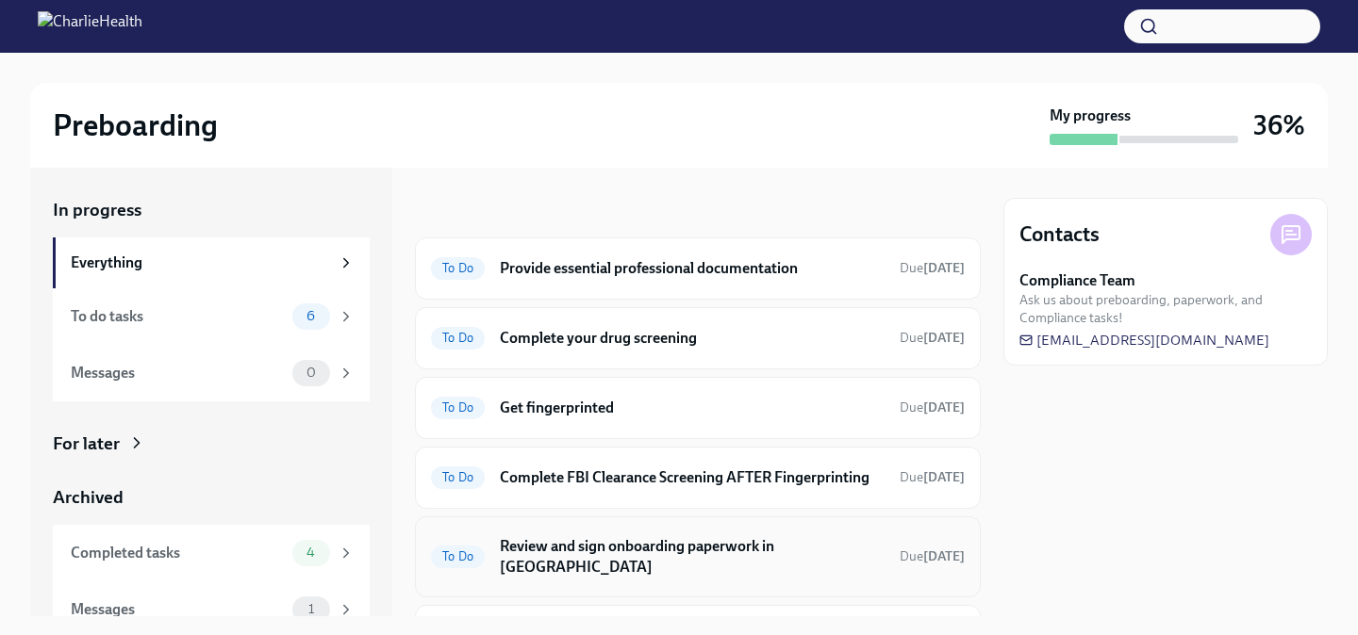
click at [837, 554] on h6 "Review and sign onboarding paperwork in [GEOGRAPHIC_DATA]" at bounding box center [692, 556] width 385 height 41
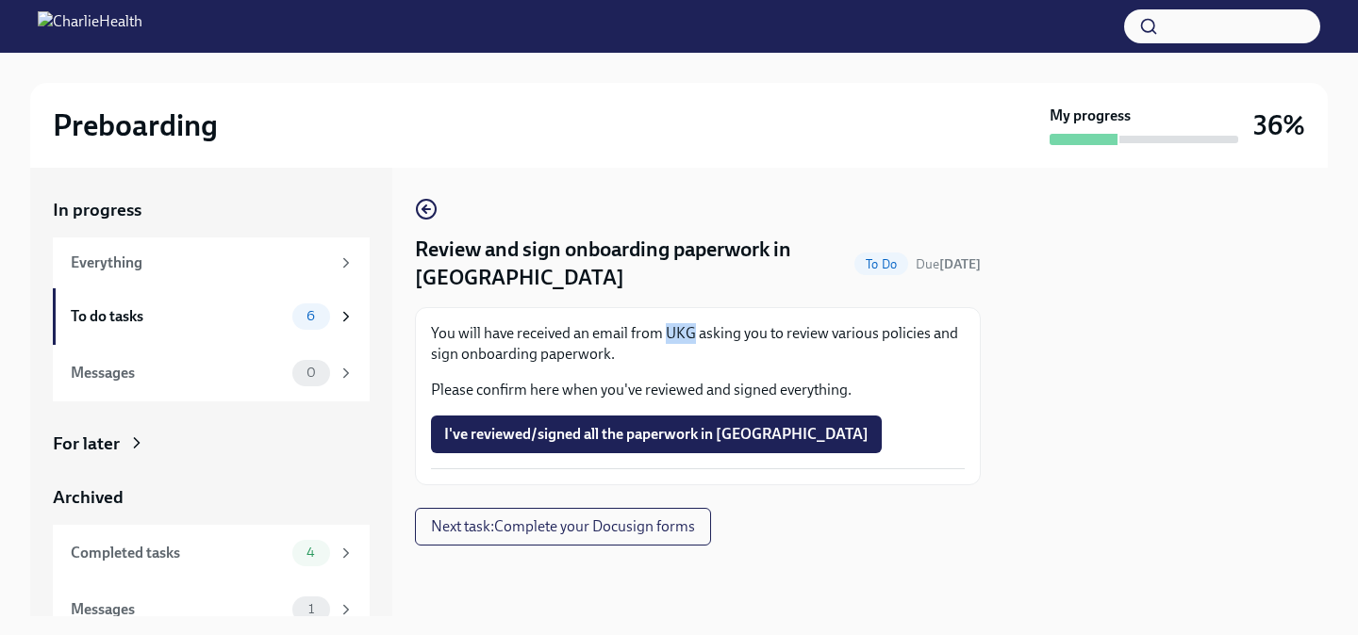
drag, startPoint x: 666, startPoint y: 330, endPoint x: 691, endPoint y: 334, distance: 25.7
click at [691, 334] on p "You will have received an email from UKG asking you to review various policies …" at bounding box center [698, 343] width 534 height 41
click at [419, 207] on icon "button" at bounding box center [426, 209] width 23 height 23
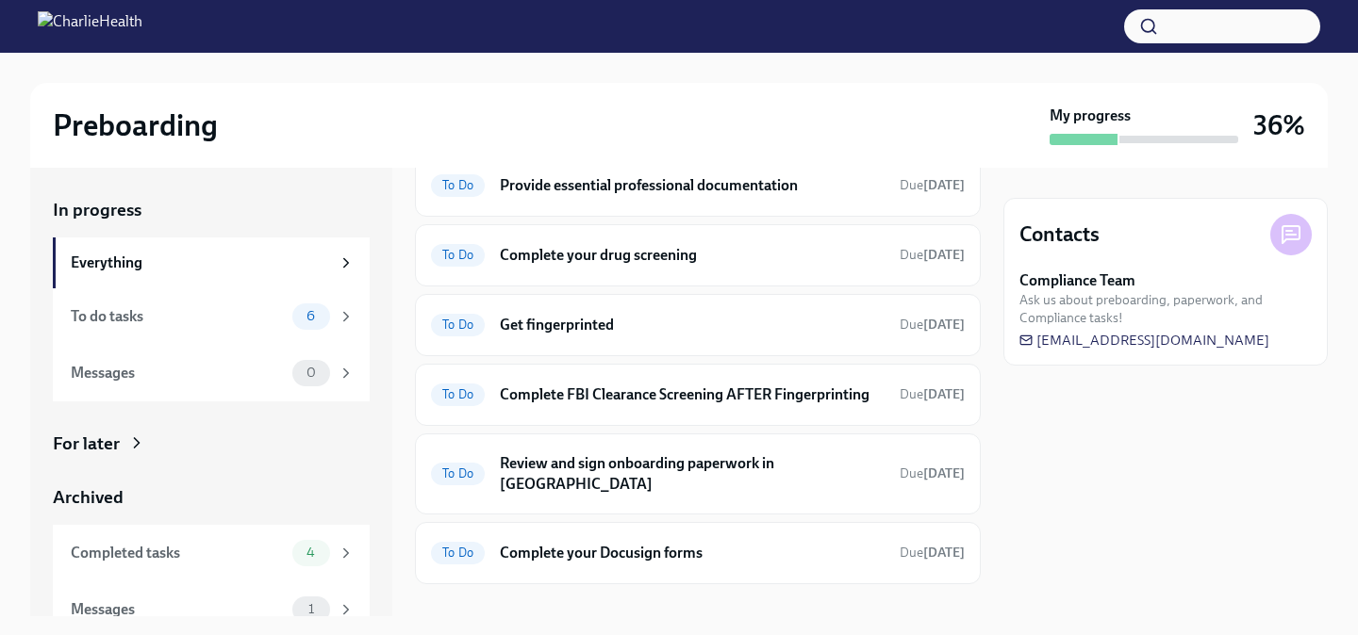
scroll to position [88, 0]
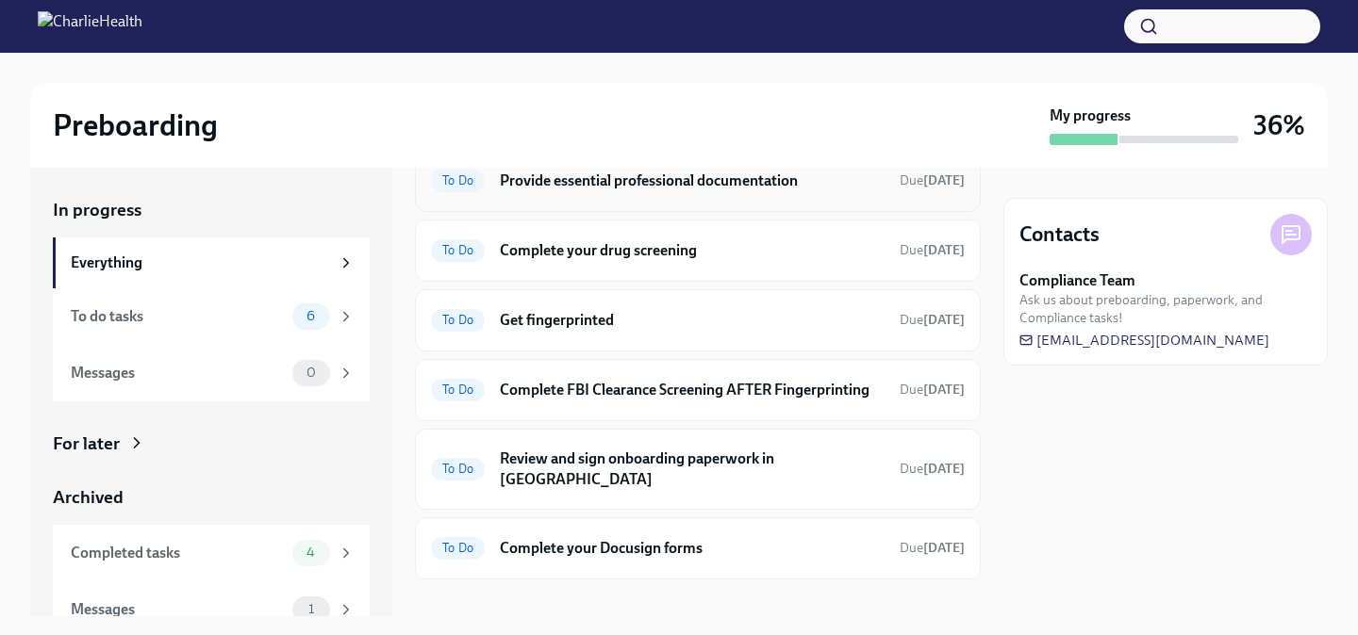
click at [800, 189] on h6 "Provide essential professional documentation" at bounding box center [692, 181] width 385 height 21
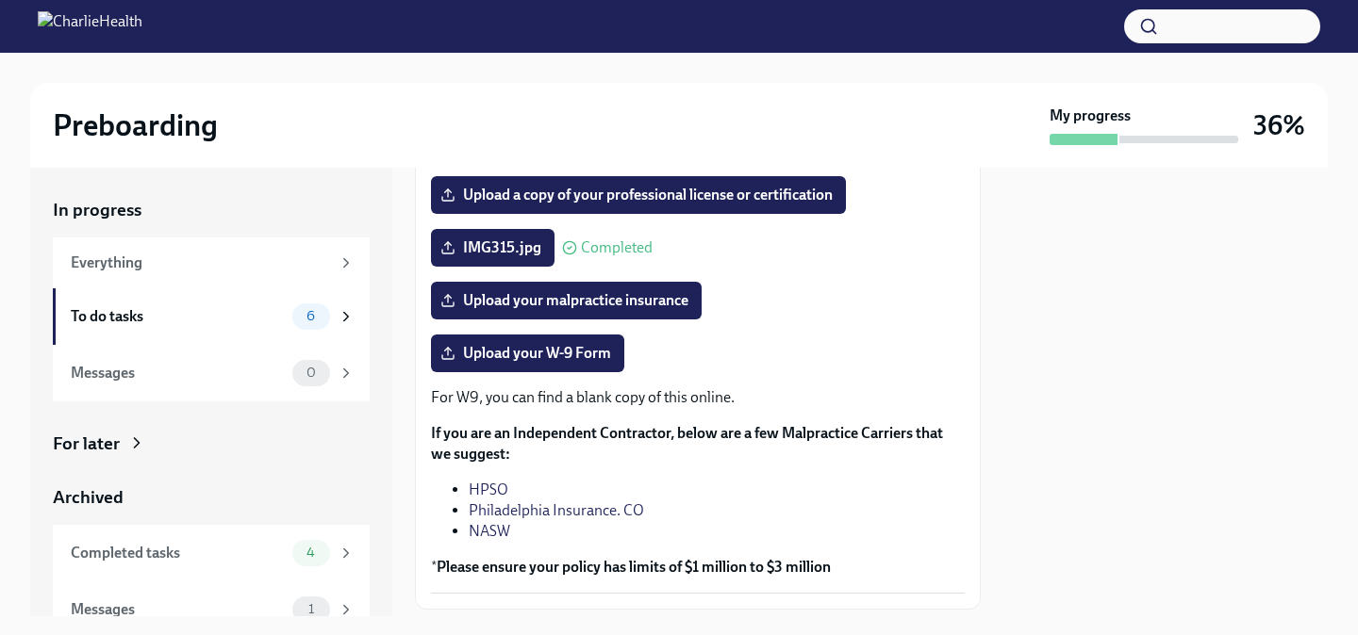
scroll to position [389, 0]
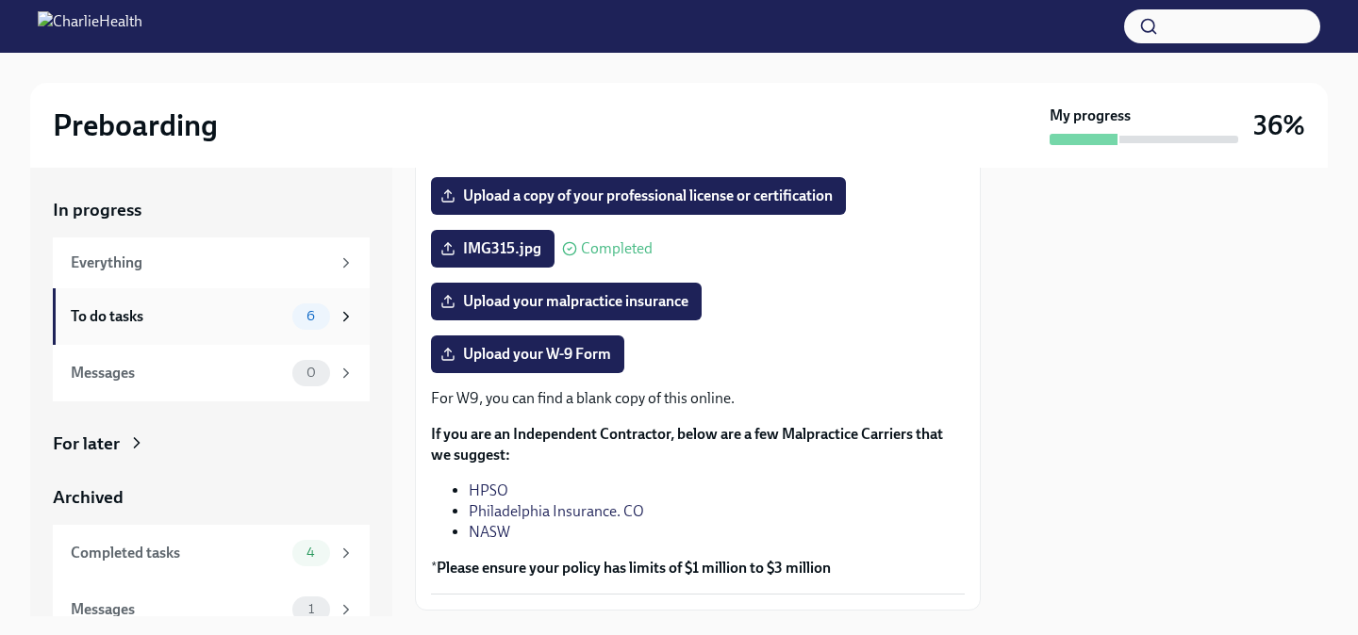
click at [217, 316] on div "To do tasks" at bounding box center [178, 316] width 214 height 21
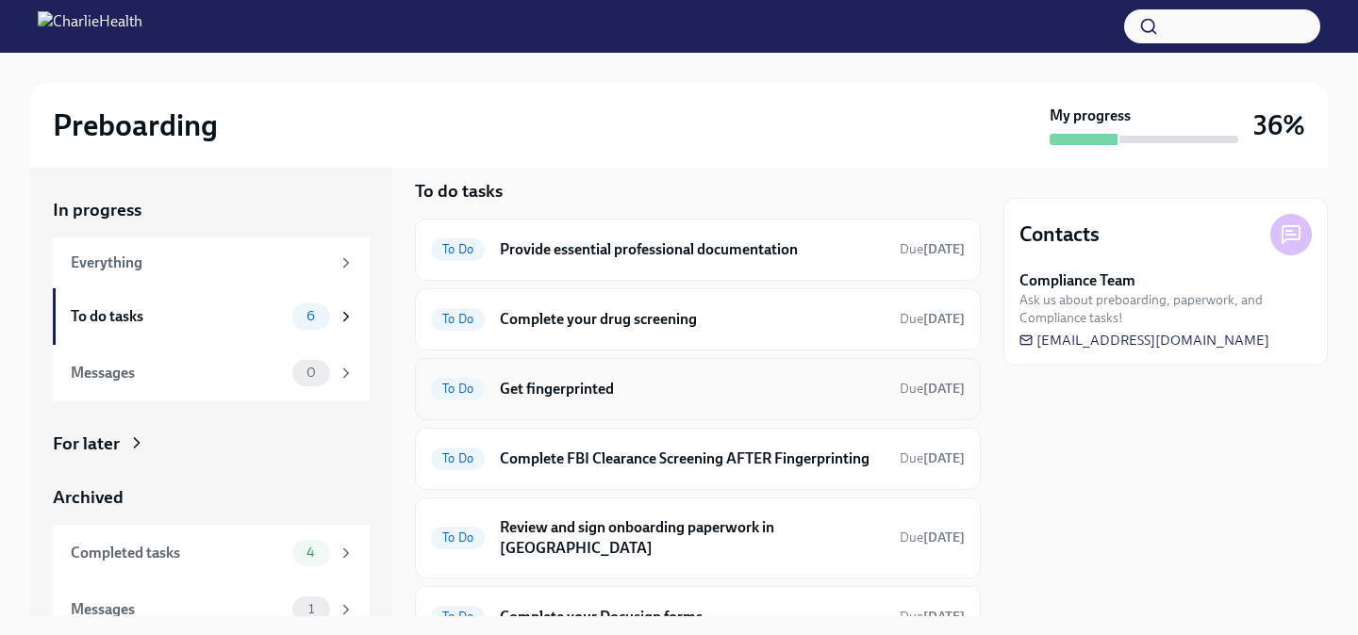
scroll to position [27, 0]
